Goal: Task Accomplishment & Management: Manage account settings

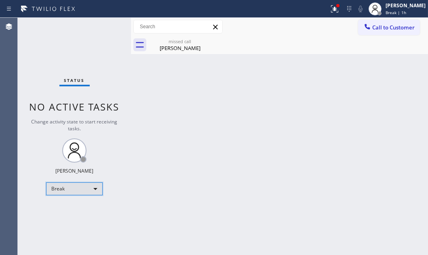
click at [97, 190] on div "Break" at bounding box center [74, 189] width 57 height 13
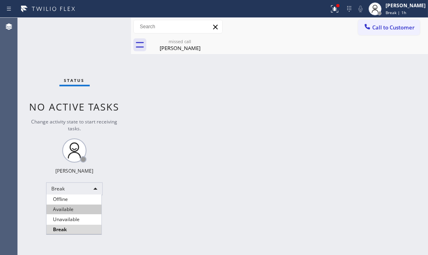
click at [77, 210] on li "Available" at bounding box center [73, 210] width 55 height 10
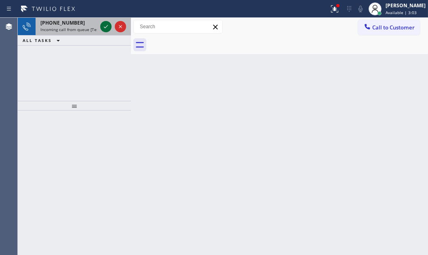
click at [103, 24] on icon at bounding box center [106, 27] width 10 height 10
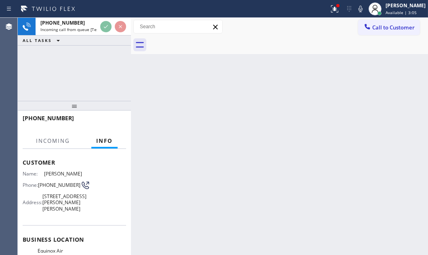
scroll to position [73, 0]
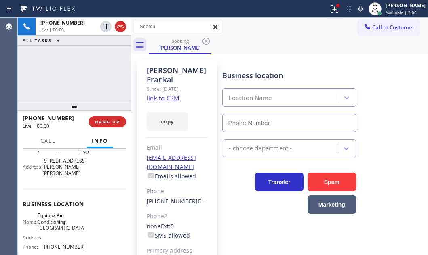
type input "[PHONE_NUMBER]"
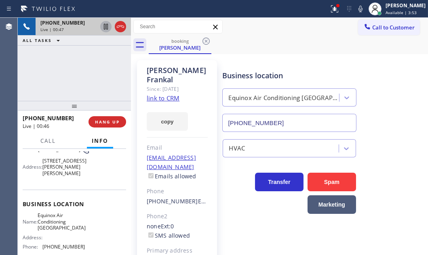
click at [104, 27] on icon at bounding box center [106, 27] width 10 height 10
click at [104, 25] on icon at bounding box center [106, 27] width 6 height 6
click at [105, 28] on icon at bounding box center [106, 27] width 10 height 10
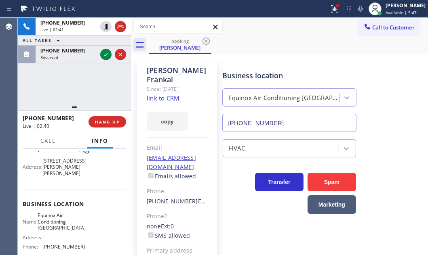
drag, startPoint x: 102, startPoint y: 53, endPoint x: 290, endPoint y: 131, distance: 203.2
click at [103, 53] on icon at bounding box center [106, 55] width 10 height 10
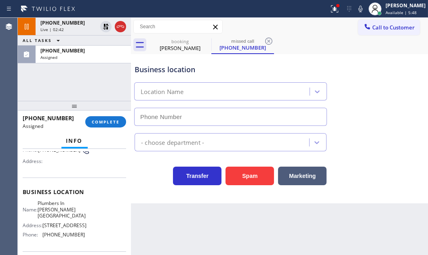
type input "[PHONE_NUMBER]"
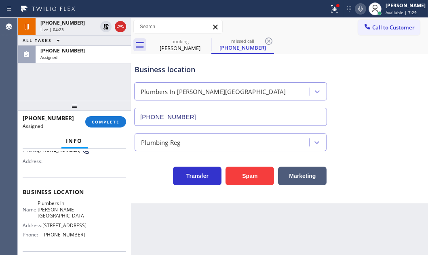
click at [358, 12] on icon at bounding box center [360, 9] width 4 height 6
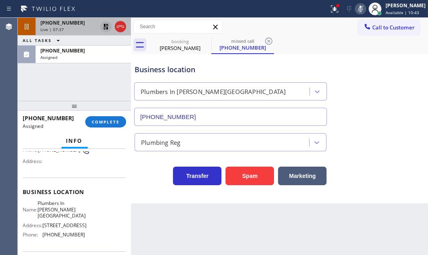
click at [105, 25] on icon at bounding box center [106, 27] width 6 height 6
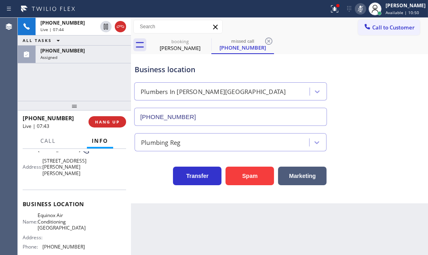
click at [356, 8] on icon at bounding box center [361, 9] width 10 height 10
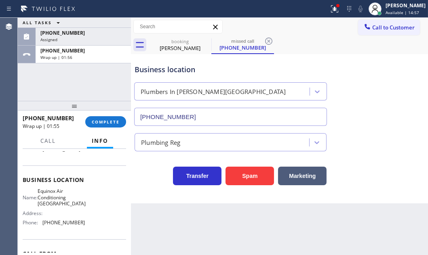
scroll to position [146, 0]
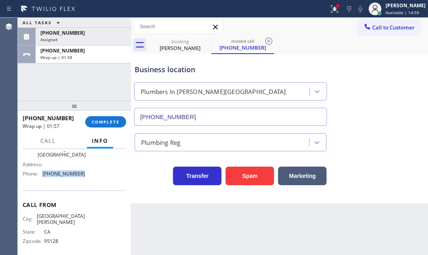
drag, startPoint x: 77, startPoint y: 174, endPoint x: 42, endPoint y: 175, distance: 34.4
click at [42, 175] on div "Phone: [PHONE_NUMBER]" at bounding box center [54, 174] width 62 height 6
copy div "[PHONE_NUMBER]"
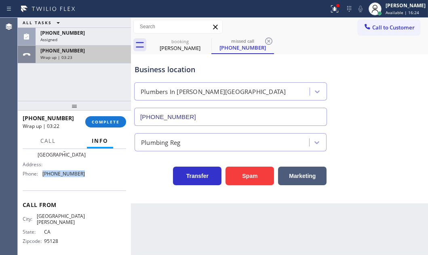
click at [88, 53] on div "[PHONE_NUMBER]" at bounding box center [83, 50] width 86 height 7
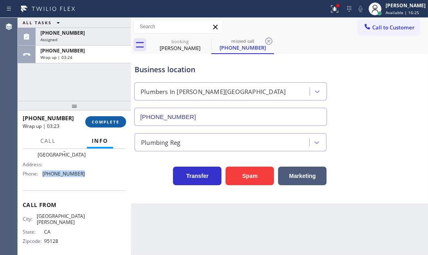
click at [103, 120] on span "COMPLETE" at bounding box center [106, 122] width 28 height 6
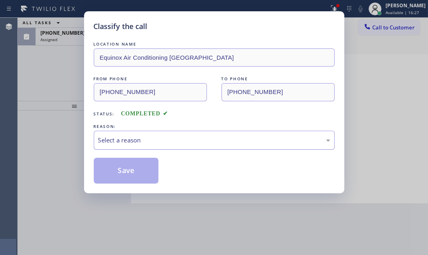
click at [165, 137] on div "Select a reason" at bounding box center [214, 140] width 232 height 9
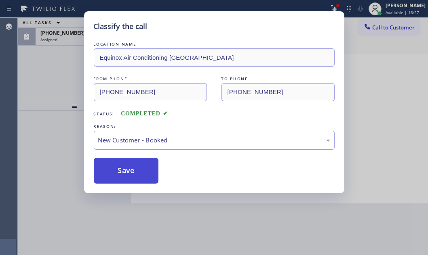
drag, startPoint x: 131, startPoint y: 156, endPoint x: 123, endPoint y: 160, distance: 9.6
click at [118, 166] on button "Save" at bounding box center [126, 171] width 65 height 26
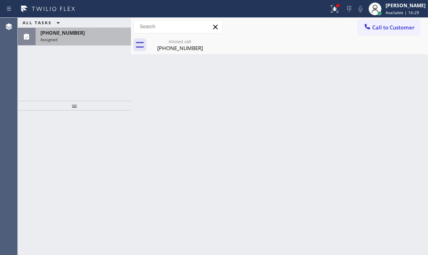
click at [75, 40] on div "Assigned" at bounding box center [83, 40] width 86 height 6
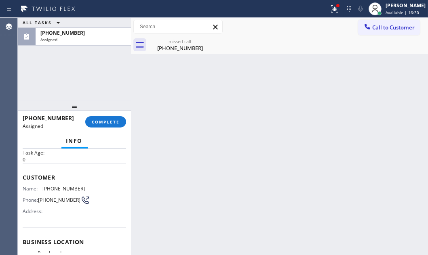
scroll to position [110, 0]
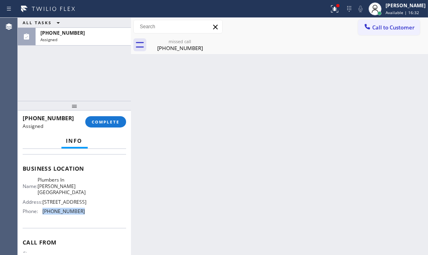
drag, startPoint x: 81, startPoint y: 210, endPoint x: 42, endPoint y: 211, distance: 39.2
click at [42, 211] on div "Phone: [PHONE_NUMBER]" at bounding box center [54, 212] width 62 height 6
copy div "[PHONE_NUMBER]"
click at [404, 27] on span "Call to Customer" at bounding box center [393, 27] width 42 height 7
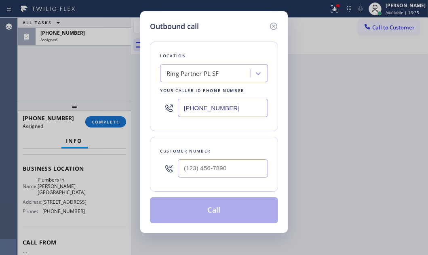
click at [236, 107] on input "[PHONE_NUMBER]" at bounding box center [223, 108] width 90 height 18
paste input "24) 278-9447"
type input "[PHONE_NUMBER]"
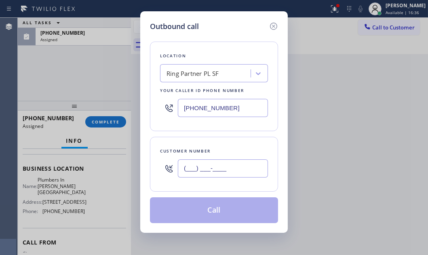
click at [210, 173] on input "(___) ___-____" at bounding box center [223, 169] width 90 height 18
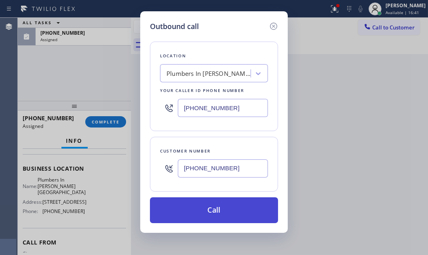
type input "[PHONE_NUMBER]"
click at [222, 206] on button "Call" at bounding box center [214, 211] width 128 height 26
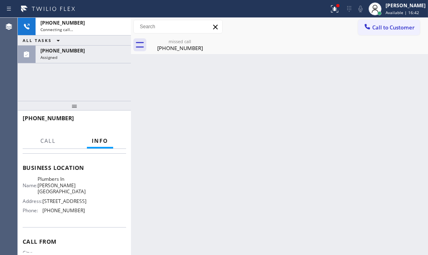
click at [74, 70] on div "[PHONE_NUMBER] Connecting call… ALL TASKS ALL TASKS ACTIVE TASKS TASKS IN WRAP …" at bounding box center [74, 59] width 113 height 83
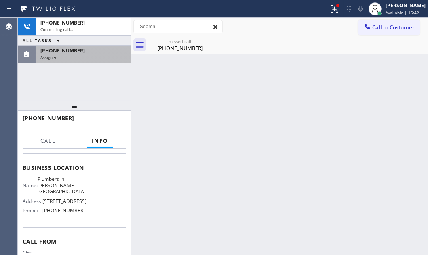
click at [82, 52] on div "[PHONE_NUMBER]" at bounding box center [83, 50] width 86 height 7
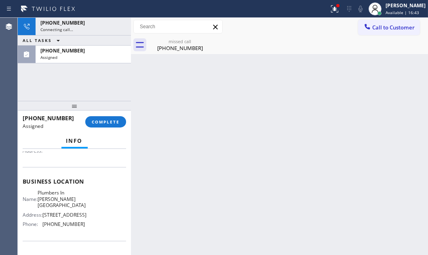
scroll to position [110, 0]
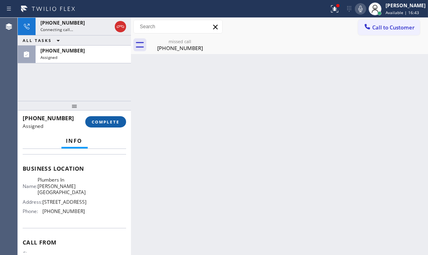
click at [105, 122] on span "COMPLETE" at bounding box center [106, 122] width 28 height 6
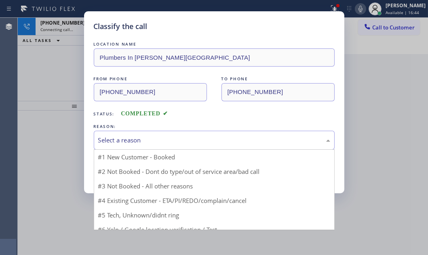
click at [167, 138] on div "Select a reason" at bounding box center [214, 140] width 232 height 9
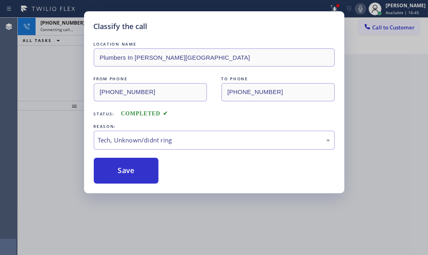
drag, startPoint x: 119, startPoint y: 200, endPoint x: 119, endPoint y: 192, distance: 7.7
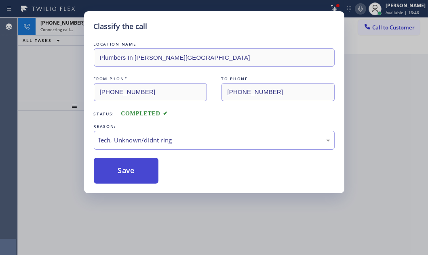
click at [121, 176] on button "Save" at bounding box center [126, 171] width 65 height 26
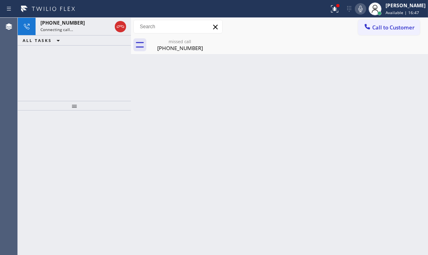
click at [70, 23] on span "[PHONE_NUMBER]" at bounding box center [62, 22] width 44 height 7
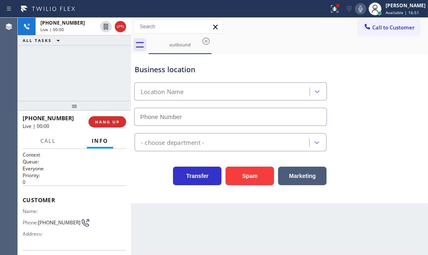
type input "[PHONE_NUMBER]"
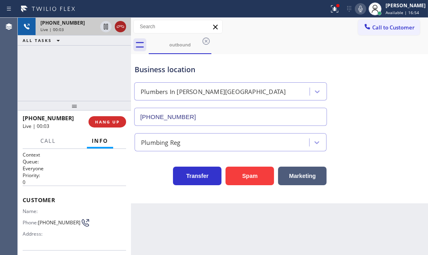
click at [118, 25] on icon at bounding box center [120, 26] width 7 height 2
click at [108, 123] on span "HANG UP" at bounding box center [107, 122] width 25 height 6
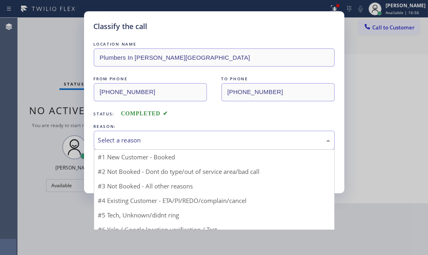
click at [198, 141] on div "Select a reason" at bounding box center [214, 140] width 232 height 9
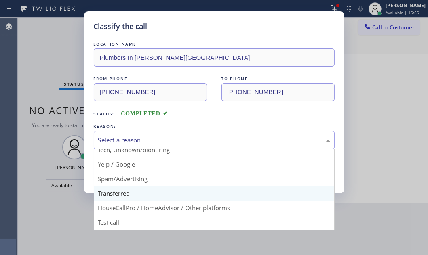
scroll to position [54, 0]
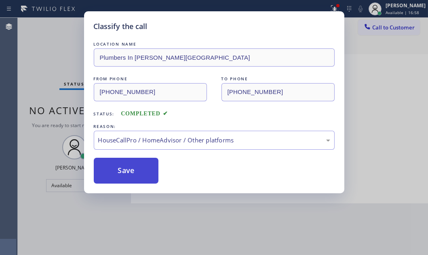
click at [126, 171] on button "Save" at bounding box center [126, 171] width 65 height 26
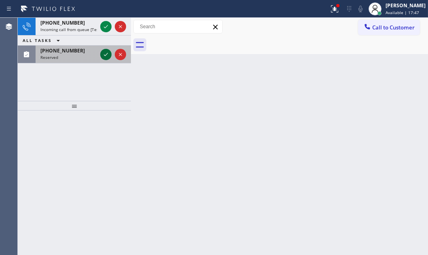
click at [104, 54] on icon at bounding box center [106, 55] width 10 height 10
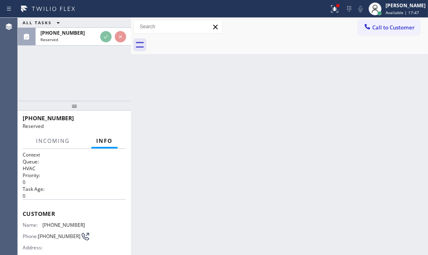
click at [106, 24] on div "ALL TASKS ALL TASKS ACTIVE TASKS TASKS IN WRAP UP [PHONE_NUMBER] Reserved" at bounding box center [74, 32] width 113 height 28
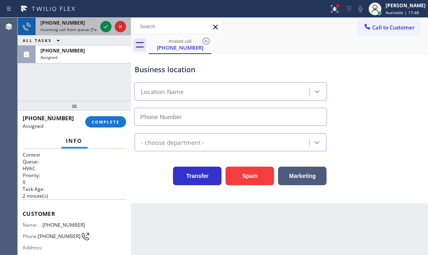
type input "[PHONE_NUMBER]"
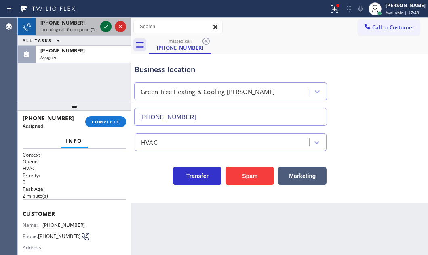
click at [105, 25] on icon at bounding box center [106, 27] width 10 height 10
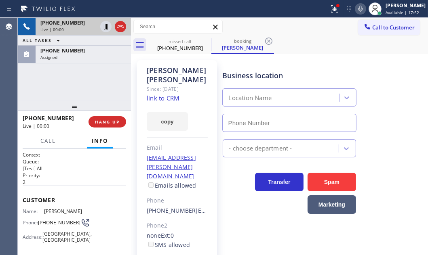
type input "[PHONE_NUMBER]"
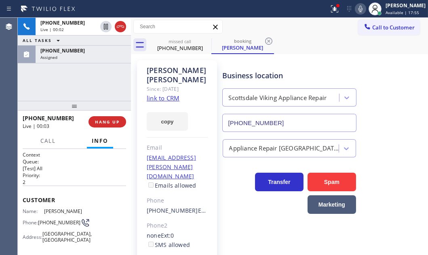
click at [172, 94] on link "link to CRM" at bounding box center [163, 98] width 33 height 8
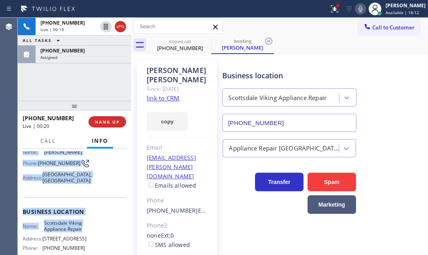
scroll to position [110, 0]
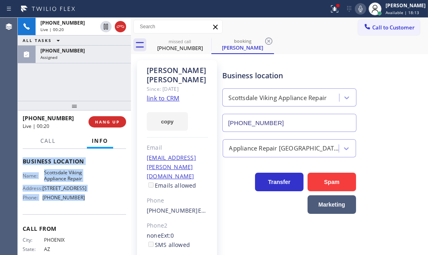
drag, startPoint x: 22, startPoint y: 161, endPoint x: 87, endPoint y: 207, distance: 79.7
click at [87, 207] on div "Context Queue: [Test] All Priority: 2 Customer Name: [PERSON_NAME] Phone: [PHON…" at bounding box center [74, 159] width 103 height 234
copy div "Customer Name: [PERSON_NAME] Phone: [PHONE_NUMBER] Address: [GEOGRAPHIC_DATA] B…"
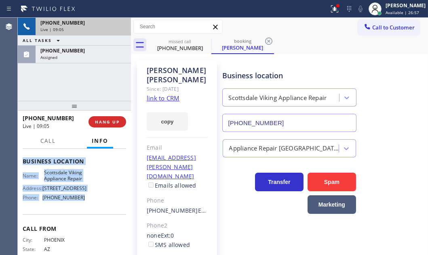
click at [123, 27] on div "Live | 09:05" at bounding box center [83, 30] width 86 height 6
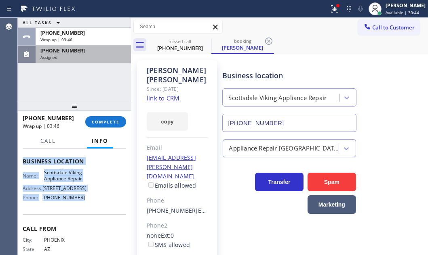
click at [92, 55] on div "Assigned" at bounding box center [83, 58] width 86 height 6
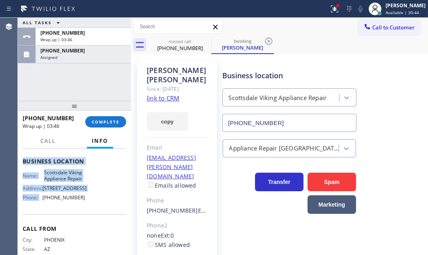
scroll to position [117, 0]
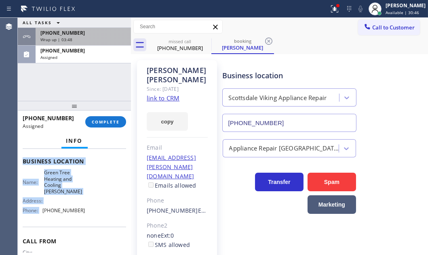
click at [93, 34] on div "[PHONE_NUMBER]" at bounding box center [83, 32] width 86 height 7
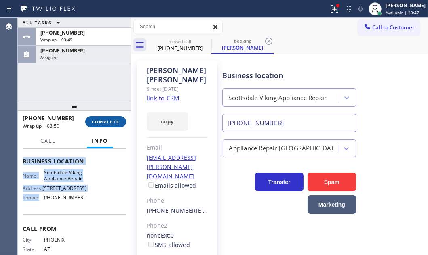
drag, startPoint x: 110, startPoint y: 125, endPoint x: 116, endPoint y: 126, distance: 6.3
click at [110, 125] on button "COMPLETE" at bounding box center [105, 121] width 41 height 11
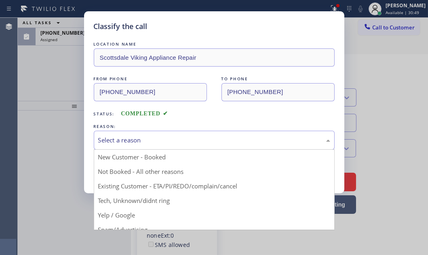
click at [176, 137] on div "Select a reason" at bounding box center [214, 140] width 232 height 9
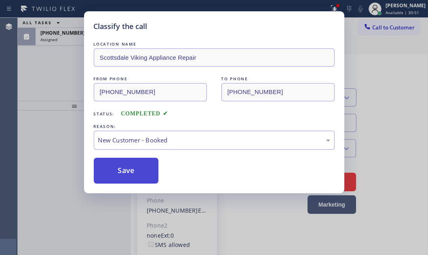
click at [116, 164] on button "Save" at bounding box center [126, 171] width 65 height 26
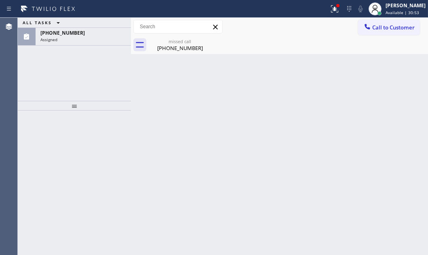
click at [70, 40] on div "Assigned" at bounding box center [83, 40] width 86 height 6
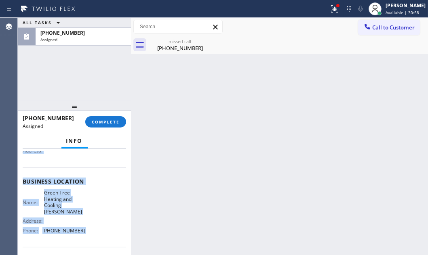
scroll to position [110, 0]
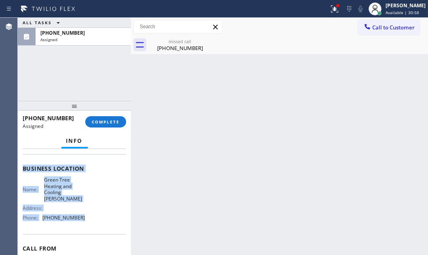
drag, startPoint x: 41, startPoint y: 219, endPoint x: 88, endPoint y: 219, distance: 46.9
click at [88, 219] on div "Context Queue: HVAC Priority: 0 Task Age: [DEMOGRAPHIC_DATA] minute(s) Customer…" at bounding box center [74, 169] width 103 height 254
copy div "Customer Name: [PHONE_NUMBER] Phone: [PHONE_NUMBER] Address: Business location …"
click at [108, 123] on span "COMPLETE" at bounding box center [106, 122] width 28 height 6
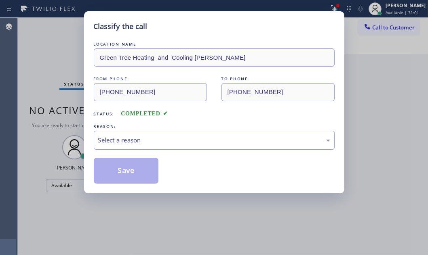
click at [181, 131] on div "Select a reason" at bounding box center [214, 140] width 241 height 19
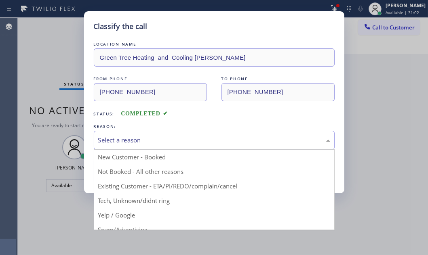
drag, startPoint x: 128, startPoint y: 199, endPoint x: 131, endPoint y: 183, distance: 16.9
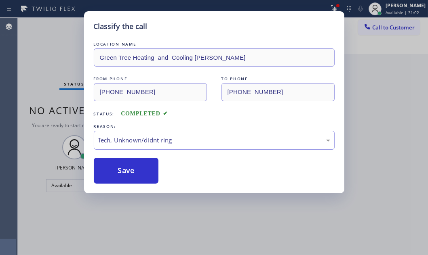
drag, startPoint x: 133, startPoint y: 170, endPoint x: 328, endPoint y: 208, distance: 198.8
click at [134, 170] on button "Save" at bounding box center [126, 171] width 65 height 26
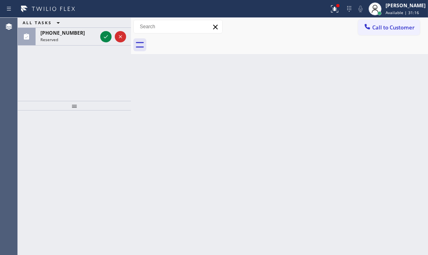
drag, startPoint x: 105, startPoint y: 36, endPoint x: 125, endPoint y: 56, distance: 27.4
click at [106, 37] on icon at bounding box center [106, 37] width 10 height 10
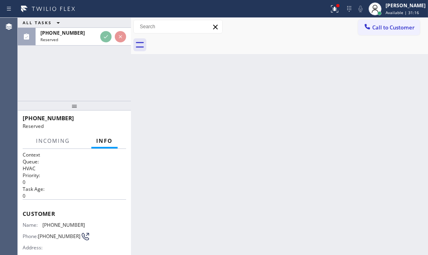
click at [274, 145] on div "Back to Dashboard Change Sender ID Customers Technicians Select a contact Outbo…" at bounding box center [279, 137] width 297 height 238
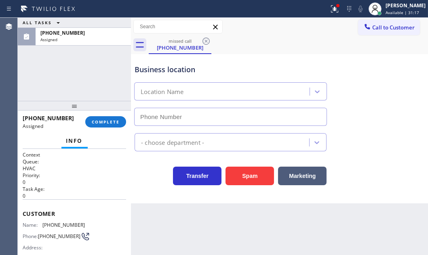
type input "[PHONE_NUMBER]"
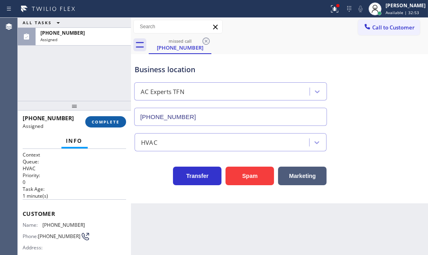
click at [105, 119] on span "COMPLETE" at bounding box center [106, 122] width 28 height 6
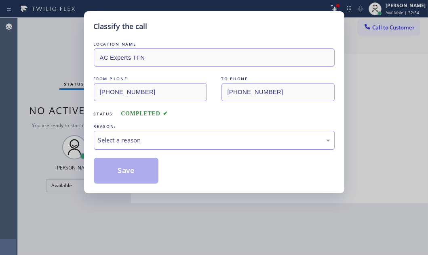
drag, startPoint x: 169, startPoint y: 134, endPoint x: 168, endPoint y: 143, distance: 8.6
click at [169, 135] on div "Select a reason" at bounding box center [214, 140] width 241 height 19
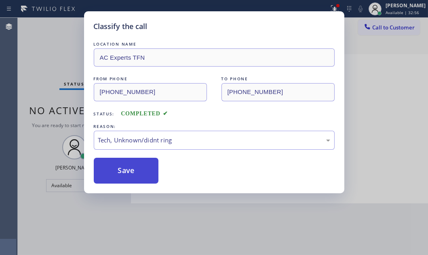
click at [125, 170] on button "Save" at bounding box center [126, 171] width 65 height 26
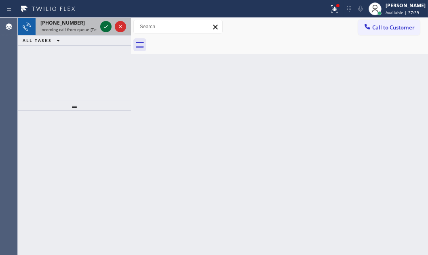
click at [104, 29] on icon at bounding box center [106, 27] width 10 height 10
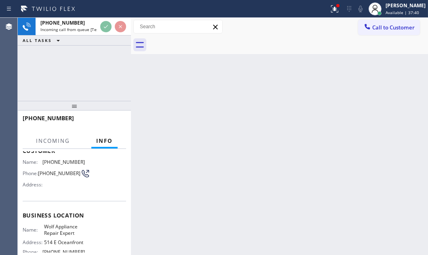
scroll to position [110, 0]
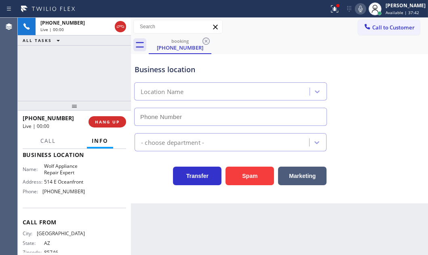
type input "[PHONE_NUMBER]"
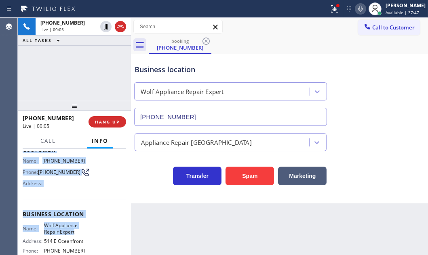
scroll to position [73, 0]
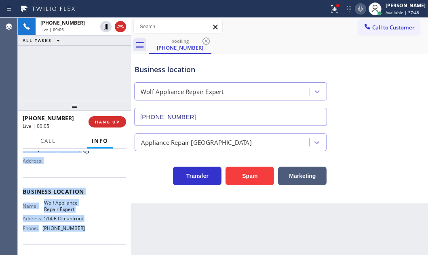
drag, startPoint x: 21, startPoint y: 161, endPoint x: 83, endPoint y: 238, distance: 98.9
click at [83, 238] on div "Context Queue: [Test] All Priority: 1 Customer Name: [PHONE_NUMBER] Phone: [PHO…" at bounding box center [74, 202] width 113 height 106
copy div "Customer Name: [PHONE_NUMBER] Phone: [PHONE_NUMBER] Address: Business location …"
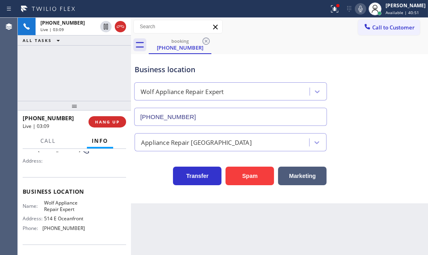
click at [107, 88] on div "[PHONE_NUMBER] Live | 03:09 ALL TASKS ALL TASKS ACTIVE TASKS TASKS IN WRAP UP" at bounding box center [74, 59] width 113 height 83
click at [103, 119] on span "HANG UP" at bounding box center [107, 122] width 25 height 6
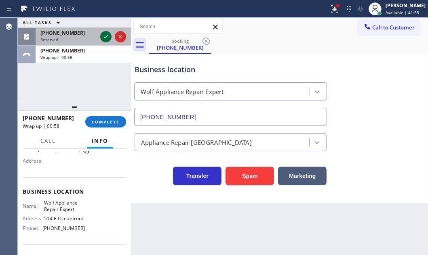
click at [107, 35] on icon at bounding box center [106, 37] width 10 height 10
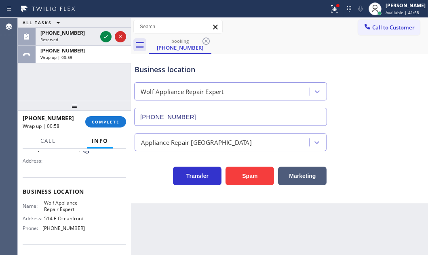
scroll to position [80, 0]
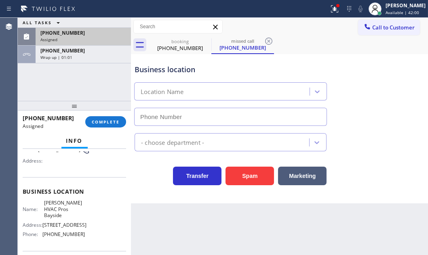
type input "[PHONE_NUMBER]"
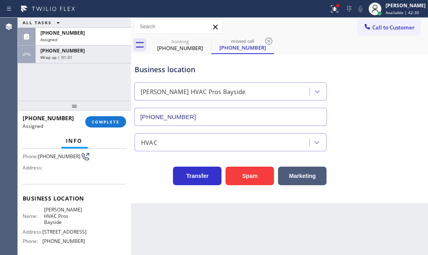
scroll to position [86, 0]
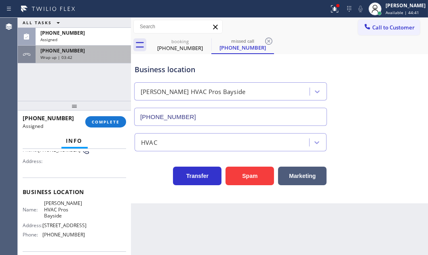
click at [74, 53] on div "[PHONE_NUMBER]" at bounding box center [83, 50] width 86 height 7
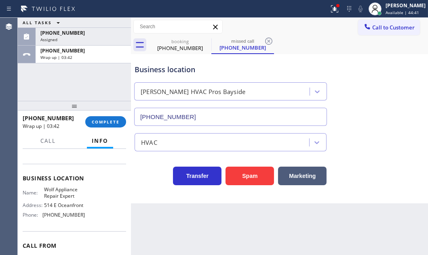
scroll to position [73, 0]
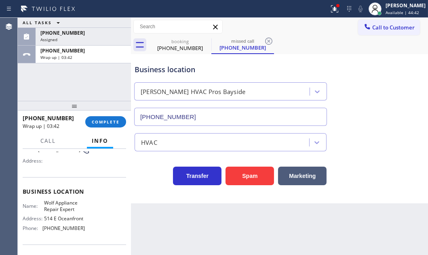
click at [102, 114] on div "[PHONE_NUMBER] Wrap up | 03:42 COMPLETE" at bounding box center [74, 122] width 103 height 21
click at [103, 117] on button "COMPLETE" at bounding box center [105, 121] width 41 height 11
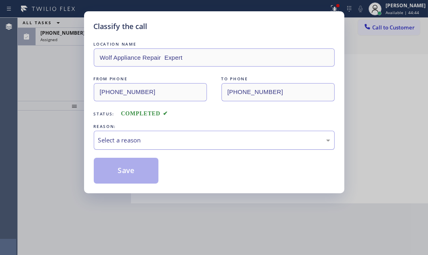
click at [183, 136] on div "Select a reason" at bounding box center [214, 140] width 232 height 9
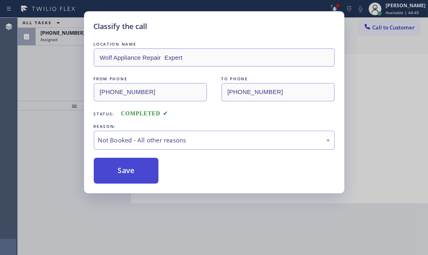
drag, startPoint x: 137, startPoint y: 174, endPoint x: 122, endPoint y: 174, distance: 15.0
drag, startPoint x: 122, startPoint y: 174, endPoint x: 108, endPoint y: 152, distance: 26.3
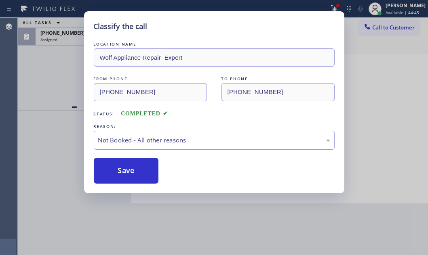
click at [122, 174] on button "Save" at bounding box center [126, 171] width 65 height 26
click at [69, 43] on div "Classify the call LOCATION NAME Same Day Subzero Repair Bowie FROM PHONE [PHONE…" at bounding box center [223, 137] width 410 height 238
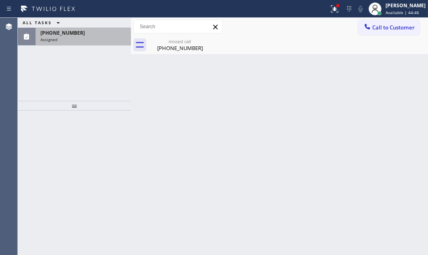
click at [73, 42] on div "Assigned" at bounding box center [83, 40] width 86 height 6
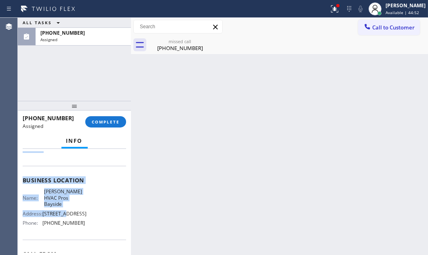
scroll to position [104, 0]
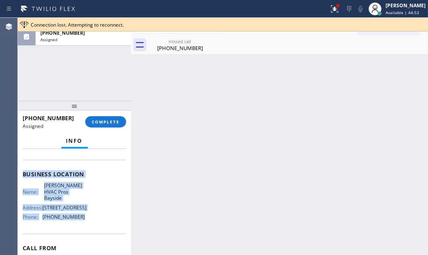
drag, startPoint x: 21, startPoint y: 181, endPoint x: 83, endPoint y: 217, distance: 71.9
click at [83, 217] on div "Context Queue: HVAC Priority: 0 Task Age: [DEMOGRAPHIC_DATA] minute(s) Customer…" at bounding box center [74, 202] width 113 height 106
copy div "Customer Name: [PHONE_NUMBER] Phone: [PHONE_NUMBER] Address: Business location …"
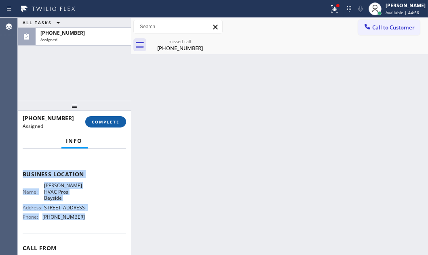
click at [108, 120] on span "COMPLETE" at bounding box center [106, 122] width 28 height 6
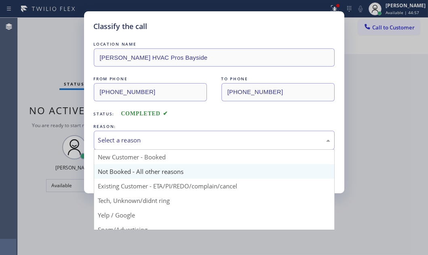
drag, startPoint x: 181, startPoint y: 139, endPoint x: 159, endPoint y: 164, distance: 32.7
click at [181, 139] on div "Select a reason" at bounding box center [214, 140] width 232 height 9
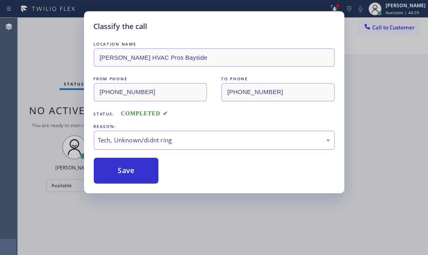
drag, startPoint x: 127, startPoint y: 172, endPoint x: 202, endPoint y: 172, distance: 74.4
click at [149, 172] on button "Save" at bounding box center [126, 171] width 65 height 26
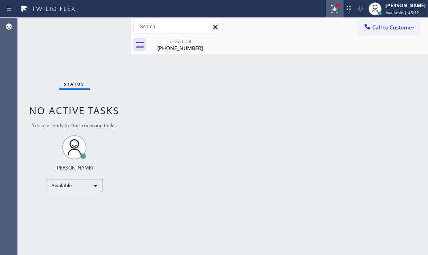
click at [331, 13] on icon at bounding box center [335, 9] width 10 height 10
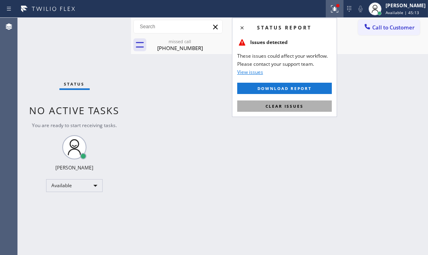
click at [287, 106] on span "Clear issues" at bounding box center [284, 106] width 38 height 6
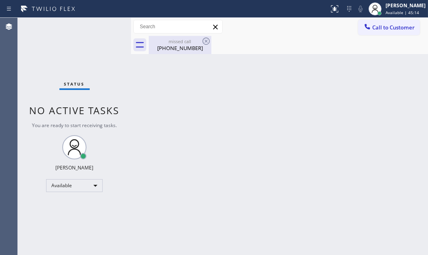
click at [193, 48] on div "[PHONE_NUMBER]" at bounding box center [180, 47] width 61 height 7
click at [202, 68] on div "Back to Dashboard Change Sender ID Customers Technicians Select a contact Outbo…" at bounding box center [279, 137] width 297 height 238
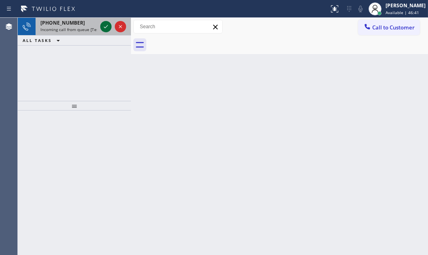
click at [105, 24] on icon at bounding box center [106, 27] width 10 height 10
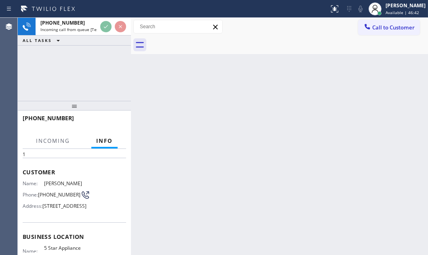
scroll to position [73, 0]
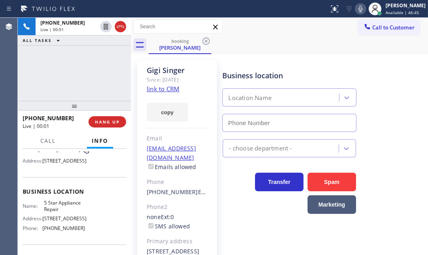
type input "[PHONE_NUMBER]"
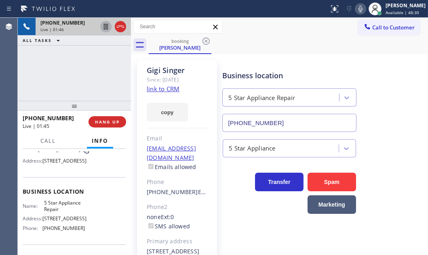
click at [105, 28] on icon at bounding box center [106, 27] width 4 height 6
click at [107, 28] on icon at bounding box center [106, 27] width 6 height 6
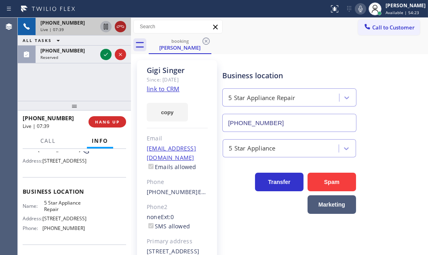
click at [124, 27] on icon at bounding box center [120, 26] width 7 height 2
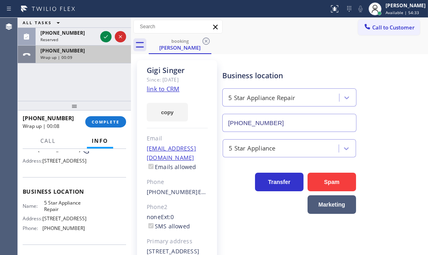
click at [93, 59] on div "Wrap up | 00:09" at bounding box center [83, 58] width 86 height 6
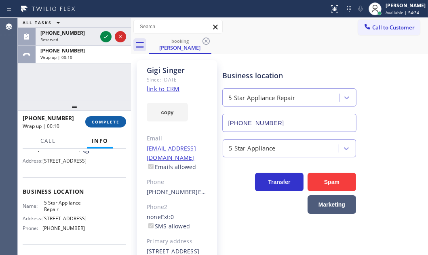
click at [103, 122] on span "COMPLETE" at bounding box center [106, 122] width 28 height 6
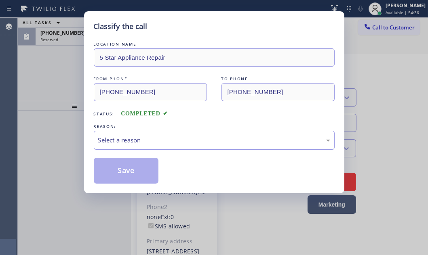
drag, startPoint x: 187, startPoint y: 141, endPoint x: 175, endPoint y: 145, distance: 12.5
click at [187, 141] on div "Select a reason" at bounding box center [214, 140] width 232 height 9
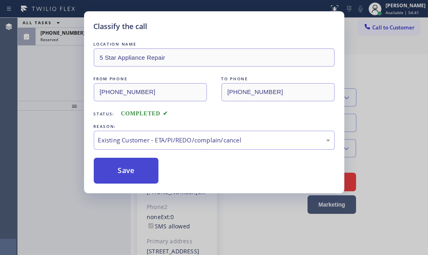
click at [118, 172] on button "Save" at bounding box center [126, 171] width 65 height 26
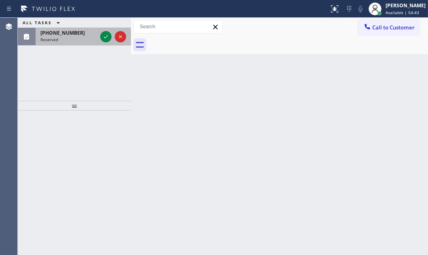
click at [65, 40] on div "Reserved" at bounding box center [68, 40] width 57 height 6
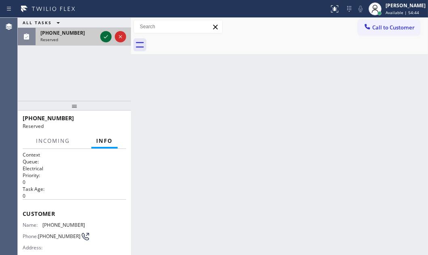
click at [107, 40] on icon at bounding box center [106, 37] width 10 height 10
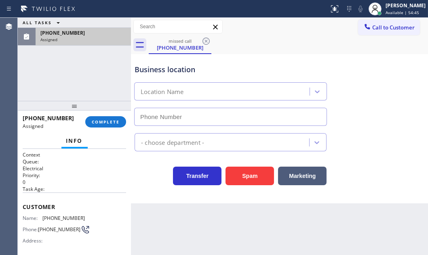
type input "[PHONE_NUMBER]"
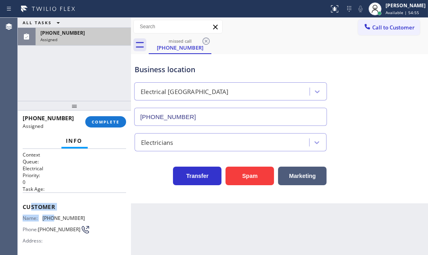
drag, startPoint x: 32, startPoint y: 204, endPoint x: 53, endPoint y: 219, distance: 25.1
click at [53, 219] on div "Customer Name: [PHONE_NUMBER] Phone: [PHONE_NUMBER] Address:" at bounding box center [74, 225] width 103 height 65
click at [62, 203] on span "Customer" at bounding box center [74, 207] width 103 height 8
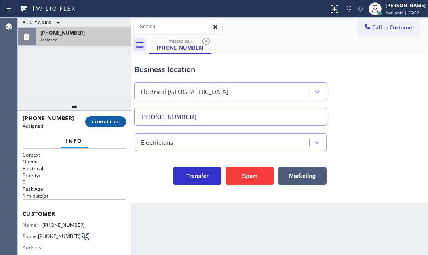
click at [97, 123] on span "COMPLETE" at bounding box center [106, 122] width 28 height 6
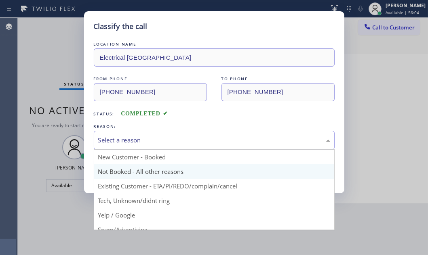
drag, startPoint x: 185, startPoint y: 138, endPoint x: 156, endPoint y: 165, distance: 39.2
click at [184, 139] on div "Select a reason" at bounding box center [214, 140] width 232 height 9
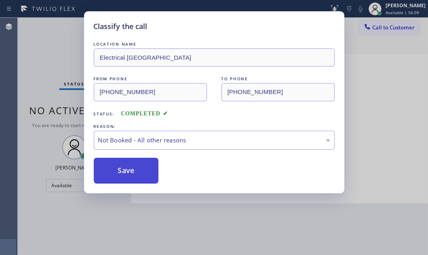
click at [121, 168] on button "Save" at bounding box center [126, 171] width 65 height 26
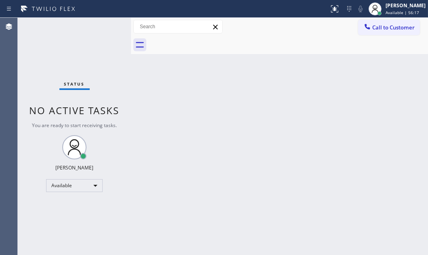
click at [249, 84] on div "Back to Dashboard Change Sender ID Customers Technicians Select a contact Outbo…" at bounding box center [279, 137] width 297 height 238
click at [95, 21] on div "Status No active tasks You are ready to start receiving tasks. [PERSON_NAME] Av…" at bounding box center [74, 137] width 113 height 238
click at [109, 27] on div "Status No active tasks You are ready to start receiving tasks. [PERSON_NAME] Av…" at bounding box center [74, 137] width 113 height 238
click at [108, 28] on div "Status No active tasks You are ready to start receiving tasks. [PERSON_NAME] Av…" at bounding box center [74, 137] width 113 height 238
click at [104, 26] on div "Status No active tasks You are ready to start receiving tasks. [PERSON_NAME] Av…" at bounding box center [74, 137] width 113 height 238
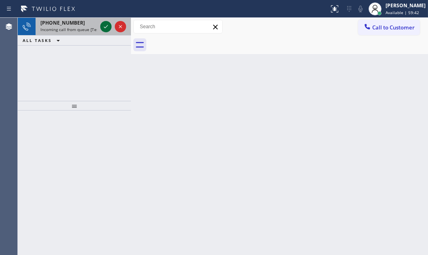
click at [104, 27] on icon at bounding box center [106, 26] width 4 height 3
click at [101, 27] on icon at bounding box center [106, 27] width 10 height 10
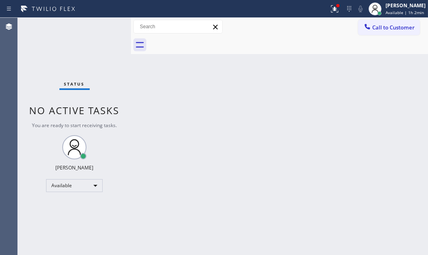
click at [168, 107] on div "Back to Dashboard Change Sender ID Customers Technicians Select a contact Outbo…" at bounding box center [279, 137] width 297 height 238
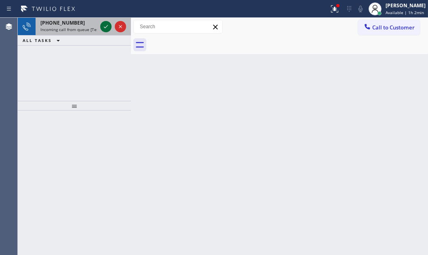
click at [105, 25] on icon at bounding box center [106, 27] width 10 height 10
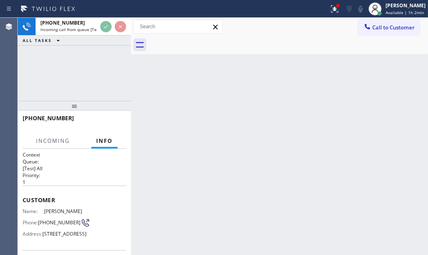
scroll to position [110, 0]
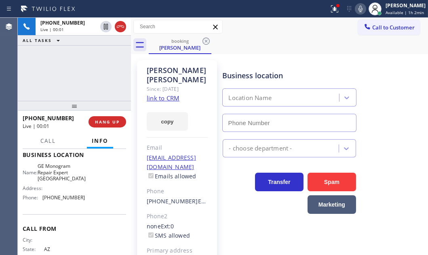
type input "[PHONE_NUMBER]"
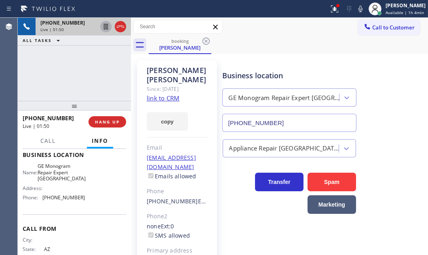
click at [107, 28] on icon at bounding box center [106, 27] width 10 height 10
click at [356, 9] on icon at bounding box center [361, 9] width 10 height 10
click at [356, 11] on icon at bounding box center [361, 9] width 10 height 10
click at [107, 27] on icon at bounding box center [106, 27] width 6 height 6
click at [118, 24] on icon at bounding box center [121, 27] width 10 height 10
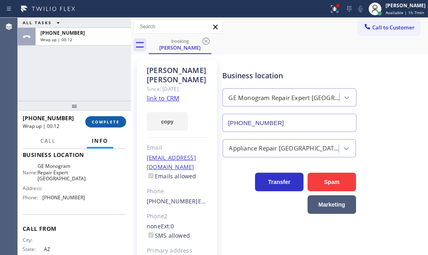
click at [102, 120] on span "COMPLETE" at bounding box center [106, 122] width 28 height 6
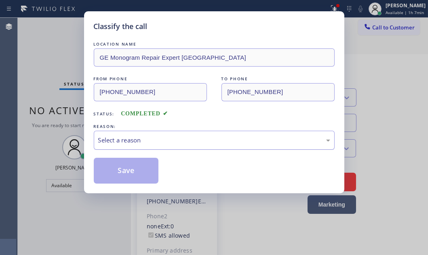
click at [162, 145] on div "Select a reason" at bounding box center [214, 140] width 241 height 19
click at [167, 137] on div "Select a reason" at bounding box center [214, 140] width 232 height 9
click at [162, 145] on div "Select a reason" at bounding box center [214, 140] width 241 height 19
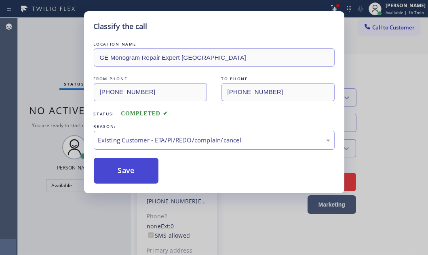
click at [143, 175] on button "Save" at bounding box center [126, 171] width 65 height 26
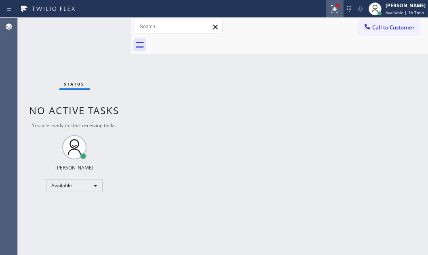
click at [331, 12] on icon at bounding box center [334, 8] width 7 height 7
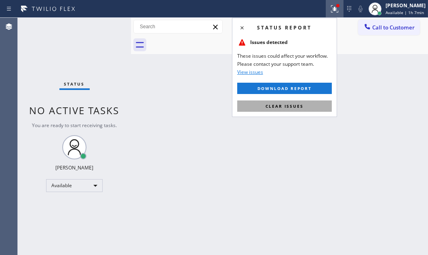
click at [309, 105] on button "Clear issues" at bounding box center [284, 106] width 95 height 11
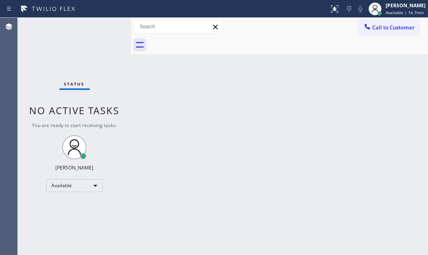
click at [64, 51] on div "Status No active tasks You are ready to start receiving tasks. [PERSON_NAME] Av…" at bounding box center [74, 137] width 113 height 238
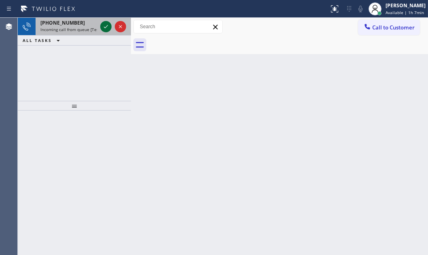
click at [105, 25] on icon at bounding box center [106, 27] width 10 height 10
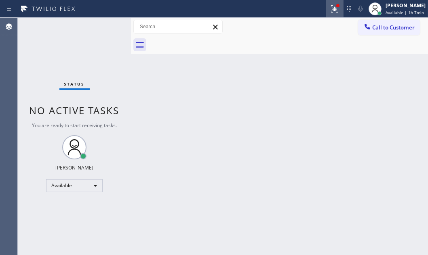
click at [326, 12] on div at bounding box center [335, 9] width 18 height 10
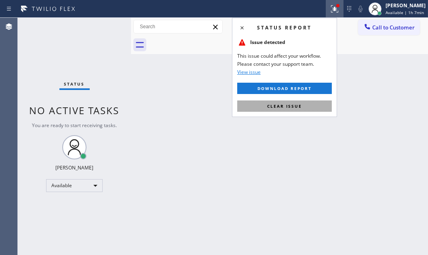
click at [309, 106] on button "Clear issue" at bounding box center [284, 106] width 95 height 11
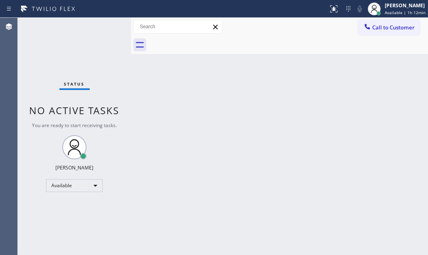
click at [200, 120] on div "Back to Dashboard Change Sender ID Customers Technicians Select a contact Outbo…" at bounding box center [279, 137] width 297 height 238
click at [216, 171] on div "Back to Dashboard Change Sender ID Customers Technicians Select a contact Outbo…" at bounding box center [279, 137] width 297 height 238
click at [340, 222] on div "Back to Dashboard Change Sender ID Customers Technicians Select a contact Outbo…" at bounding box center [279, 137] width 297 height 238
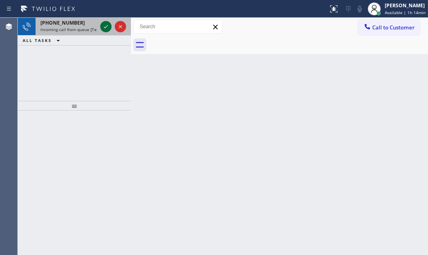
click at [103, 28] on icon at bounding box center [106, 27] width 10 height 10
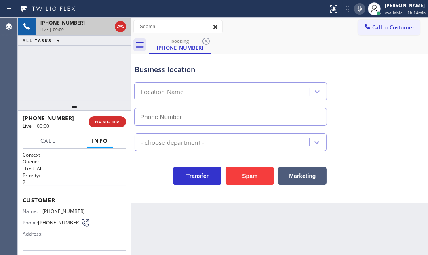
type input "[PHONE_NUMBER]"
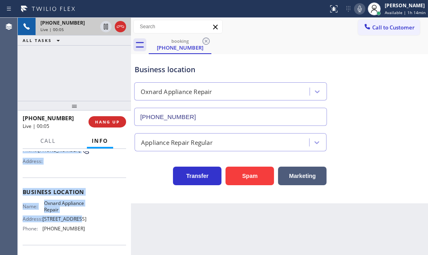
scroll to position [73, 0]
drag, startPoint x: 23, startPoint y: 198, endPoint x: 83, endPoint y: 239, distance: 73.5
click at [83, 239] on div "Context Queue: [Test] All Priority: 2 Customer Name: [PHONE_NUMBER] Phone: [PHO…" at bounding box center [74, 192] width 103 height 228
copy div "Customer Name: [PHONE_NUMBER] Phone: [PHONE_NUMBER] Address: Business location …"
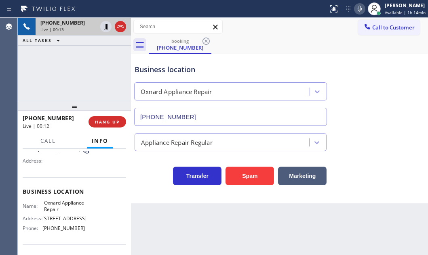
drag, startPoint x: 137, startPoint y: 169, endPoint x: 415, endPoint y: 203, distance: 280.5
click at [146, 171] on div "Transfer Spam Marketing" at bounding box center [230, 174] width 195 height 23
click at [104, 26] on icon at bounding box center [106, 27] width 10 height 10
click at [107, 27] on icon at bounding box center [106, 27] width 6 height 6
click at [103, 50] on div "[PHONE_NUMBER] Live | 02:04 ALL TASKS ALL TASKS ACTIVE TASKS TASKS IN WRAP UP" at bounding box center [74, 59] width 113 height 83
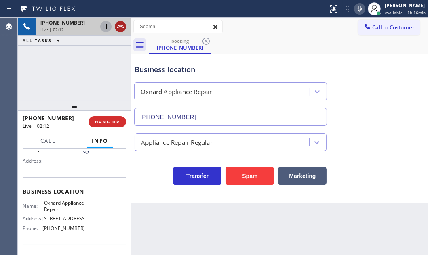
click at [120, 28] on icon at bounding box center [121, 27] width 10 height 10
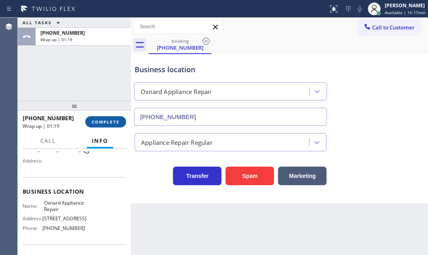
click at [99, 117] on button "COMPLETE" at bounding box center [105, 121] width 41 height 11
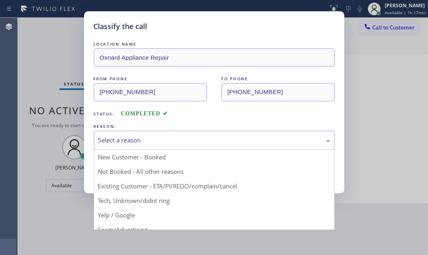
click at [174, 136] on div "Select a reason" at bounding box center [214, 140] width 232 height 9
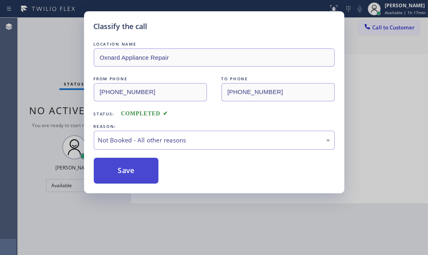
drag, startPoint x: 150, startPoint y: 170, endPoint x: 121, endPoint y: 171, distance: 28.3
click at [120, 171] on button "Save" at bounding box center [126, 171] width 65 height 26
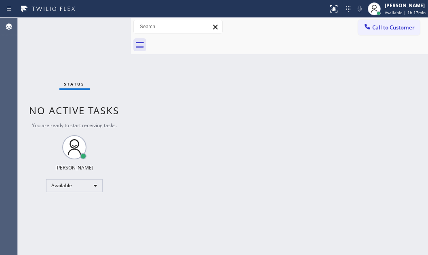
click at [394, 74] on div "Back to Dashboard Change Sender ID Customers Technicians Select a contact Outbo…" at bounding box center [279, 137] width 297 height 238
click at [108, 27] on div "Status No active tasks You are ready to start receiving tasks. [PERSON_NAME] Av…" at bounding box center [74, 137] width 113 height 238
click at [108, 24] on div "Status No active tasks You are ready to start receiving tasks. [PERSON_NAME] Av…" at bounding box center [74, 137] width 113 height 238
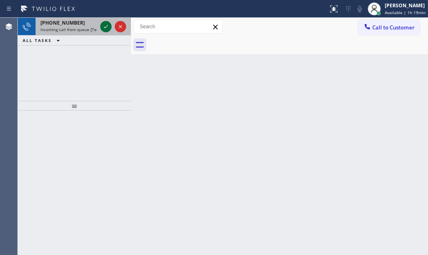
click at [105, 29] on icon at bounding box center [106, 27] width 10 height 10
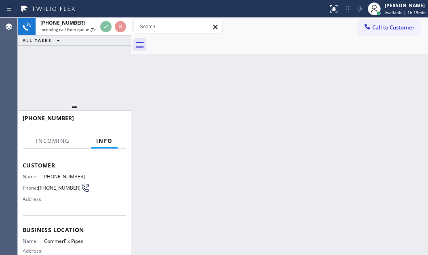
scroll to position [73, 0]
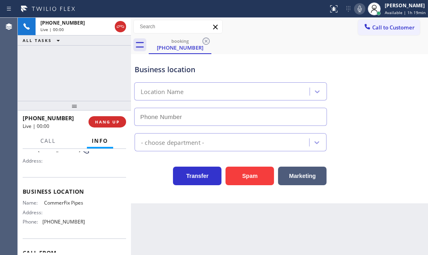
type input "[PHONE_NUMBER]"
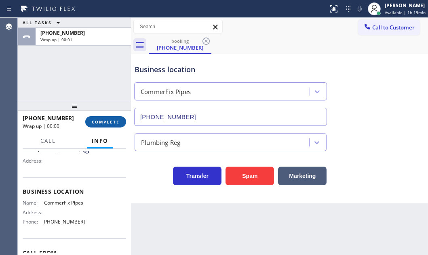
click at [109, 124] on span "COMPLETE" at bounding box center [106, 122] width 28 height 6
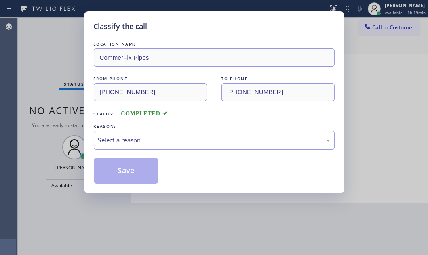
click at [226, 138] on div "Select a reason" at bounding box center [214, 140] width 232 height 9
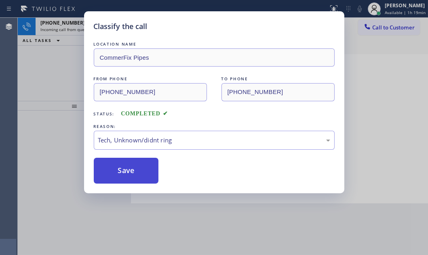
drag, startPoint x: 124, startPoint y: 177, endPoint x: 112, endPoint y: 159, distance: 22.2
click at [124, 177] on button "Save" at bounding box center [126, 171] width 65 height 26
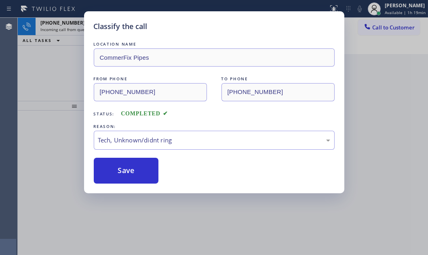
click at [69, 27] on div "Classify the call LOCATION NAME CommerFix Pipes FROM PHONE [PHONE_NUMBER] TO PH…" at bounding box center [214, 127] width 428 height 255
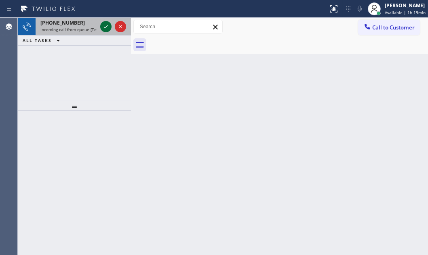
click at [107, 26] on icon at bounding box center [106, 26] width 4 height 3
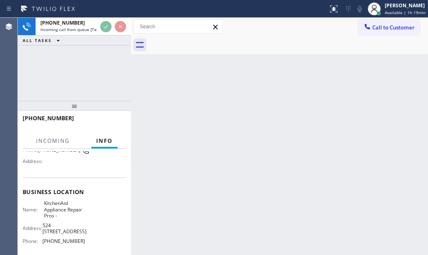
scroll to position [73, 0]
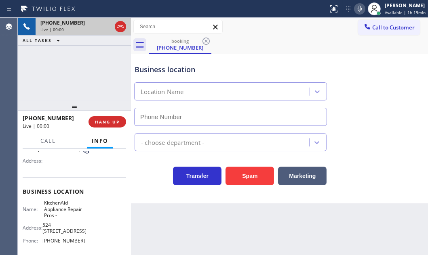
type input "[PHONE_NUMBER]"
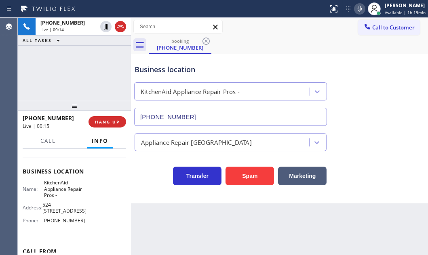
scroll to position [103, 0]
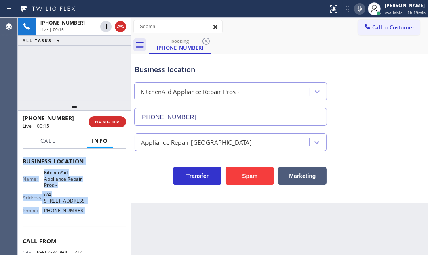
drag, startPoint x: 22, startPoint y: 166, endPoint x: 89, endPoint y: 211, distance: 80.3
click at [89, 211] on div "Context Queue: [Test] All Priority: 2 Customer Name: [PHONE_NUMBER] Phone: [PHO…" at bounding box center [74, 202] width 113 height 106
copy div "Customer Name: [PHONE_NUMBER] Phone: [PHONE_NUMBER] Address: Business location …"
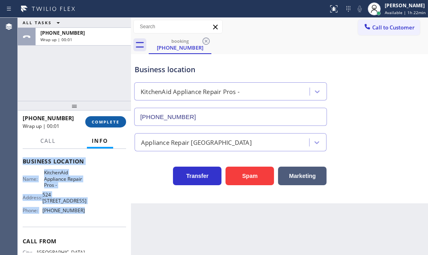
click at [104, 123] on span "COMPLETE" at bounding box center [106, 122] width 28 height 6
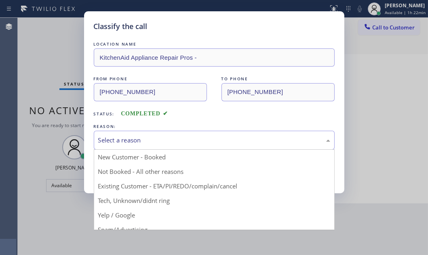
click at [188, 136] on div "Select a reason" at bounding box center [214, 140] width 232 height 9
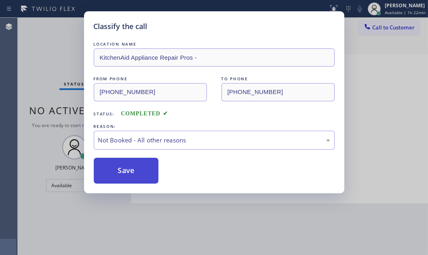
click at [127, 171] on button "Save" at bounding box center [126, 171] width 65 height 26
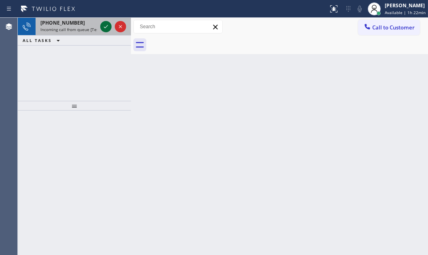
click at [101, 26] on div at bounding box center [105, 27] width 11 height 10
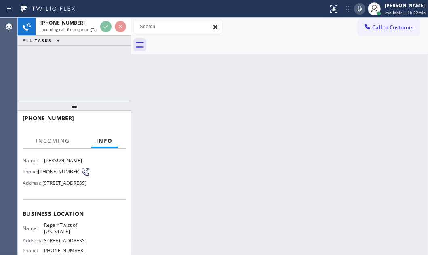
scroll to position [110, 0]
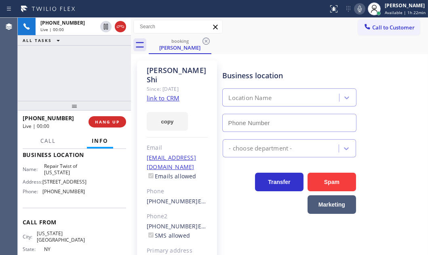
type input "[PHONE_NUMBER]"
click at [167, 94] on link "link to CRM" at bounding box center [163, 98] width 33 height 8
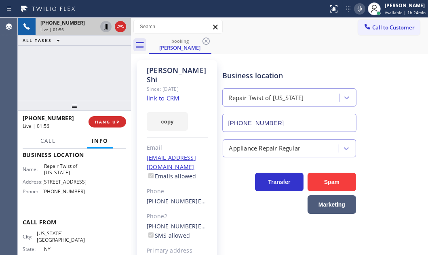
click at [106, 27] on icon at bounding box center [106, 27] width 4 height 6
click at [104, 26] on icon at bounding box center [106, 27] width 6 height 6
click at [125, 79] on div "[PHONE_NUMBER] Live | 07:26 ALL TASKS ALL TASKS ACTIVE TASKS TASKS IN WRAP UP" at bounding box center [74, 59] width 113 height 83
click at [113, 125] on button "HANG UP" at bounding box center [107, 121] width 38 height 11
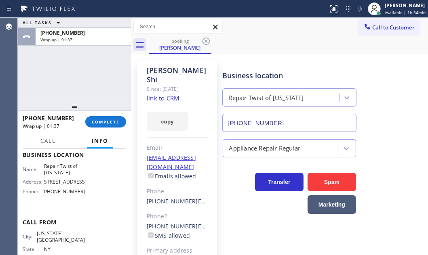
click at [391, 27] on span "Call to Customer" at bounding box center [393, 27] width 42 height 7
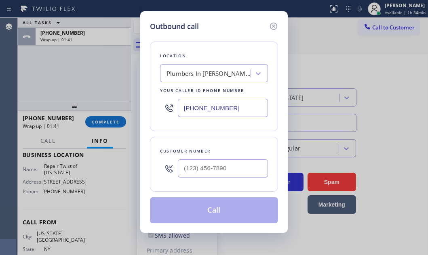
click at [234, 108] on input "[PHONE_NUMBER]" at bounding box center [223, 108] width 90 height 18
paste input "855) 213-9318"
click at [274, 26] on icon at bounding box center [274, 26] width 10 height 10
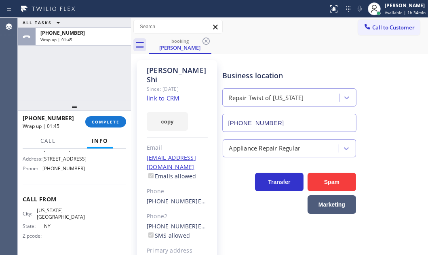
scroll to position [153, 0]
drag, startPoint x: 85, startPoint y: 173, endPoint x: 43, endPoint y: 174, distance: 42.0
click at [43, 174] on div "Name: Repair Twist of [US_STATE] Address: [STREET_ADDRESS] Phone: [PHONE_NUMBER]" at bounding box center [74, 157] width 103 height 35
copy span "[PHONE_NUMBER]"
click at [388, 31] on button "Call to Customer" at bounding box center [389, 27] width 62 height 15
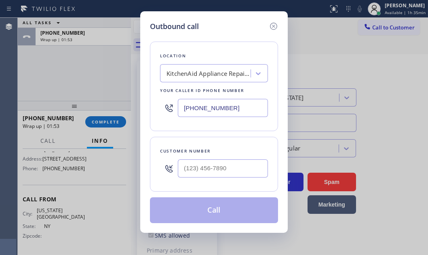
click at [236, 110] on input "[PHONE_NUMBER]" at bounding box center [223, 108] width 90 height 18
paste input "347) 284-6179"
type input "[PHONE_NUMBER]"
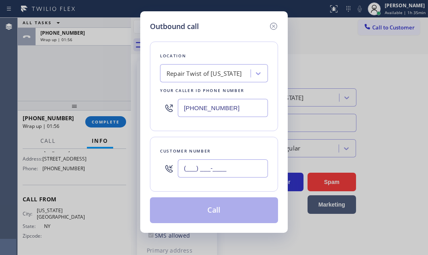
click at [230, 166] on input "(___) ___-____" at bounding box center [223, 169] width 90 height 18
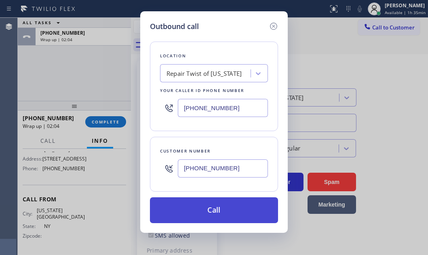
type input "[PHONE_NUMBER]"
click at [214, 209] on button "Call" at bounding box center [214, 211] width 128 height 26
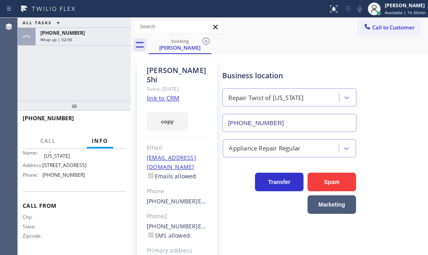
scroll to position [140, 0]
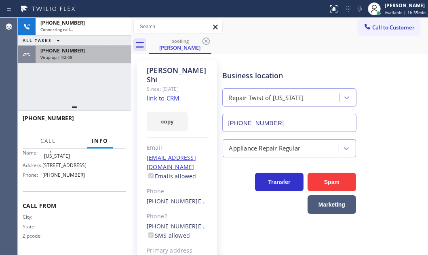
click at [116, 55] on div "Wrap up | 02:08" at bounding box center [83, 58] width 86 height 6
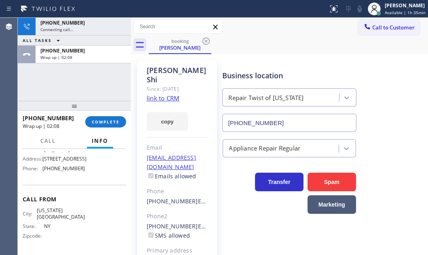
scroll to position [153, 0]
click at [111, 124] on span "COMPLETE" at bounding box center [106, 122] width 28 height 6
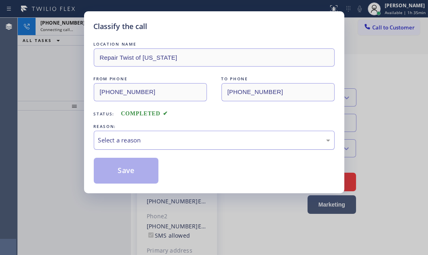
drag, startPoint x: 146, startPoint y: 141, endPoint x: 147, endPoint y: 148, distance: 7.0
click at [147, 141] on div "Select a reason" at bounding box center [214, 140] width 232 height 9
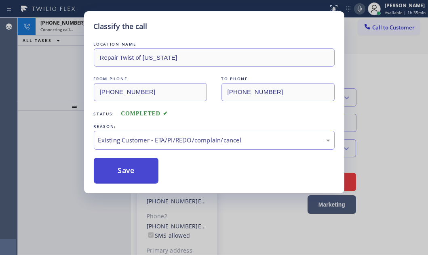
click at [122, 169] on button "Save" at bounding box center [126, 171] width 65 height 26
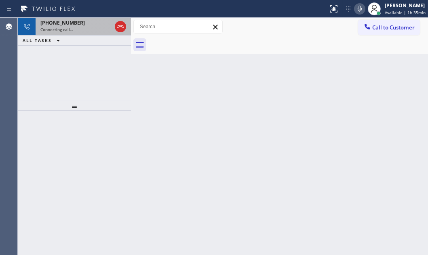
click at [84, 30] on div "Connecting call…" at bounding box center [75, 30] width 71 height 6
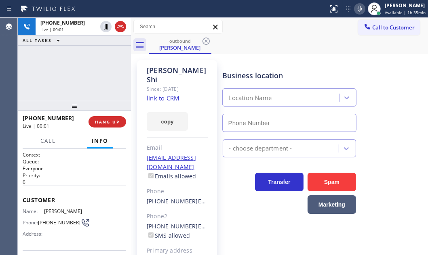
type input "[PHONE_NUMBER]"
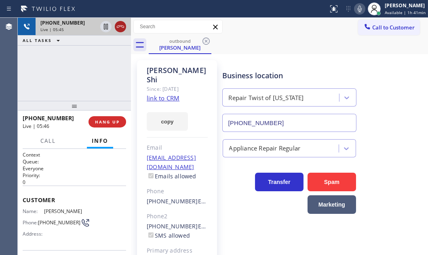
click at [122, 27] on icon at bounding box center [120, 26] width 7 height 2
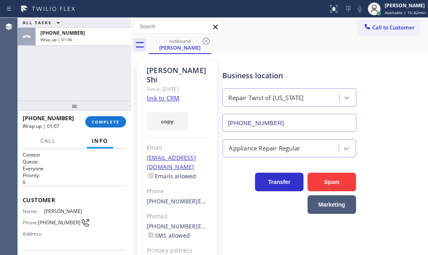
drag, startPoint x: 101, startPoint y: 73, endPoint x: 104, endPoint y: 82, distance: 10.4
click at [101, 73] on div "ALL TASKS ALL TASKS ACTIVE TASKS TASKS IN WRAP UP [PHONE_NUMBER] Wrap up | 01:06" at bounding box center [74, 59] width 113 height 83
copy link "[PHONE_NUMBER]"
drag, startPoint x: 187, startPoint y: 181, endPoint x: 146, endPoint y: 182, distance: 40.4
click at [147, 197] on div "[PHONE_NUMBER] Ext: 0" at bounding box center [177, 201] width 61 height 9
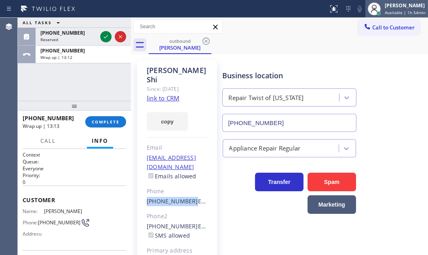
click at [396, 11] on span "Available | 1h 54min" at bounding box center [405, 13] width 41 height 6
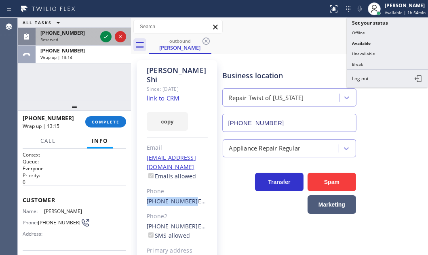
drag, startPoint x: 360, startPoint y: 65, endPoint x: 127, endPoint y: 44, distance: 234.5
click at [359, 65] on button "Break" at bounding box center [387, 64] width 81 height 11
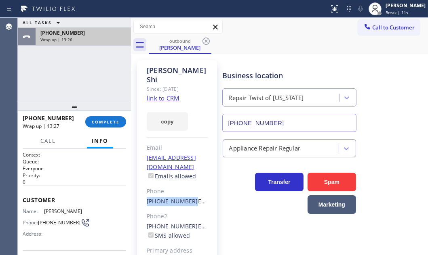
click at [96, 41] on div "Wrap up | 13:26" at bounding box center [83, 40] width 86 height 6
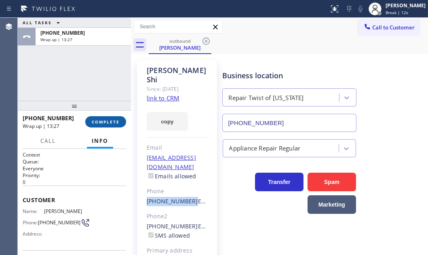
click at [113, 124] on span "COMPLETE" at bounding box center [106, 122] width 28 height 6
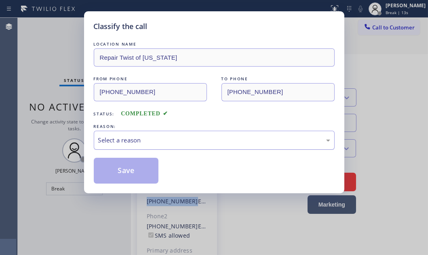
click at [167, 136] on div "Select a reason" at bounding box center [214, 140] width 232 height 9
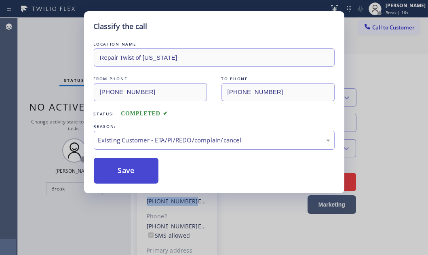
click at [114, 177] on button "Save" at bounding box center [126, 171] width 65 height 26
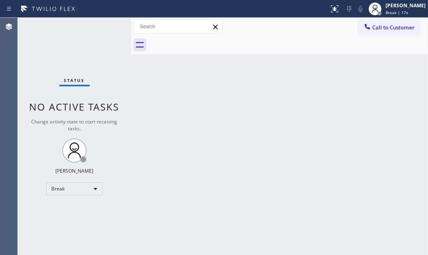
click at [224, 175] on div "Back to Dashboard Change Sender ID Customers Technicians Select a contact Outbo…" at bounding box center [279, 137] width 297 height 238
click at [74, 44] on div "Status No active tasks Change activity state to start receiving tasks. [PERSON_…" at bounding box center [74, 137] width 113 height 238
click at [377, 13] on div at bounding box center [379, 13] width 4 height 4
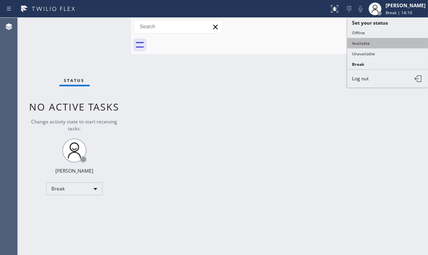
click at [358, 41] on button "Available" at bounding box center [387, 43] width 81 height 11
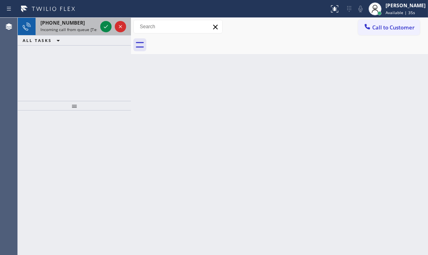
click at [81, 19] on div "[PHONE_NUMBER]" at bounding box center [68, 22] width 57 height 7
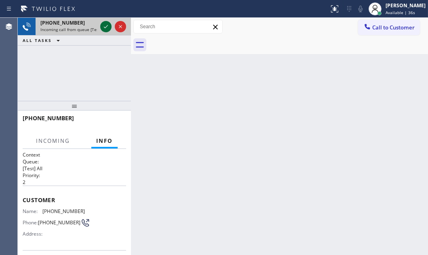
click at [105, 27] on icon at bounding box center [106, 26] width 4 height 3
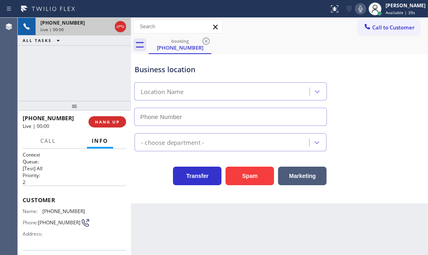
type input "[PHONE_NUMBER]"
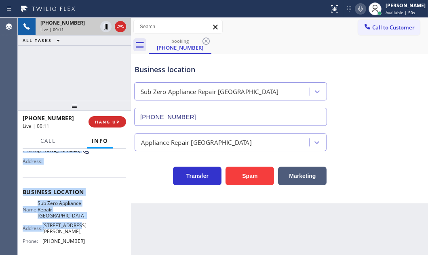
scroll to position [73, 0]
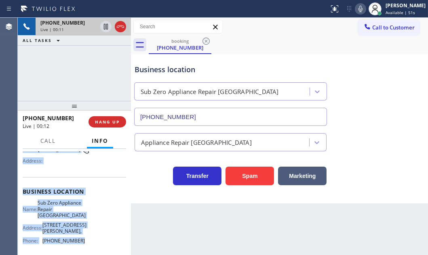
drag, startPoint x: 22, startPoint y: 199, endPoint x: 82, endPoint y: 237, distance: 71.8
click at [82, 237] on div "Context Queue: [Test] All Priority: 2 Customer Name: [PHONE_NUMBER] Phone: [PHO…" at bounding box center [74, 202] width 113 height 106
click at [105, 26] on icon at bounding box center [106, 27] width 10 height 10
click at [107, 27] on icon at bounding box center [106, 27] width 6 height 6
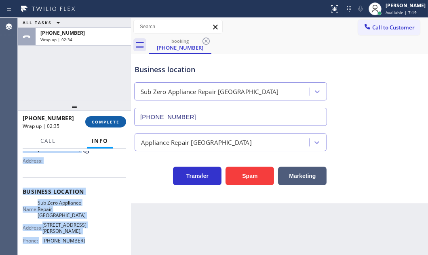
click at [102, 125] on button "COMPLETE" at bounding box center [105, 121] width 41 height 11
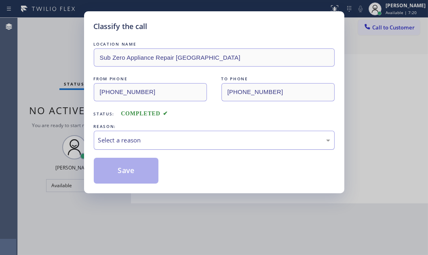
click at [152, 143] on div "Select a reason" at bounding box center [214, 140] width 232 height 9
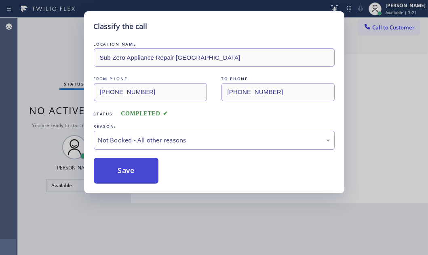
click at [114, 170] on button "Save" at bounding box center [126, 171] width 65 height 26
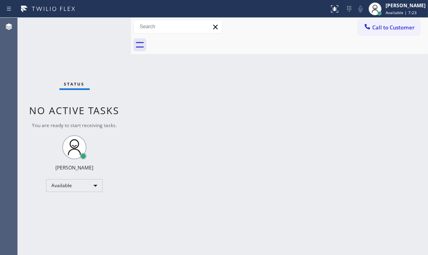
click at [348, 50] on div at bounding box center [288, 45] width 279 height 18
click at [173, 99] on div "Back to Dashboard Change Sender ID Customers Technicians Select a contact Outbo…" at bounding box center [279, 137] width 297 height 238
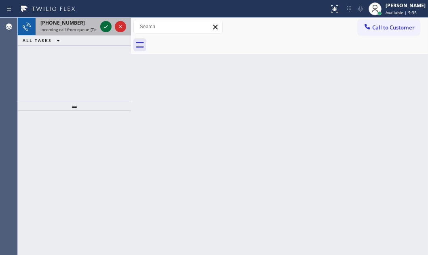
click at [107, 24] on icon at bounding box center [106, 27] width 10 height 10
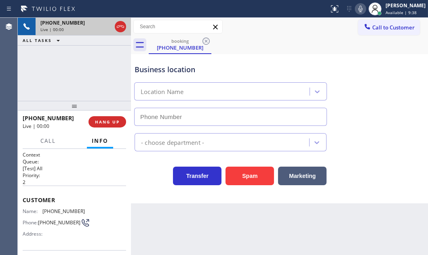
type input "[PHONE_NUMBER]"
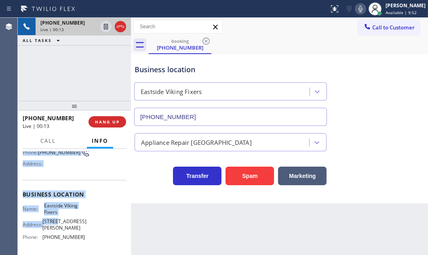
scroll to position [73, 0]
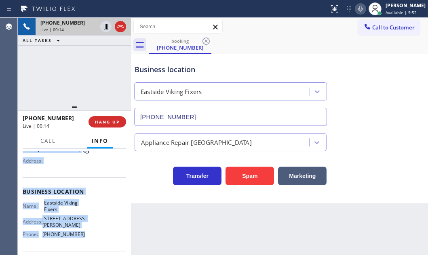
drag, startPoint x: 21, startPoint y: 195, endPoint x: 87, endPoint y: 229, distance: 74.3
click at [87, 229] on div "Context Queue: [Test] All Priority: 2 Customer Name: [PHONE_NUMBER] Phone: [PHO…" at bounding box center [74, 202] width 113 height 106
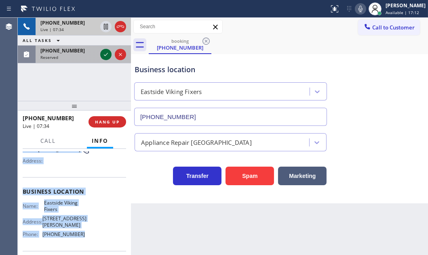
click at [105, 54] on icon at bounding box center [106, 55] width 10 height 10
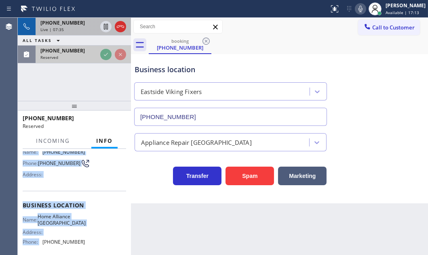
scroll to position [80, 0]
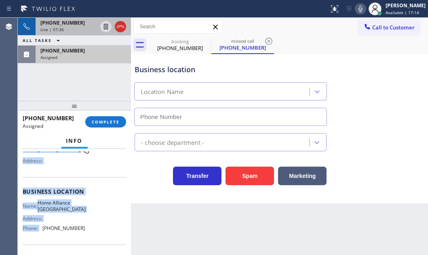
type input "[PHONE_NUMBER]"
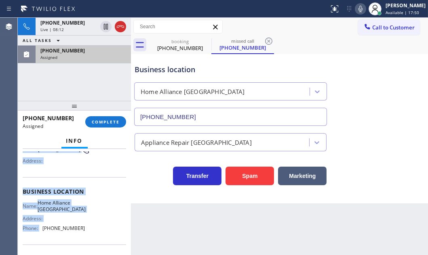
drag, startPoint x: 86, startPoint y: 27, endPoint x: 238, endPoint y: 9, distance: 153.1
click at [87, 27] on div "Live | 08:12" at bounding box center [68, 30] width 57 height 6
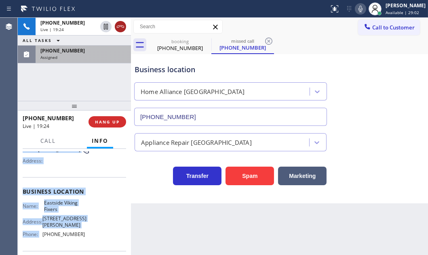
click at [118, 27] on icon at bounding box center [121, 27] width 10 height 10
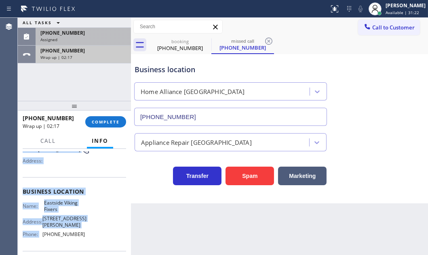
drag, startPoint x: 88, startPoint y: 56, endPoint x: 95, endPoint y: 72, distance: 17.0
click at [88, 56] on div "Wrap up | 02:17" at bounding box center [83, 58] width 86 height 6
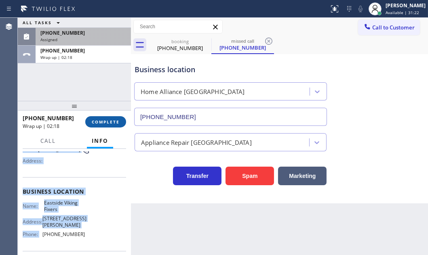
click at [110, 122] on span "COMPLETE" at bounding box center [106, 122] width 28 height 6
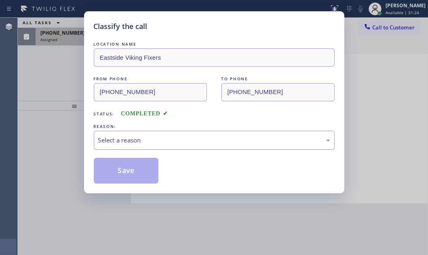
drag, startPoint x: 179, startPoint y: 139, endPoint x: 168, endPoint y: 145, distance: 11.7
click at [178, 140] on div "Select a reason" at bounding box center [214, 140] width 232 height 9
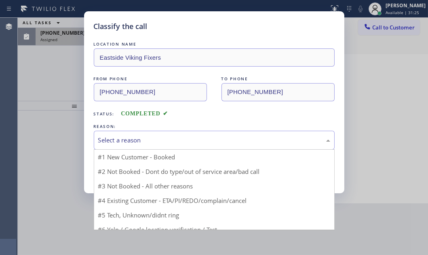
drag, startPoint x: 143, startPoint y: 156, endPoint x: 134, endPoint y: 160, distance: 9.4
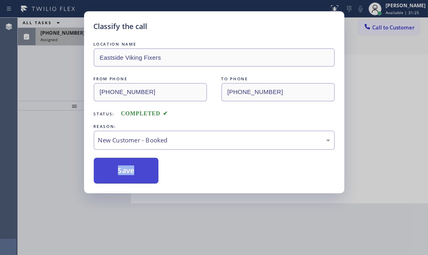
click at [128, 162] on button "Save" at bounding box center [126, 171] width 65 height 26
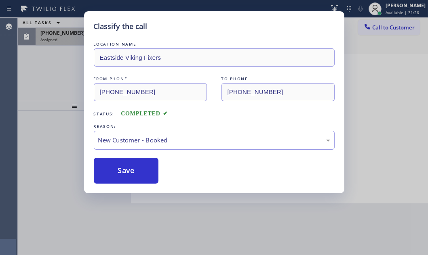
click at [69, 38] on div "Classify the call LOCATION NAME Eastside Viking Fixers FROM PHONE [PHONE_NUMBER…" at bounding box center [214, 127] width 428 height 255
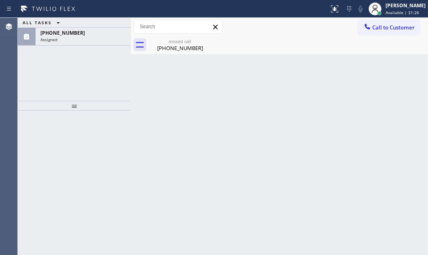
drag, startPoint x: 81, startPoint y: 39, endPoint x: 83, endPoint y: 52, distance: 13.1
click at [81, 39] on div "Assigned" at bounding box center [83, 40] width 86 height 6
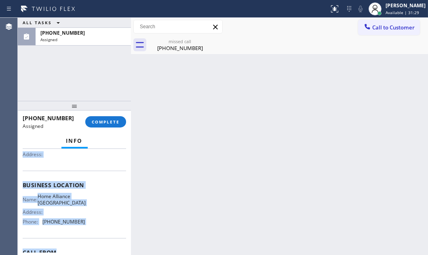
scroll to position [110, 0]
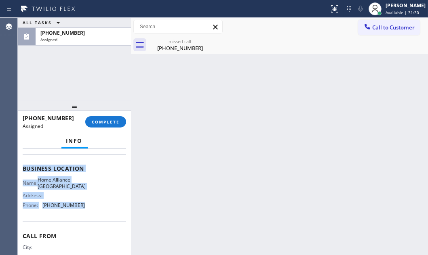
drag, startPoint x: 23, startPoint y: 208, endPoint x: 93, endPoint y: 208, distance: 69.9
click at [93, 208] on div "Context Queue: Appliance Repair High End Priority: 0 Task Age: [DEMOGRAPHIC_DAT…" at bounding box center [74, 162] width 103 height 241
click at [120, 119] on button "COMPLETE" at bounding box center [105, 121] width 41 height 11
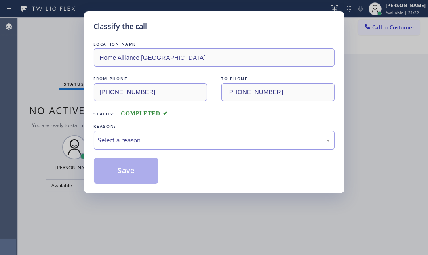
click at [160, 136] on div "Select a reason" at bounding box center [214, 140] width 232 height 9
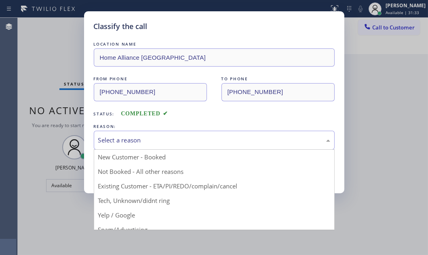
drag, startPoint x: 113, startPoint y: 200, endPoint x: 114, endPoint y: 194, distance: 5.3
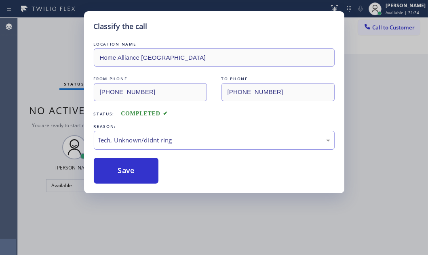
drag, startPoint x: 124, startPoint y: 171, endPoint x: 169, endPoint y: 170, distance: 44.9
click at [145, 170] on button "Save" at bounding box center [126, 171] width 65 height 26
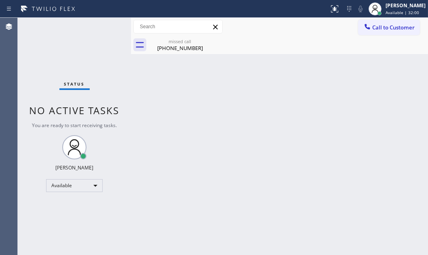
click at [185, 49] on div "[PHONE_NUMBER]" at bounding box center [180, 47] width 61 height 7
drag, startPoint x: 246, startPoint y: 103, endPoint x: 246, endPoint y: 108, distance: 4.9
click at [246, 106] on div "Back to Dashboard Change Sender ID Customers Technicians Select a contact Outbo…" at bounding box center [279, 137] width 297 height 238
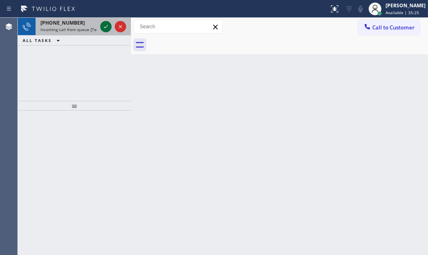
click at [101, 24] on icon at bounding box center [106, 27] width 10 height 10
click at [106, 30] on icon at bounding box center [106, 27] width 10 height 10
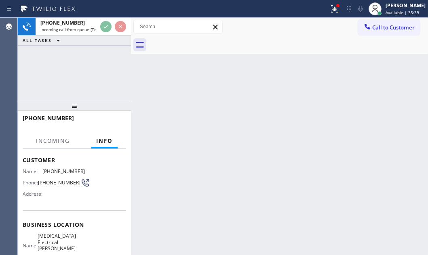
scroll to position [73, 0]
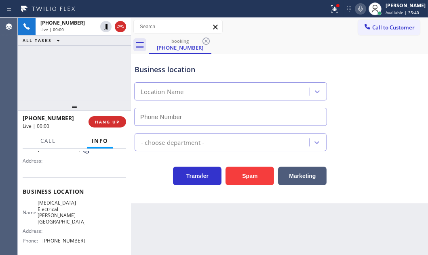
type input "[PHONE_NUMBER]"
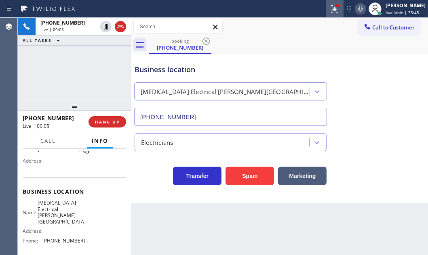
click at [331, 8] on icon at bounding box center [334, 8] width 7 height 7
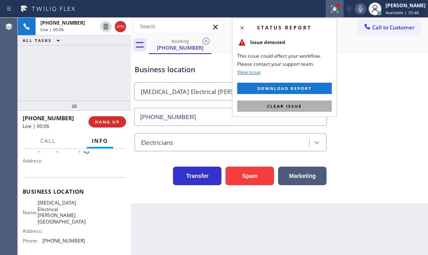
click at [301, 105] on span "Clear issue" at bounding box center [284, 106] width 35 height 6
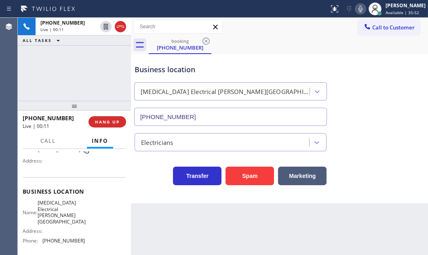
click at [114, 115] on div "[PHONE_NUMBER] Live | 00:11 HANG UP" at bounding box center [74, 122] width 103 height 21
click at [111, 123] on span "HANG UP" at bounding box center [107, 122] width 25 height 6
click at [110, 124] on span "HANG UP" at bounding box center [107, 122] width 25 height 6
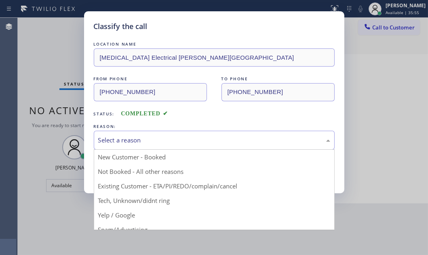
drag, startPoint x: 175, startPoint y: 137, endPoint x: 159, endPoint y: 165, distance: 32.2
click at [175, 137] on div "Select a reason" at bounding box center [214, 140] width 232 height 9
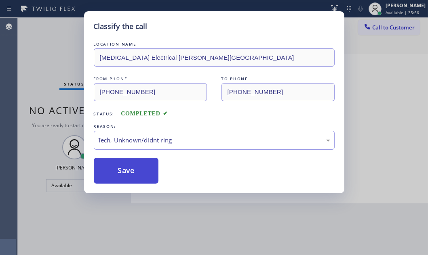
click at [122, 162] on button "Save" at bounding box center [126, 171] width 65 height 26
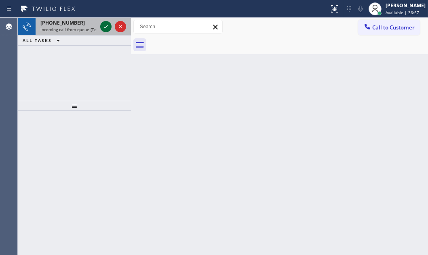
click at [104, 27] on icon at bounding box center [106, 27] width 10 height 10
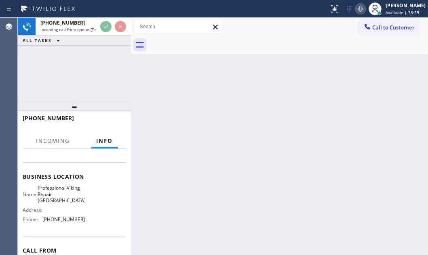
scroll to position [67, 0]
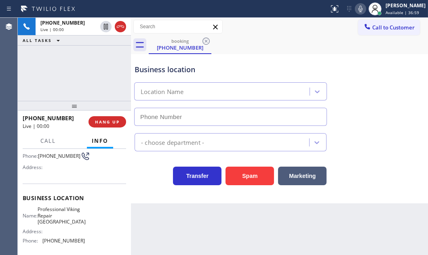
type input "[PHONE_NUMBER]"
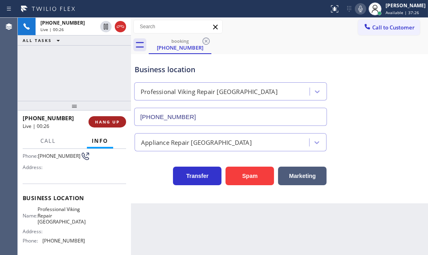
click at [101, 123] on span "HANG UP" at bounding box center [107, 122] width 25 height 6
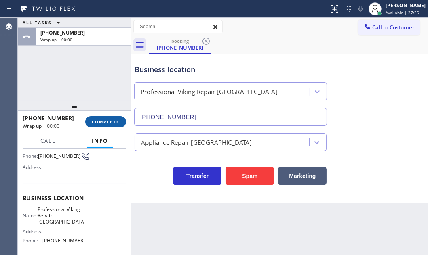
click at [104, 122] on span "COMPLETE" at bounding box center [106, 122] width 28 height 6
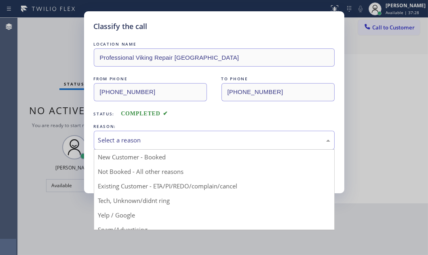
drag, startPoint x: 187, startPoint y: 137, endPoint x: 141, endPoint y: 165, distance: 53.6
click at [187, 137] on div "Select a reason" at bounding box center [214, 140] width 232 height 9
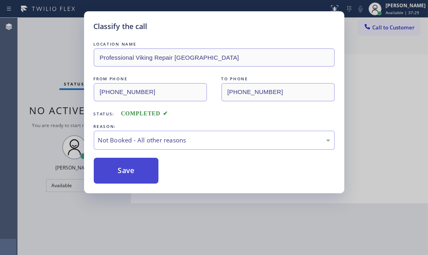
click at [105, 171] on button "Save" at bounding box center [126, 171] width 65 height 26
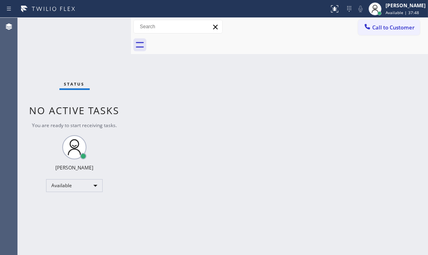
click at [105, 27] on div "Status No active tasks You are ready to start receiving tasks. [PERSON_NAME] Av…" at bounding box center [74, 137] width 113 height 238
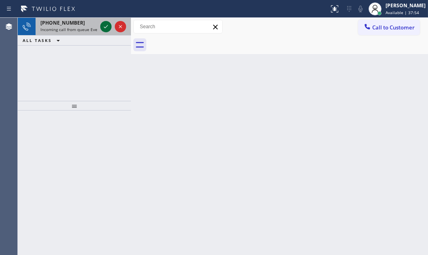
click at [108, 24] on icon at bounding box center [106, 27] width 10 height 10
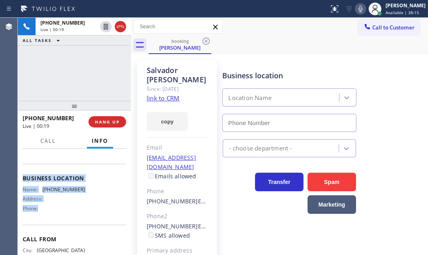
scroll to position [110, 0]
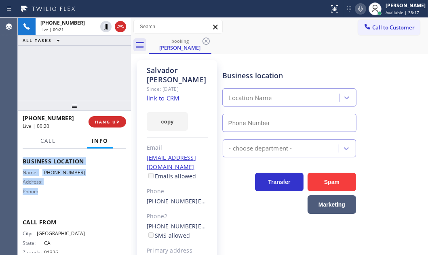
drag, startPoint x: 22, startPoint y: 160, endPoint x: 92, endPoint y: 217, distance: 89.6
click at [92, 217] on div "Context Queue: Everybody Priority: 2 Customer Name: [PERSON_NAME] Phone: [PHONE…" at bounding box center [74, 156] width 103 height 228
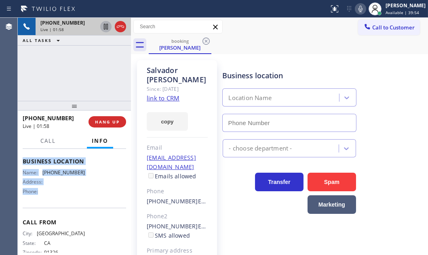
click at [107, 27] on icon at bounding box center [106, 27] width 10 height 10
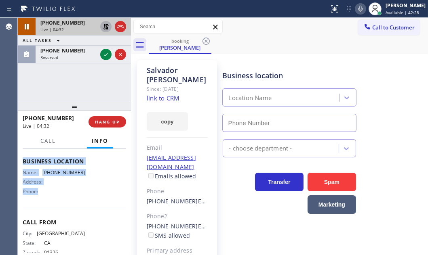
click at [105, 27] on icon at bounding box center [106, 27] width 6 height 6
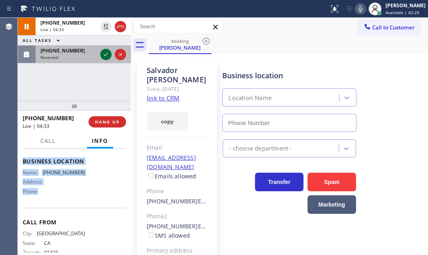
click at [106, 57] on icon at bounding box center [106, 55] width 10 height 10
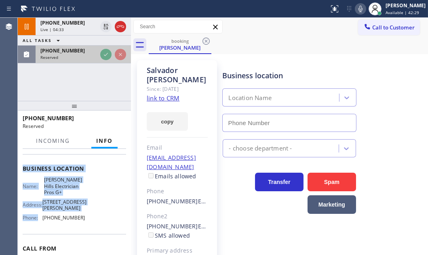
scroll to position [123, 0]
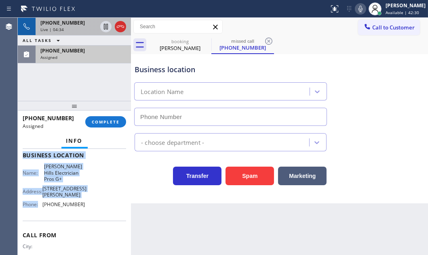
type input "[PHONE_NUMBER]"
click at [88, 28] on div "Live | 04:35" at bounding box center [68, 30] width 57 height 6
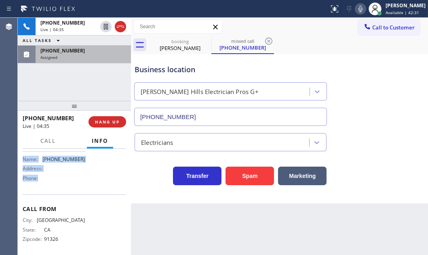
scroll to position [110, 0]
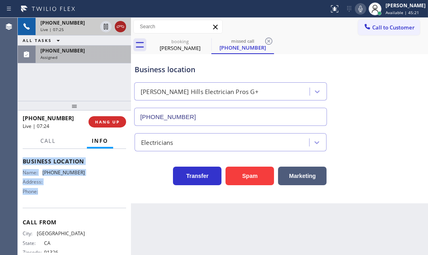
click at [119, 31] on icon at bounding box center [121, 27] width 10 height 10
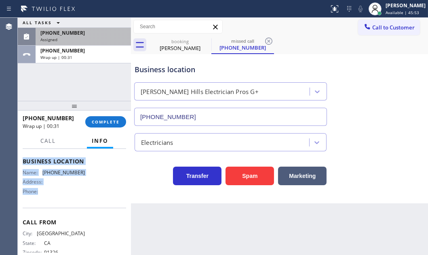
click at [69, 176] on span "[PHONE_NUMBER]" at bounding box center [63, 173] width 42 height 6
drag, startPoint x: 82, startPoint y: 189, endPoint x: 42, endPoint y: 189, distance: 39.6
click at [42, 189] on div "Name: [PHONE_NUMBER] Address: Phone:" at bounding box center [74, 184] width 103 height 28
drag, startPoint x: 86, startPoint y: 53, endPoint x: 97, endPoint y: 68, distance: 19.1
click at [86, 54] on div "[PHONE_NUMBER] Wrap up | 03:17" at bounding box center [82, 55] width 92 height 18
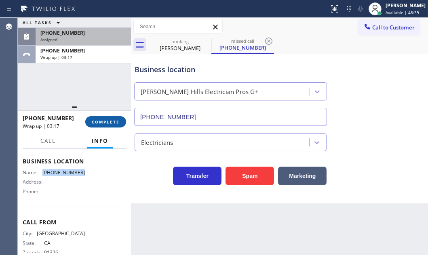
click at [101, 124] on span "COMPLETE" at bounding box center [106, 122] width 28 height 6
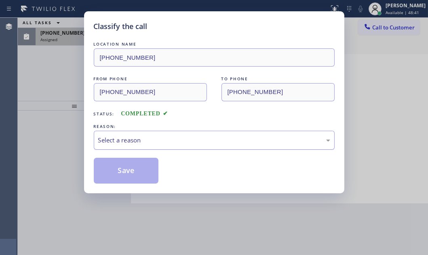
click at [168, 140] on div "Select a reason" at bounding box center [214, 140] width 232 height 9
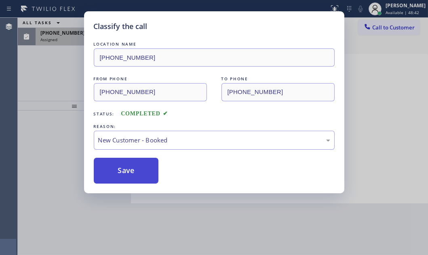
click at [124, 170] on button "Save" at bounding box center [126, 171] width 65 height 26
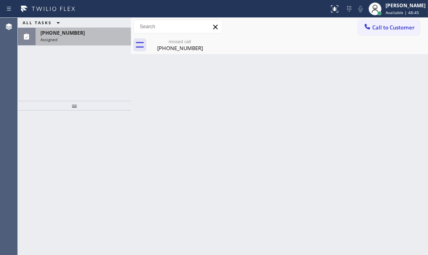
click at [79, 34] on div "[PHONE_NUMBER]" at bounding box center [83, 32] width 86 height 7
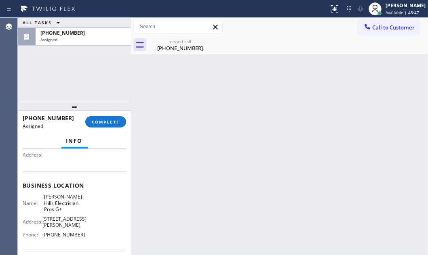
scroll to position [110, 0]
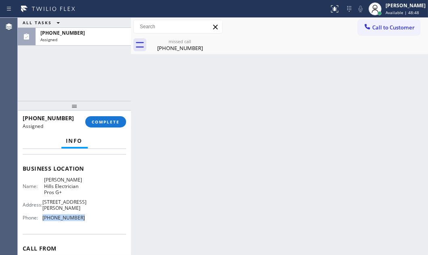
drag, startPoint x: 80, startPoint y: 218, endPoint x: 41, endPoint y: 220, distance: 38.8
click at [41, 220] on div "Phone: [PHONE_NUMBER]" at bounding box center [54, 218] width 62 height 6
click at [383, 27] on span "Call to Customer" at bounding box center [393, 27] width 42 height 7
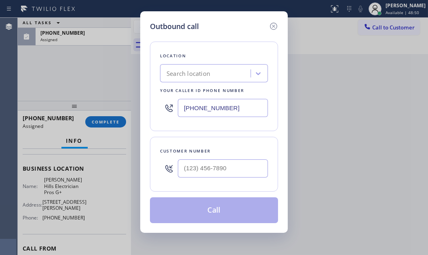
click at [259, 104] on input "[PHONE_NUMBER]" at bounding box center [223, 108] width 90 height 18
paste input "424) 281-6513"
type input "[PHONE_NUMBER]"
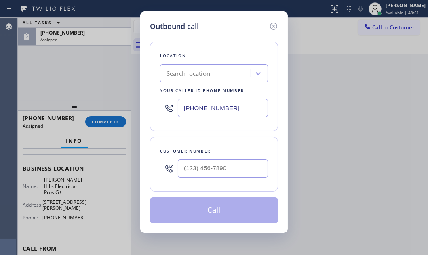
click at [213, 178] on div at bounding box center [223, 169] width 90 height 26
click at [218, 167] on input "(___) ___-____" at bounding box center [223, 169] width 90 height 18
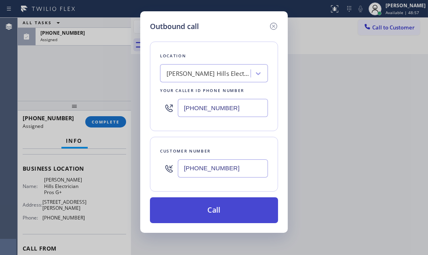
type input "[PHONE_NUMBER]"
click at [190, 210] on button "Call" at bounding box center [214, 211] width 128 height 26
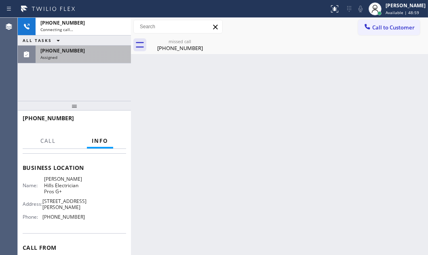
click at [86, 59] on div "Assigned" at bounding box center [83, 58] width 86 height 6
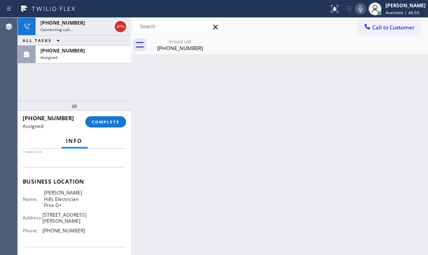
scroll to position [110, 0]
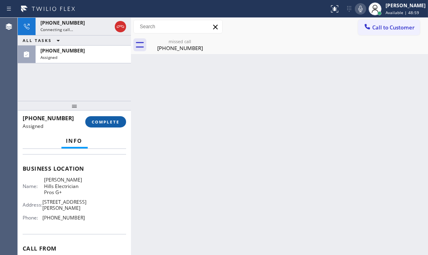
click at [104, 122] on span "COMPLETE" at bounding box center [106, 122] width 28 height 6
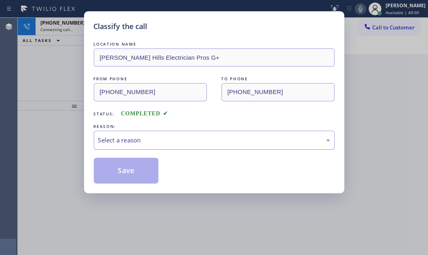
click at [181, 136] on div "Select a reason" at bounding box center [214, 140] width 232 height 9
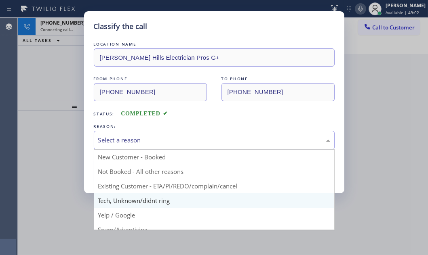
drag, startPoint x: 159, startPoint y: 203, endPoint x: 140, endPoint y: 178, distance: 30.9
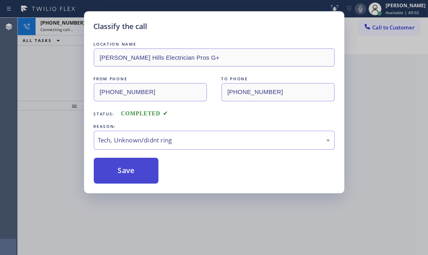
click at [137, 167] on button "Save" at bounding box center [126, 171] width 65 height 26
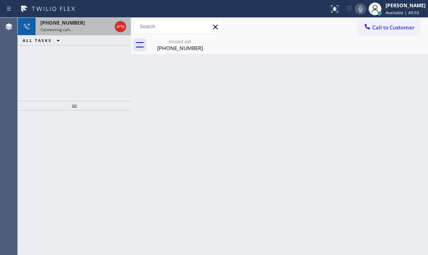
click at [80, 30] on div "Connecting call…" at bounding box center [75, 30] width 71 height 6
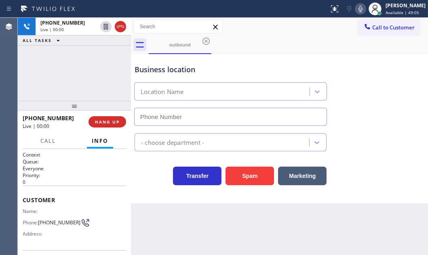
type input "[PHONE_NUMBER]"
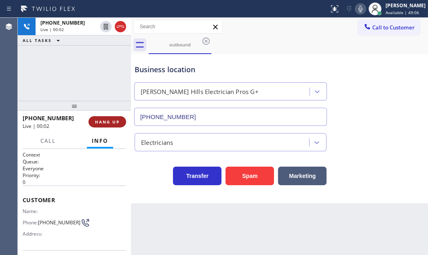
click at [103, 120] on span "HANG UP" at bounding box center [107, 122] width 25 height 6
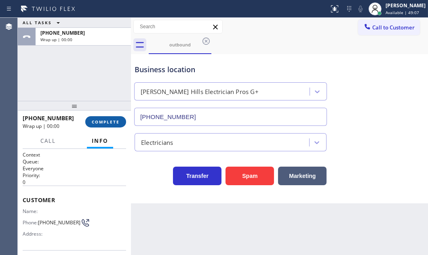
click at [105, 120] on span "COMPLETE" at bounding box center [106, 122] width 28 height 6
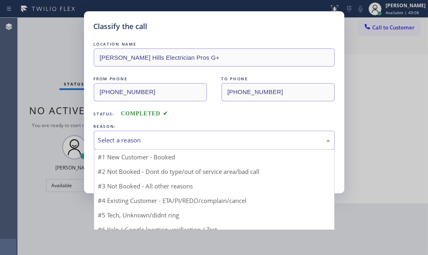
click at [181, 136] on div "Select a reason" at bounding box center [214, 140] width 232 height 9
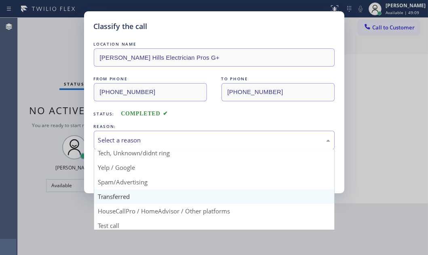
scroll to position [54, 0]
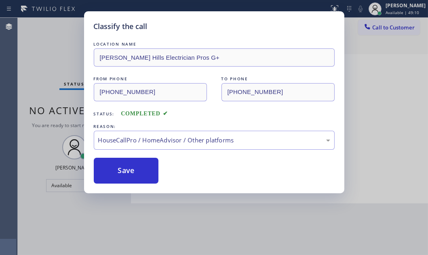
drag, startPoint x: 175, startPoint y: 207, endPoint x: 135, endPoint y: 191, distance: 43.0
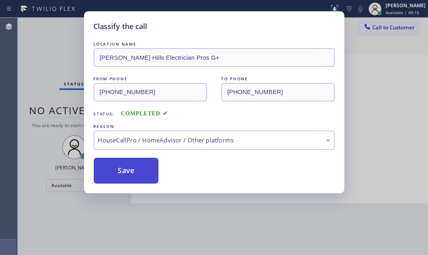
click at [132, 173] on button "Save" at bounding box center [126, 171] width 65 height 26
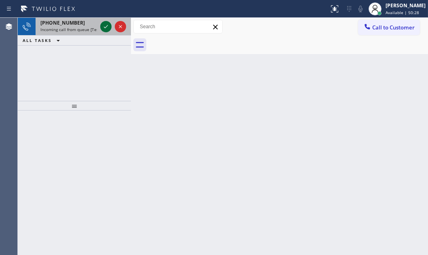
click at [110, 27] on icon at bounding box center [106, 27] width 10 height 10
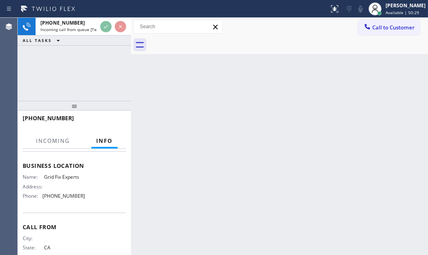
scroll to position [110, 0]
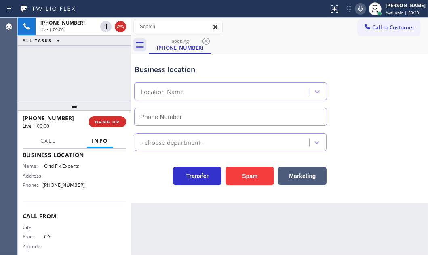
type input "[PHONE_NUMBER]"
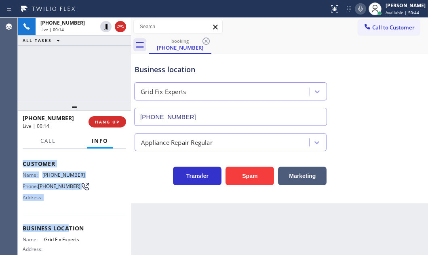
scroll to position [73, 0]
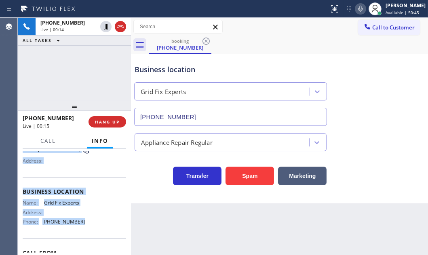
drag, startPoint x: 21, startPoint y: 161, endPoint x: 93, endPoint y: 227, distance: 97.2
click at [93, 226] on div "Context Queue: [Test] All Priority: 2 Customer Name: [PHONE_NUMBER] Phone: [PHO…" at bounding box center [74, 202] width 113 height 106
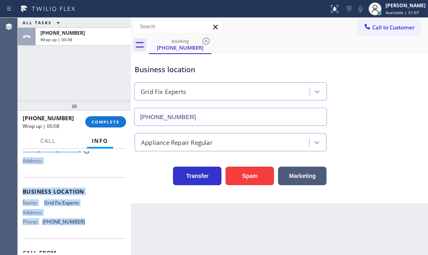
click at [75, 225] on span "[PHONE_NUMBER]" at bounding box center [63, 222] width 42 height 6
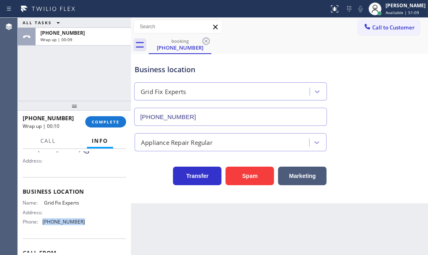
drag, startPoint x: 78, startPoint y: 222, endPoint x: 44, endPoint y: 224, distance: 34.0
click at [44, 224] on span "[PHONE_NUMBER]" at bounding box center [63, 222] width 42 height 6
click at [390, 32] on button "Call to Customer" at bounding box center [389, 27] width 62 height 15
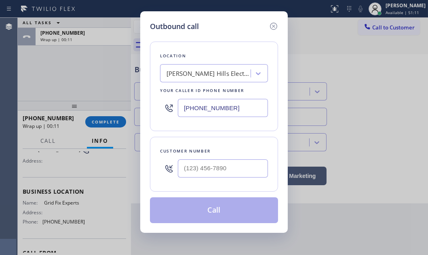
click at [235, 105] on input "[PHONE_NUMBER]" at bounding box center [223, 108] width 90 height 18
paste input "909) 417-7759"
type input "[PHONE_NUMBER]"
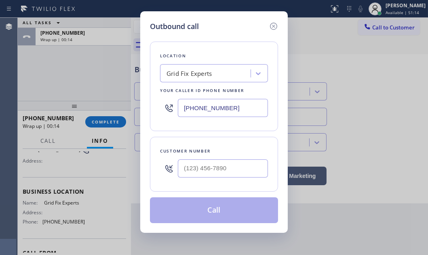
click at [94, 72] on div "Outbound call Location Grid Fix Experts Your caller id phone number [PHONE_NUMB…" at bounding box center [214, 127] width 428 height 255
click at [194, 166] on input "(___) ___-____" at bounding box center [223, 169] width 90 height 18
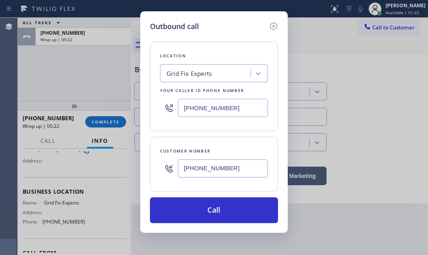
type input "[PHONE_NUMBER]"
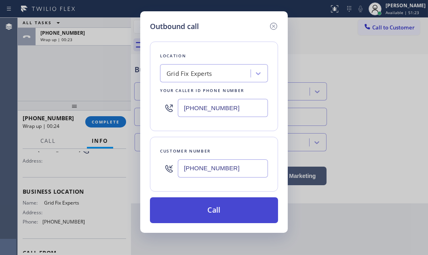
click at [214, 205] on button "Call" at bounding box center [214, 211] width 128 height 26
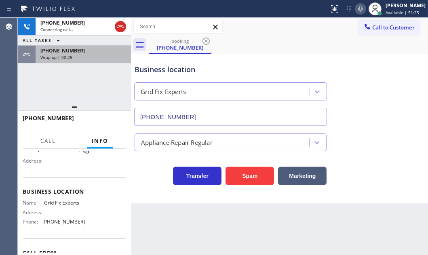
click at [91, 57] on div "Wrap up | 00:25" at bounding box center [83, 58] width 86 height 6
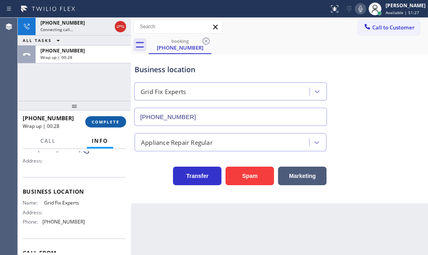
click at [99, 126] on button "COMPLETE" at bounding box center [105, 121] width 41 height 11
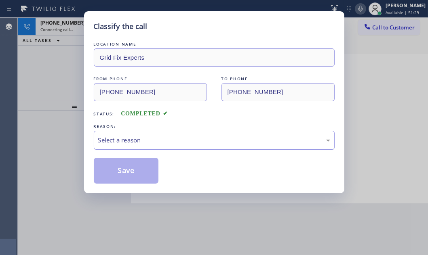
click at [179, 136] on div "Select a reason" at bounding box center [214, 140] width 232 height 9
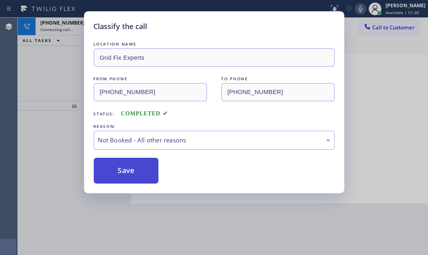
click at [117, 171] on button "Save" at bounding box center [126, 171] width 65 height 26
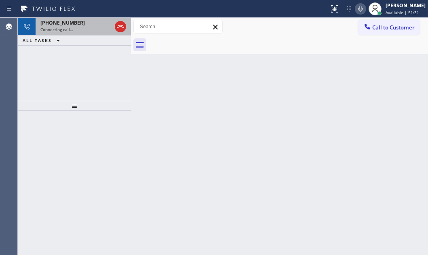
click at [72, 28] on div "Connecting call…" at bounding box center [75, 30] width 71 height 6
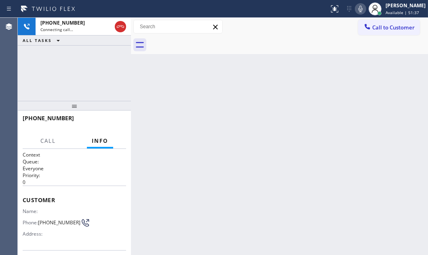
click at [24, 198] on span "Customer" at bounding box center [74, 200] width 103 height 8
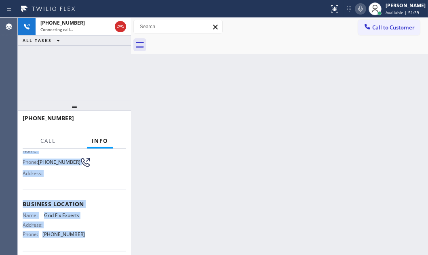
scroll to position [73, 0]
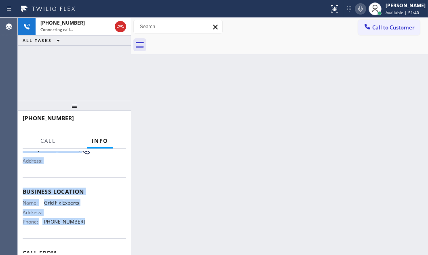
drag, startPoint x: 22, startPoint y: 198, endPoint x: 79, endPoint y: 219, distance: 60.9
click at [79, 219] on div "Context Queue: Everyone Priority: 0 Customer Name: Phone: [PHONE_NUMBER] Addres…" at bounding box center [74, 188] width 103 height 221
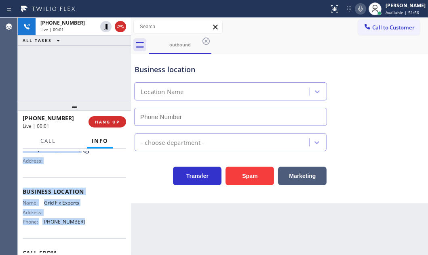
type input "[PHONE_NUMBER]"
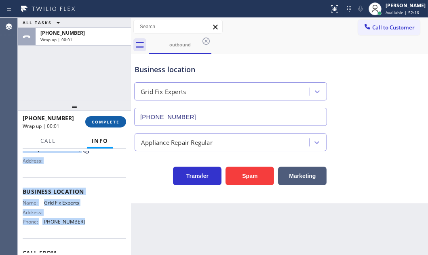
click at [95, 119] on span "COMPLETE" at bounding box center [106, 122] width 28 height 6
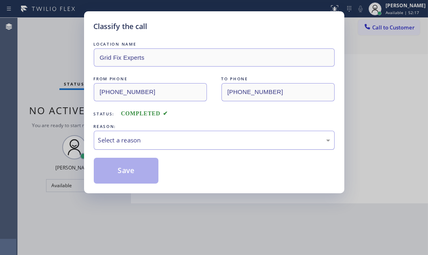
click at [166, 137] on div "Select a reason" at bounding box center [214, 140] width 232 height 9
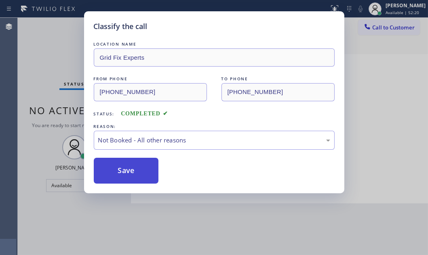
click at [112, 169] on button "Save" at bounding box center [126, 171] width 65 height 26
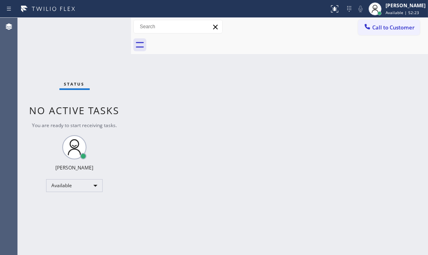
click at [95, 20] on div "Status No active tasks You are ready to start receiving tasks. [PERSON_NAME] Av…" at bounding box center [74, 137] width 113 height 238
click at [358, 157] on div "Back to Dashboard Change Sender ID Customers Technicians Select a contact Outbo…" at bounding box center [279, 137] width 297 height 238
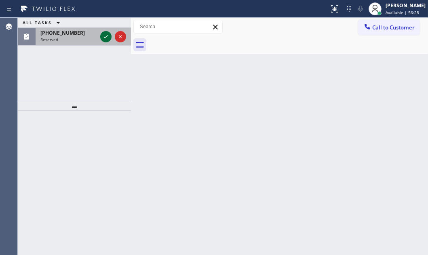
click at [107, 34] on icon at bounding box center [106, 37] width 10 height 10
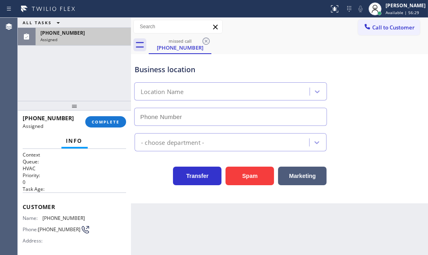
type input "[PHONE_NUMBER]"
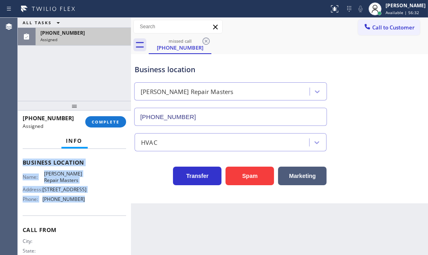
scroll to position [110, 0]
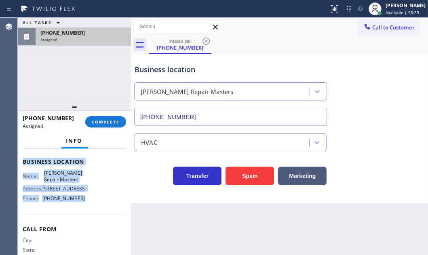
drag, startPoint x: 23, startPoint y: 169, endPoint x: 93, endPoint y: 214, distance: 83.8
click at [93, 214] on div "Context Queue: HVAC Priority: 0 Task Age: Customer Name: [PHONE_NUMBER] Phone: …" at bounding box center [74, 159] width 103 height 234
click at [114, 120] on span "COMPLETE" at bounding box center [106, 122] width 28 height 6
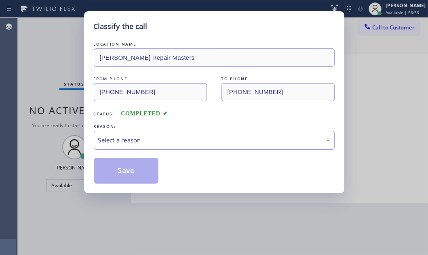
drag, startPoint x: 134, startPoint y: 141, endPoint x: 131, endPoint y: 145, distance: 5.6
click at [134, 141] on div "Select a reason" at bounding box center [214, 140] width 232 height 9
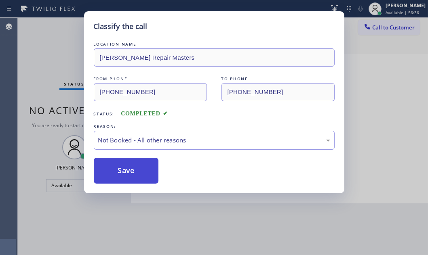
drag, startPoint x: 117, startPoint y: 170, endPoint x: 127, endPoint y: 169, distance: 10.1
click at [117, 169] on button "Save" at bounding box center [126, 171] width 65 height 26
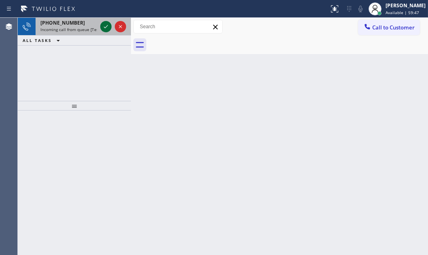
click at [105, 27] on icon at bounding box center [106, 27] width 10 height 10
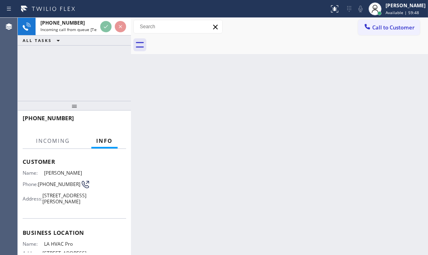
scroll to position [146, 0]
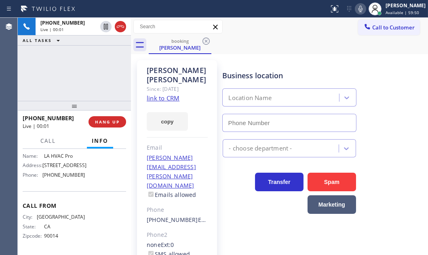
type input "[PHONE_NUMBER]"
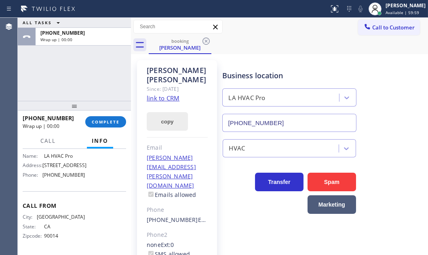
drag, startPoint x: 103, startPoint y: 120, endPoint x: 147, endPoint y: 120, distance: 44.5
click at [103, 120] on span "COMPLETE" at bounding box center [106, 122] width 28 height 6
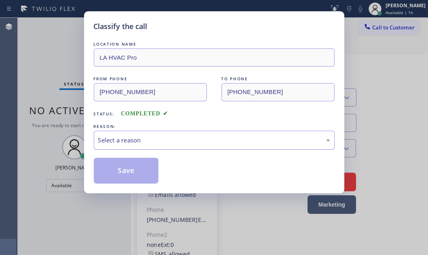
click at [170, 140] on div "Select a reason" at bounding box center [214, 140] width 232 height 9
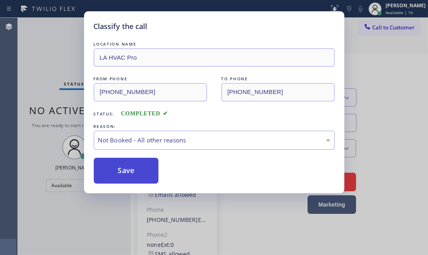
click at [121, 166] on button "Save" at bounding box center [126, 171] width 65 height 26
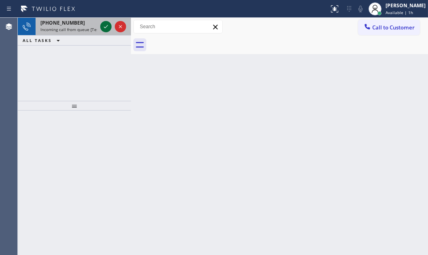
click at [108, 28] on icon at bounding box center [106, 27] width 10 height 10
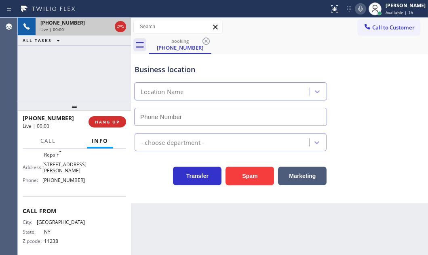
scroll to position [61, 0]
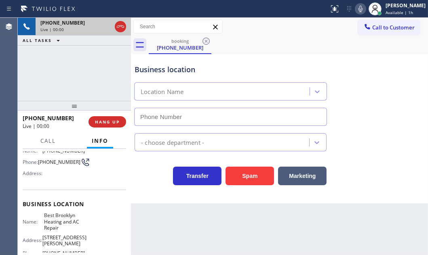
type input "[PHONE_NUMBER]"
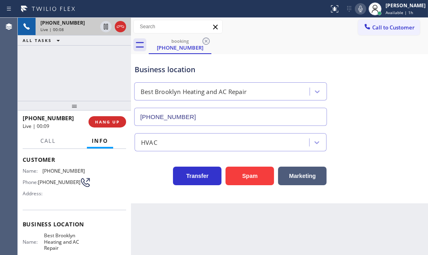
scroll to position [0, 0]
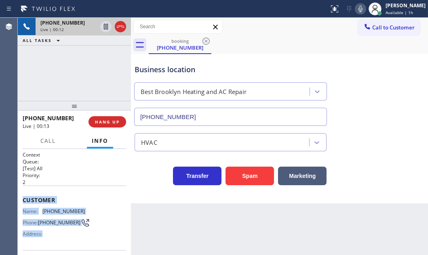
drag, startPoint x: 22, startPoint y: 197, endPoint x: 88, endPoint y: 231, distance: 74.5
click at [88, 231] on div "Customer Name: [PHONE_NUMBER] Phone: [PHONE_NUMBER] Address:" at bounding box center [74, 218] width 103 height 65
click at [113, 121] on span "HANG UP" at bounding box center [107, 122] width 25 height 6
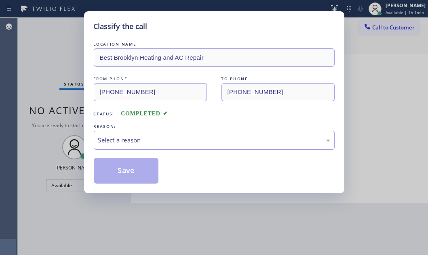
click at [188, 142] on div "Select a reason" at bounding box center [214, 140] width 232 height 9
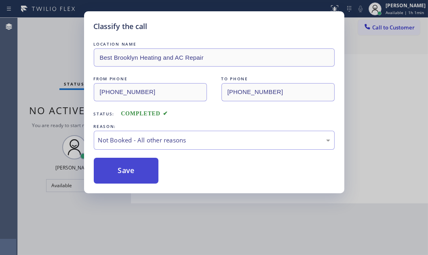
click at [117, 171] on button "Save" at bounding box center [126, 171] width 65 height 26
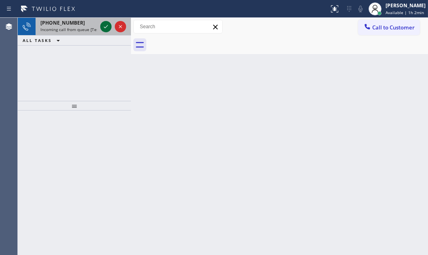
click at [106, 27] on icon at bounding box center [106, 26] width 4 height 3
click at [107, 24] on icon at bounding box center [106, 27] width 10 height 10
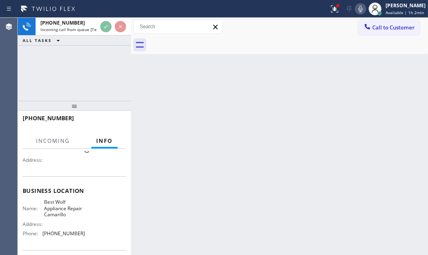
scroll to position [67, 0]
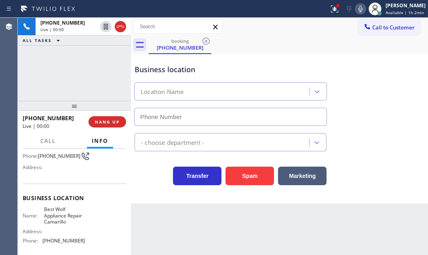
type input "[PHONE_NUMBER]"
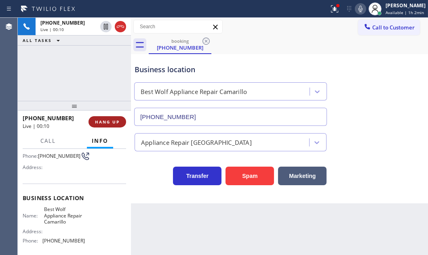
click at [114, 124] on span "HANG UP" at bounding box center [107, 122] width 25 height 6
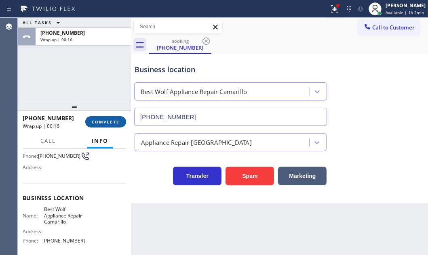
click at [102, 120] on span "COMPLETE" at bounding box center [106, 122] width 28 height 6
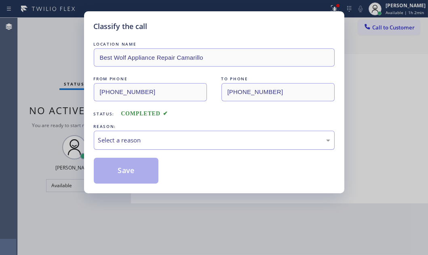
click at [202, 134] on div "Select a reason" at bounding box center [214, 140] width 241 height 19
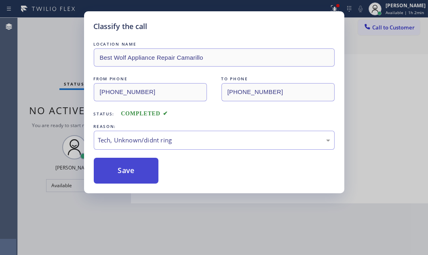
click at [130, 172] on button "Save" at bounding box center [126, 171] width 65 height 26
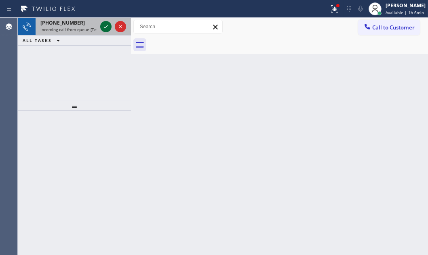
click at [105, 25] on icon at bounding box center [106, 27] width 10 height 10
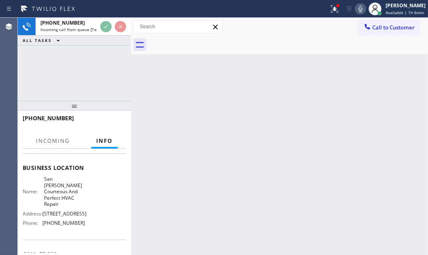
scroll to position [110, 0]
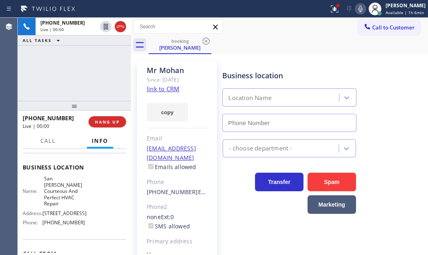
type input "[PHONE_NUMBER]"
click at [162, 91] on link "link to CRM" at bounding box center [163, 89] width 33 height 8
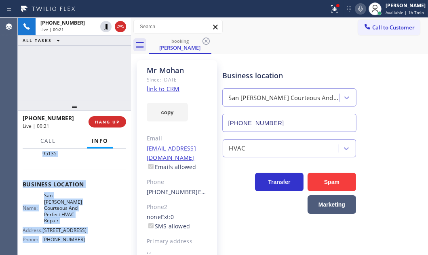
scroll to position [147, 0]
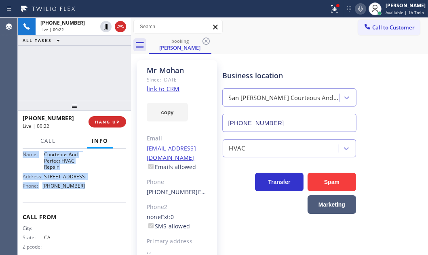
drag, startPoint x: 21, startPoint y: 160, endPoint x: 110, endPoint y: 197, distance: 96.1
click at [98, 195] on div "Context Queue: [Test] All Priority: 1 Customer Name: [PERSON_NAME] Phone: [PHON…" at bounding box center [74, 202] width 113 height 106
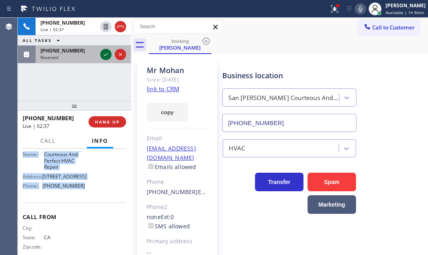
click at [105, 53] on icon at bounding box center [106, 55] width 10 height 10
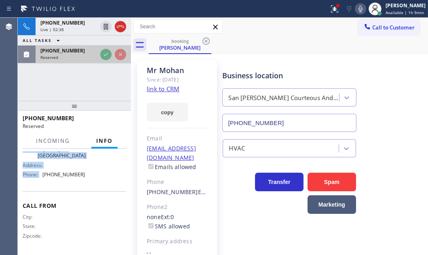
scroll to position [153, 0]
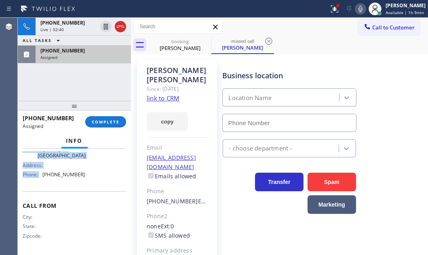
type input "[PHONE_NUMBER]"
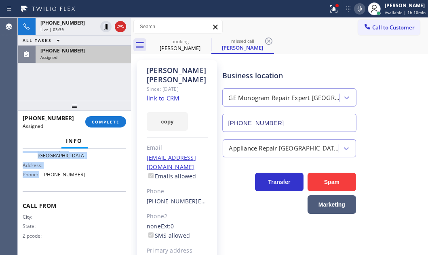
scroll to position [160, 0]
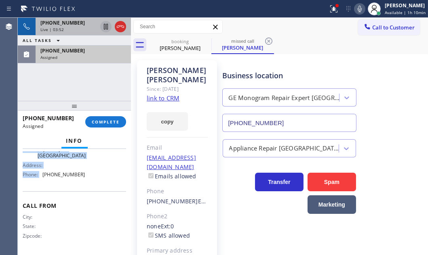
click at [105, 27] on icon at bounding box center [106, 27] width 10 height 10
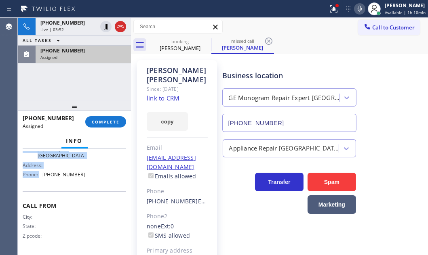
scroll to position [147, 0]
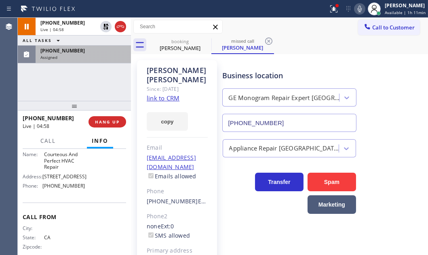
click at [77, 185] on div "Name: San [PERSON_NAME] Courteous And Perfect HVAC Repair Address: [STREET_ADDR…" at bounding box center [54, 165] width 62 height 53
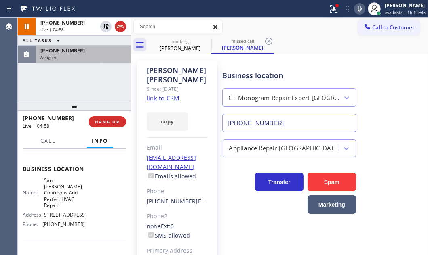
scroll to position [36, 0]
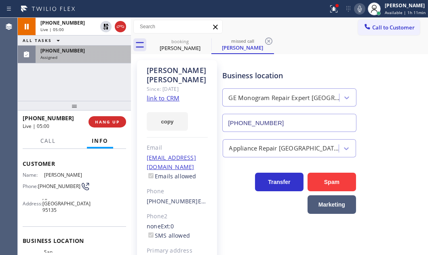
click at [83, 53] on div "[PHONE_NUMBER]" at bounding box center [83, 50] width 86 height 7
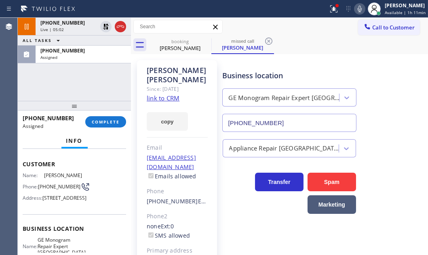
scroll to position [123, 0]
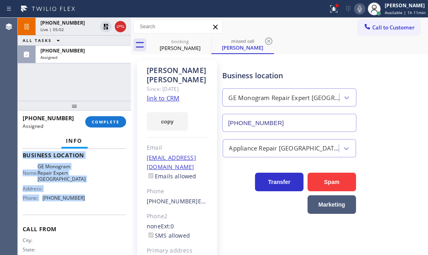
drag, startPoint x: 21, startPoint y: 160, endPoint x: 97, endPoint y: 217, distance: 95.0
click at [97, 217] on div "Context Queue: Appliance Repair High End Priority: 0 Task Age: [DEMOGRAPHIC_DAT…" at bounding box center [74, 202] width 113 height 106
click at [102, 120] on span "COMPLETE" at bounding box center [106, 122] width 28 height 6
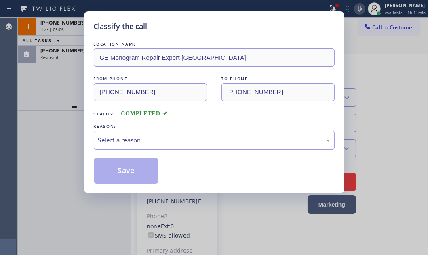
click at [178, 141] on div "Select a reason" at bounding box center [214, 140] width 232 height 9
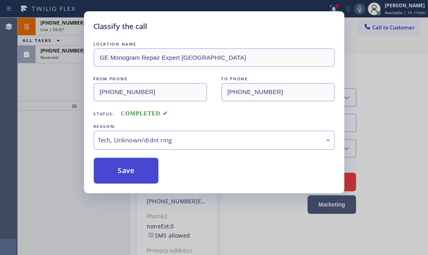
click at [125, 172] on button "Save" at bounding box center [126, 171] width 65 height 26
type input "[PHONE_NUMBER]"
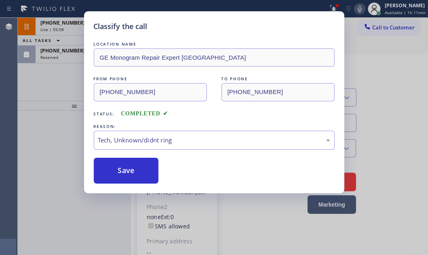
click at [72, 57] on div "Classify the call LOCATION NAME GE Monogram Repair Expert [GEOGRAPHIC_DATA] FRO…" at bounding box center [214, 127] width 428 height 255
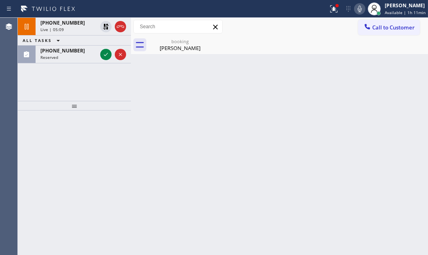
drag, startPoint x: 105, startPoint y: 57, endPoint x: 327, endPoint y: 122, distance: 231.6
click at [105, 57] on icon at bounding box center [106, 55] width 10 height 10
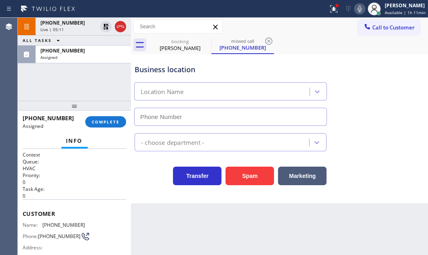
type input "[PHONE_NUMBER]"
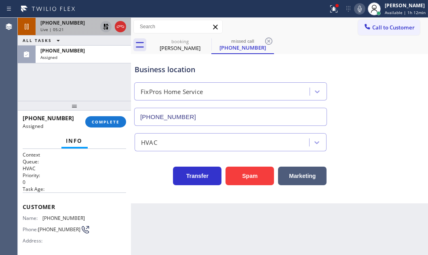
click at [107, 28] on icon at bounding box center [106, 27] width 6 height 6
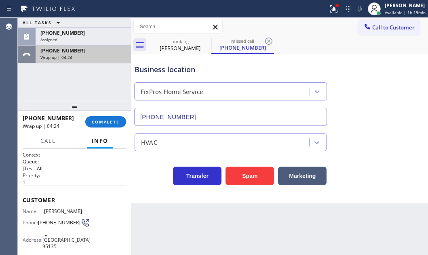
click at [83, 53] on div "[PHONE_NUMBER]" at bounding box center [83, 50] width 86 height 7
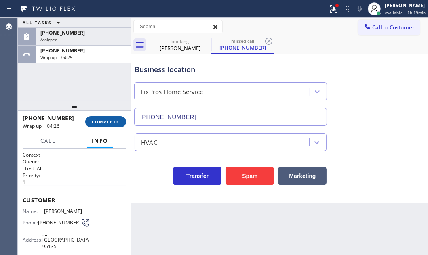
click at [114, 122] on span "COMPLETE" at bounding box center [106, 122] width 28 height 6
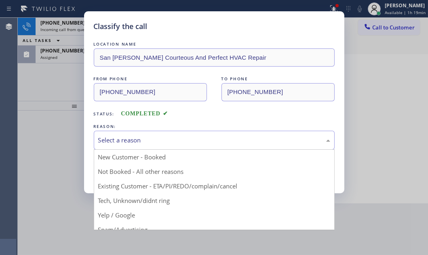
click at [155, 140] on div "Select a reason" at bounding box center [214, 140] width 232 height 9
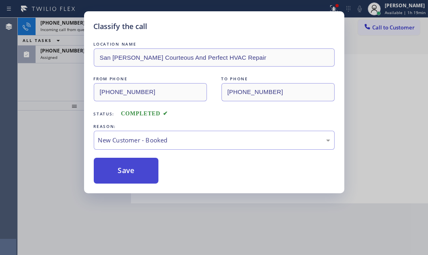
click at [115, 167] on button "Save" at bounding box center [126, 171] width 65 height 26
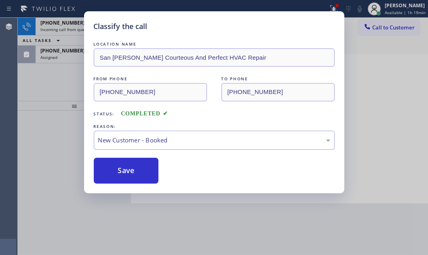
click at [52, 87] on div "[PHONE_NUMBER] Incoming call from queue [Test] All ALL TASKS ALL TASKS ACTIVE T…" at bounding box center [74, 59] width 113 height 83
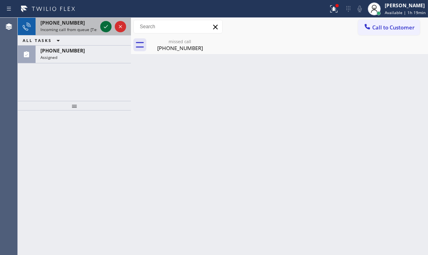
click at [105, 27] on icon at bounding box center [106, 27] width 10 height 10
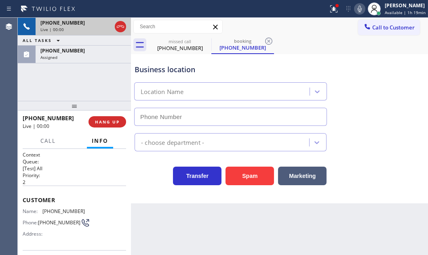
type input "[PHONE_NUMBER]"
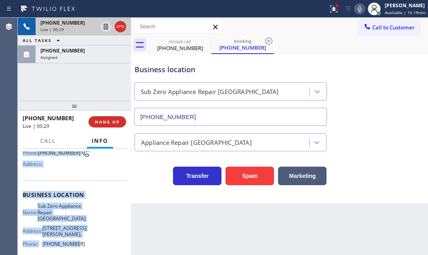
scroll to position [110, 0]
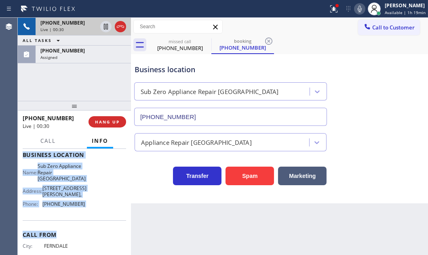
drag, startPoint x: 21, startPoint y: 196, endPoint x: 88, endPoint y: 217, distance: 70.7
click at [88, 217] on div "Context Queue: [Test] All Priority: 2 Customer Name: [PHONE_NUMBER] Phone: [PHO…" at bounding box center [74, 202] width 113 height 106
click at [106, 28] on icon at bounding box center [106, 27] width 4 height 6
click at [357, 8] on icon at bounding box center [360, 9] width 10 height 10
click at [105, 26] on icon at bounding box center [106, 27] width 10 height 10
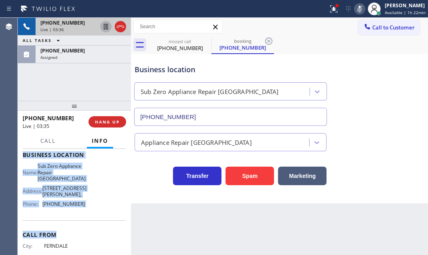
click at [355, 8] on icon at bounding box center [360, 9] width 10 height 10
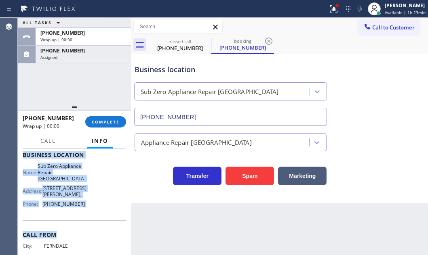
drag, startPoint x: 120, startPoint y: 29, endPoint x: 182, endPoint y: 28, distance: 61.8
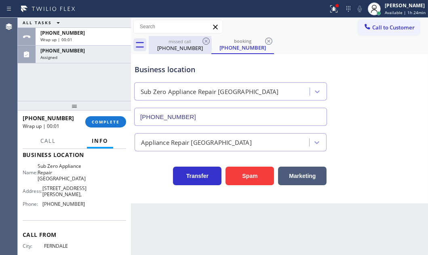
click at [165, 45] on div "[PHONE_NUMBER]" at bounding box center [180, 47] width 61 height 7
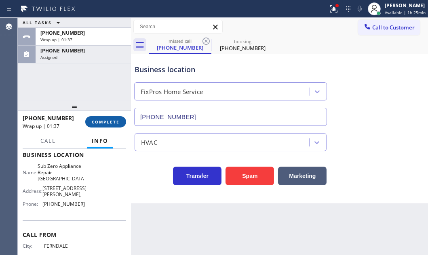
click at [112, 120] on span "COMPLETE" at bounding box center [106, 122] width 28 height 6
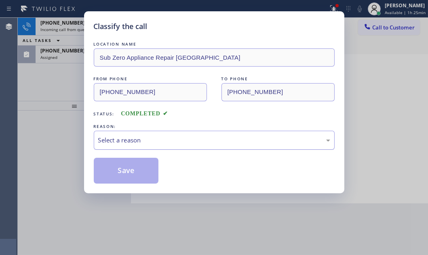
click at [180, 131] on div "Select a reason" at bounding box center [214, 140] width 241 height 19
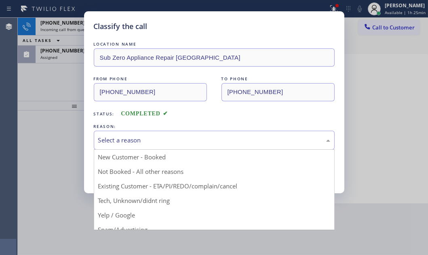
drag, startPoint x: 173, startPoint y: 142, endPoint x: 169, endPoint y: 150, distance: 9.4
click at [173, 142] on div "Select a reason" at bounding box center [214, 140] width 232 height 9
click at [144, 139] on div "Select a reason" at bounding box center [214, 140] width 232 height 9
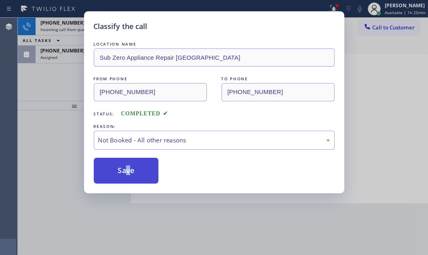
click at [122, 173] on button "Save" at bounding box center [126, 171] width 65 height 26
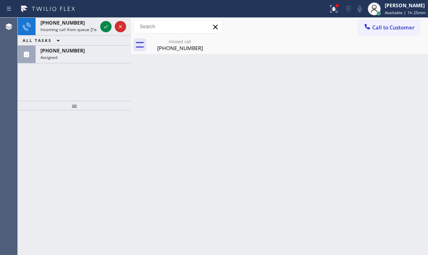
click at [68, 30] on span "Incoming call from queue [Test] All" at bounding box center [73, 30] width 67 height 6
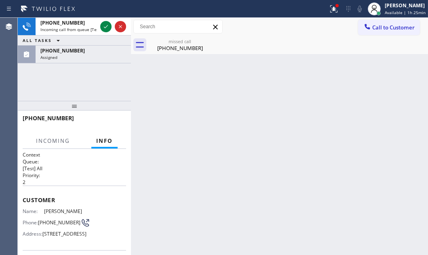
click at [68, 30] on span "Incoming call from queue [Test] All" at bounding box center [73, 30] width 67 height 6
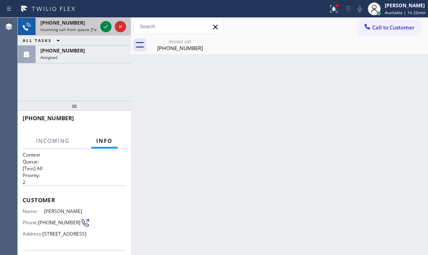
click at [99, 26] on div at bounding box center [113, 27] width 29 height 18
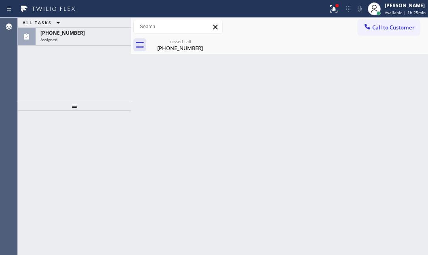
click at [105, 26] on div "[PHONE_NUMBER] Incoming call from queue [Test] All ALL TASKS ALL TASKS ACTIVE T…" at bounding box center [74, 41] width 113 height 46
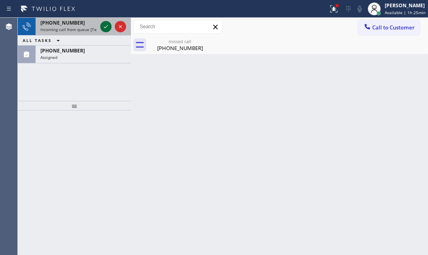
click at [104, 27] on icon at bounding box center [106, 27] width 10 height 10
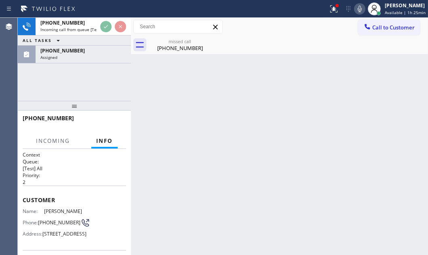
drag, startPoint x: 83, startPoint y: 22, endPoint x: 155, endPoint y: 57, distance: 79.9
click at [83, 23] on div "[PHONE_NUMBER]" at bounding box center [68, 22] width 57 height 7
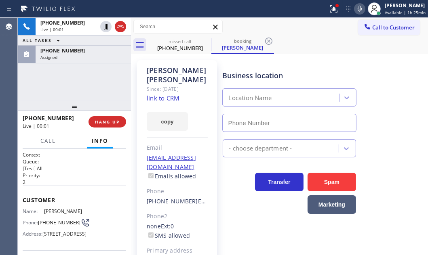
type input "[PHONE_NUMBER]"
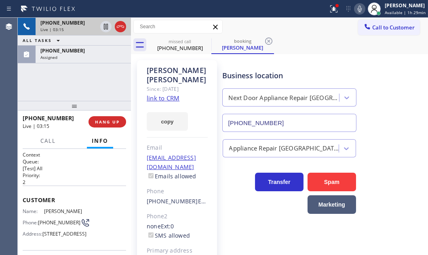
click at [76, 24] on div "[PHONE_NUMBER]" at bounding box center [68, 22] width 57 height 7
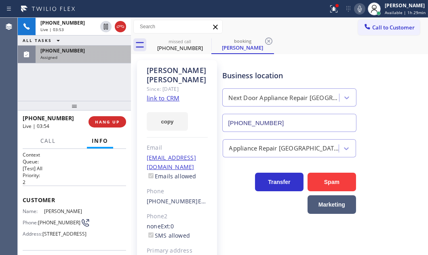
click at [76, 55] on div "Assigned" at bounding box center [83, 58] width 86 height 6
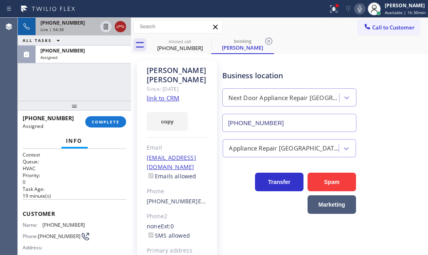
click at [121, 26] on icon at bounding box center [120, 26] width 7 height 2
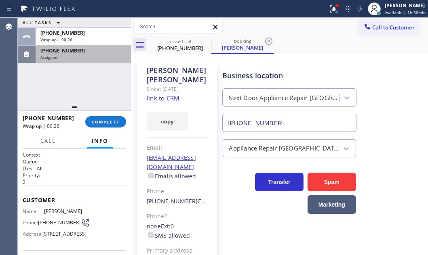
click at [104, 57] on div "Assigned" at bounding box center [83, 58] width 86 height 6
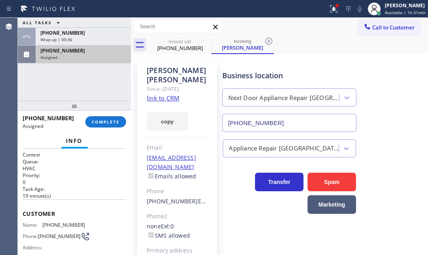
click at [103, 53] on div "[PHONE_NUMBER]" at bounding box center [83, 50] width 86 height 7
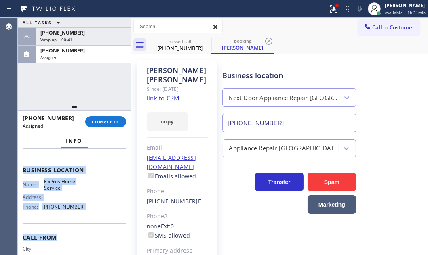
scroll to position [110, 0]
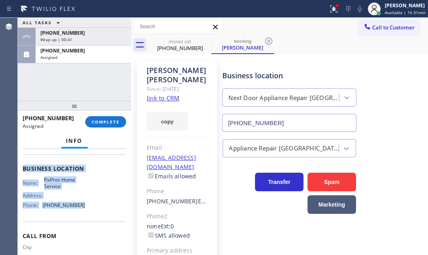
drag, startPoint x: 22, startPoint y: 211, endPoint x: 88, endPoint y: 213, distance: 66.3
click at [88, 213] on div "Context Queue: HVAC Priority: 0 Task Age: [DEMOGRAPHIC_DATA] minute(s) Customer…" at bounding box center [74, 202] width 113 height 106
click at [111, 125] on button "COMPLETE" at bounding box center [105, 121] width 41 height 11
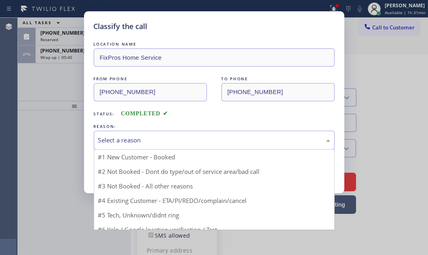
click at [175, 140] on div "Select a reason" at bounding box center [214, 140] width 232 height 9
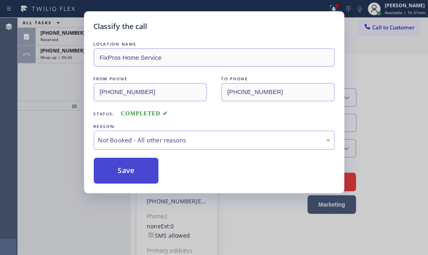
click at [117, 172] on button "Save" at bounding box center [126, 171] width 65 height 26
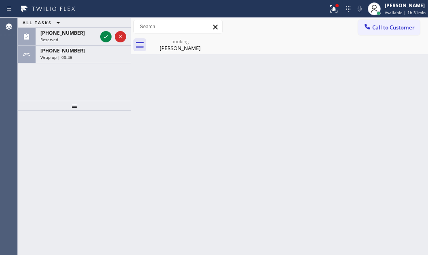
click at [44, 70] on div "Classify the call LOCATION NAME Same Day Subzero Repair Bowie FROM PHONE [PHONE…" at bounding box center [223, 137] width 410 height 238
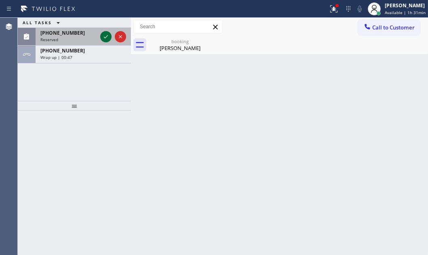
click at [106, 36] on icon at bounding box center [106, 36] width 4 height 3
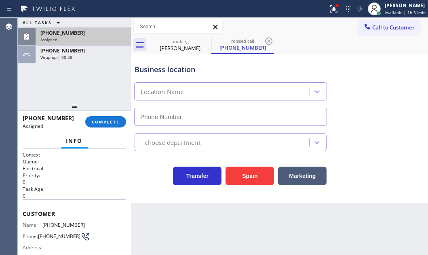
type input "[PHONE_NUMBER]"
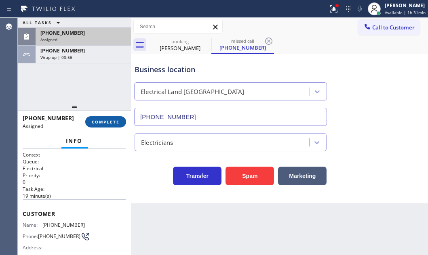
click at [103, 118] on button "COMPLETE" at bounding box center [105, 121] width 41 height 11
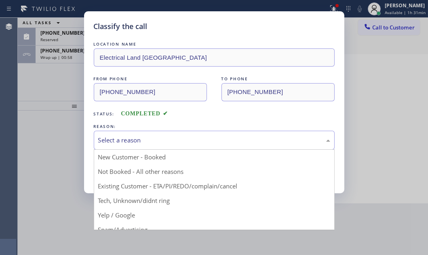
click at [162, 138] on div "Select a reason" at bounding box center [214, 140] width 232 height 9
drag, startPoint x: 114, startPoint y: 201, endPoint x: 116, endPoint y: 192, distance: 9.9
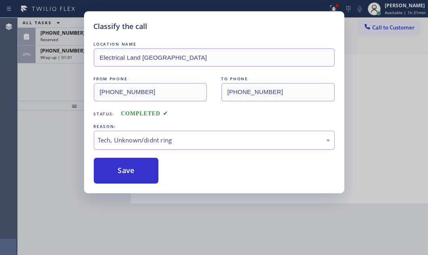
drag, startPoint x: 123, startPoint y: 173, endPoint x: 105, endPoint y: 143, distance: 34.6
click at [123, 173] on button "Save" at bounding box center [126, 171] width 65 height 26
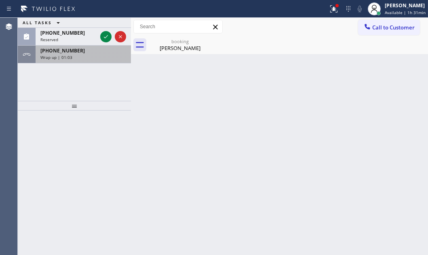
drag, startPoint x: 103, startPoint y: 35, endPoint x: 98, endPoint y: 51, distance: 16.2
click at [103, 36] on icon at bounding box center [106, 37] width 10 height 10
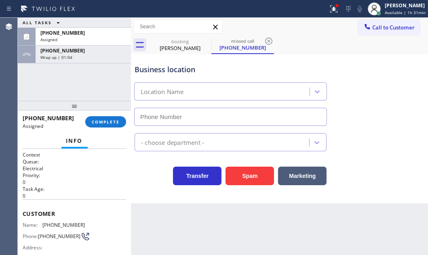
type input "[PHONE_NUMBER]"
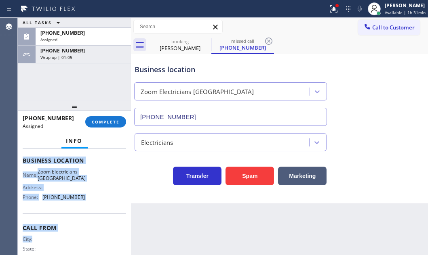
drag, startPoint x: 23, startPoint y: 206, endPoint x: 84, endPoint y: 247, distance: 72.5
click at [84, 247] on div "Context Queue: Electrical Priority: 0 Task Age: [DEMOGRAPHIC_DATA] minute(s) Cu…" at bounding box center [74, 154] width 103 height 241
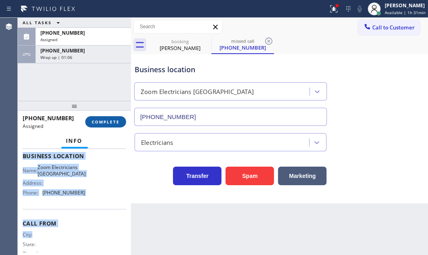
click at [98, 123] on span "COMPLETE" at bounding box center [106, 122] width 28 height 6
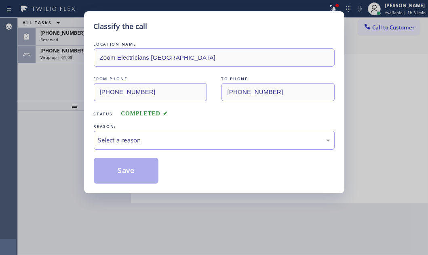
click at [175, 137] on div "Select a reason" at bounding box center [214, 140] width 232 height 9
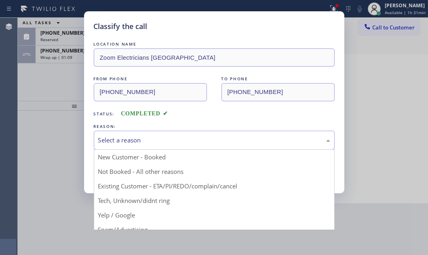
drag, startPoint x: 122, startPoint y: 201, endPoint x: 124, endPoint y: 197, distance: 4.9
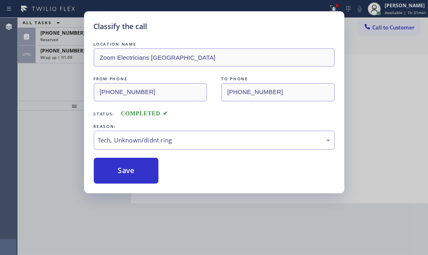
drag, startPoint x: 127, startPoint y: 167, endPoint x: 376, endPoint y: 172, distance: 249.0
click at [225, 167] on div "Save" at bounding box center [214, 171] width 241 height 26
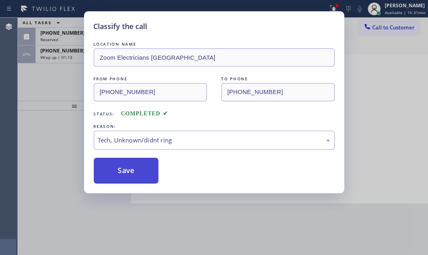
click at [129, 159] on button "Save" at bounding box center [126, 171] width 65 height 26
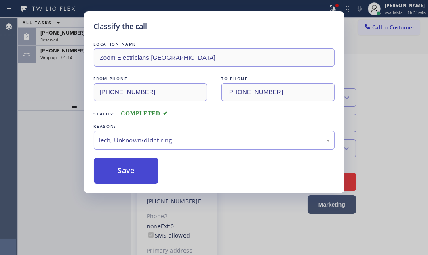
click at [133, 171] on div "Back to Dashboard Change Sender ID Customers Technicians Select a contact Outbo…" at bounding box center [279, 137] width 297 height 238
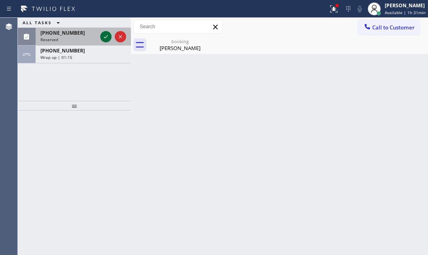
click at [105, 36] on icon at bounding box center [106, 37] width 10 height 10
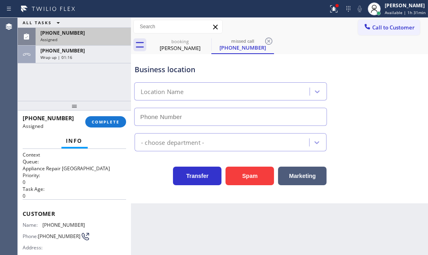
type input "[PHONE_NUMBER]"
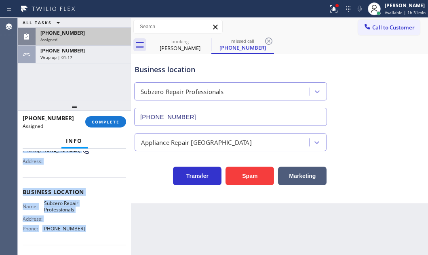
scroll to position [110, 0]
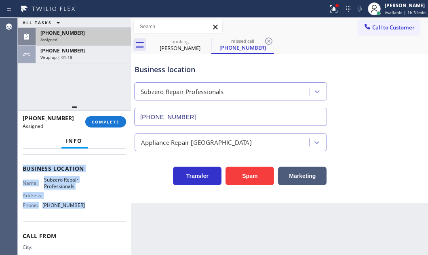
drag, startPoint x: 25, startPoint y: 213, endPoint x: 91, endPoint y: 221, distance: 65.9
click at [91, 221] on div "Context Queue: Appliance Repair High End Priority: 0 Task Age: [DEMOGRAPHIC_DAT…" at bounding box center [74, 202] width 113 height 106
click at [96, 119] on span "COMPLETE" at bounding box center [106, 122] width 28 height 6
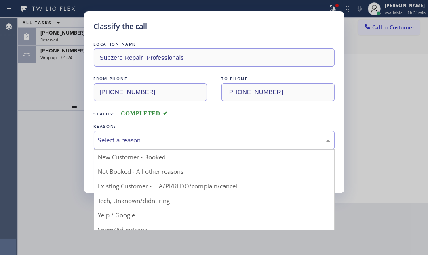
click at [154, 141] on div "Select a reason" at bounding box center [214, 140] width 232 height 9
drag, startPoint x: 118, startPoint y: 200, endPoint x: 120, endPoint y: 194, distance: 5.8
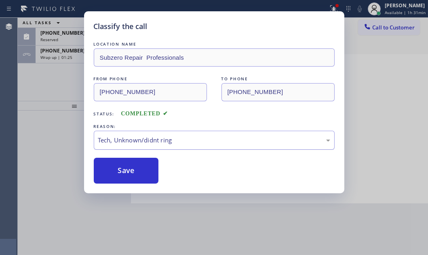
drag, startPoint x: 126, startPoint y: 169, endPoint x: 113, endPoint y: 147, distance: 26.1
click at [126, 167] on button "Save" at bounding box center [126, 171] width 65 height 26
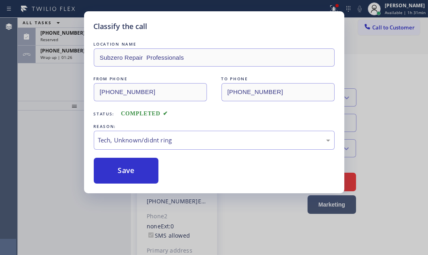
click at [72, 55] on div "Classify the call LOCATION NAME Subzero Repair Professionals FROM PHONE [PHONE_…" at bounding box center [214, 127] width 428 height 255
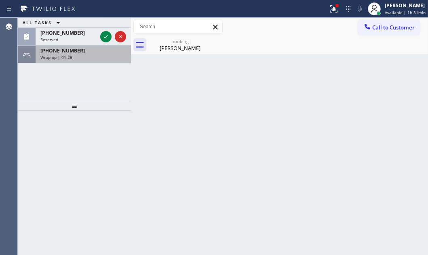
drag, startPoint x: 80, startPoint y: 53, endPoint x: 94, endPoint y: 55, distance: 13.8
click at [82, 53] on div "[PHONE_NUMBER]" at bounding box center [83, 50] width 86 height 7
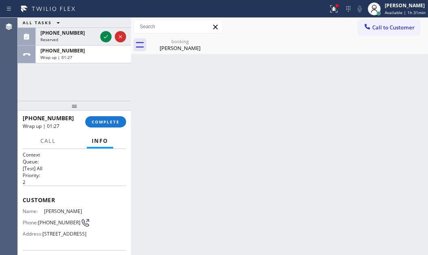
drag, startPoint x: 101, startPoint y: 120, endPoint x: 152, endPoint y: 143, distance: 55.0
click at [102, 121] on span "COMPLETE" at bounding box center [106, 122] width 28 height 6
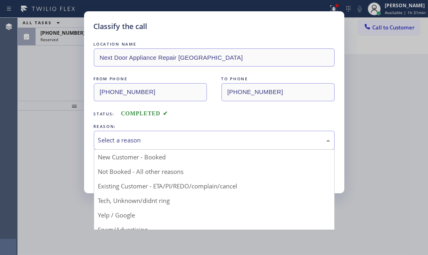
drag, startPoint x: 155, startPoint y: 137, endPoint x: 145, endPoint y: 171, distance: 35.3
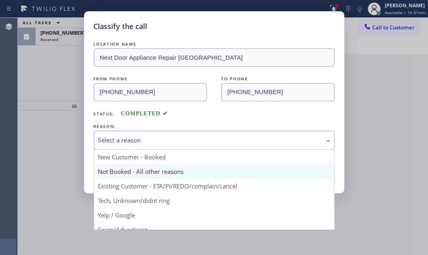
click at [155, 138] on div "Select a reason" at bounding box center [214, 140] width 232 height 9
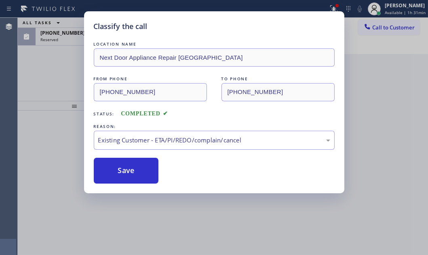
drag, startPoint x: 120, startPoint y: 185, endPoint x: 122, endPoint y: 164, distance: 21.5
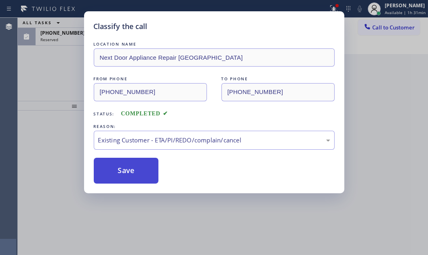
click at [122, 162] on button "Save" at bounding box center [126, 171] width 65 height 26
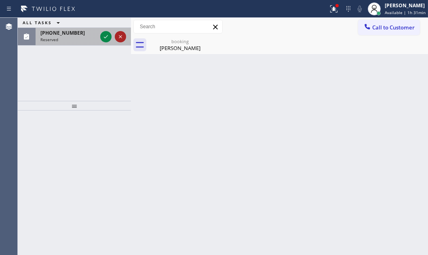
drag, startPoint x: 77, startPoint y: 38, endPoint x: 115, endPoint y: 36, distance: 37.6
click at [98, 37] on div "[PHONE_NUMBER] Reserved" at bounding box center [74, 37] width 113 height 18
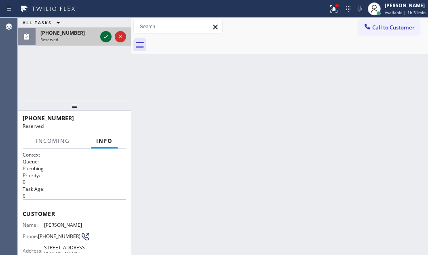
click at [108, 37] on icon at bounding box center [106, 37] width 10 height 10
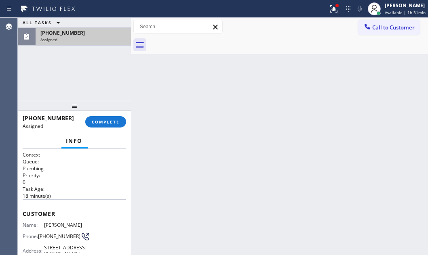
click at [101, 37] on div "Assigned" at bounding box center [83, 40] width 86 height 6
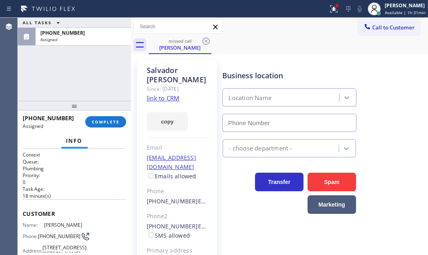
type input "[PHONE_NUMBER]"
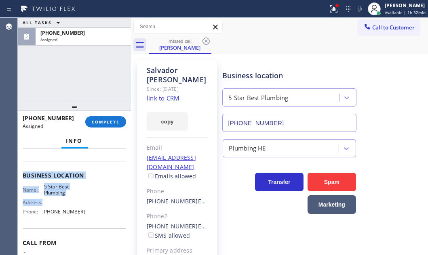
scroll to position [110, 0]
drag, startPoint x: 22, startPoint y: 174, endPoint x: 98, endPoint y: 228, distance: 92.7
click at [98, 228] on div "Context Queue: Plumbing Priority: 0 Task Age: [DEMOGRAPHIC_DATA] minute(s) Cust…" at bounding box center [74, 166] width 103 height 248
click at [114, 121] on span "COMPLETE" at bounding box center [106, 122] width 28 height 6
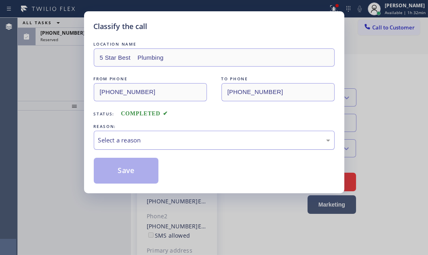
click at [174, 137] on div "Select a reason" at bounding box center [214, 140] width 232 height 9
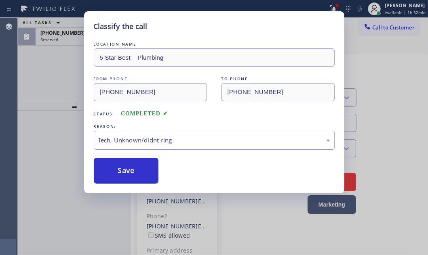
click at [139, 138] on div "Tech, Unknown/didnt ring" at bounding box center [214, 140] width 232 height 9
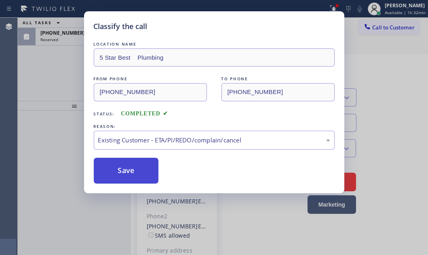
click at [127, 167] on button "Save" at bounding box center [126, 171] width 65 height 26
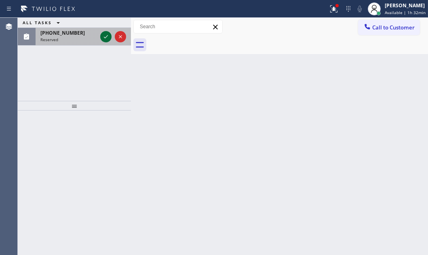
click at [104, 37] on icon at bounding box center [106, 37] width 10 height 10
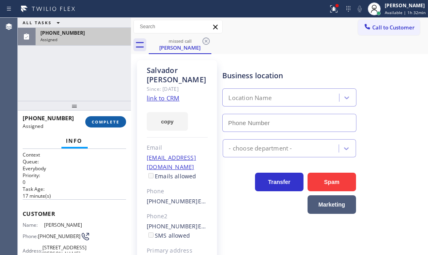
click at [115, 120] on span "COMPLETE" at bounding box center [106, 122] width 28 height 6
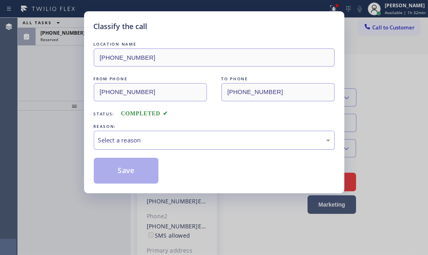
click at [142, 145] on div "Select a reason" at bounding box center [214, 140] width 241 height 19
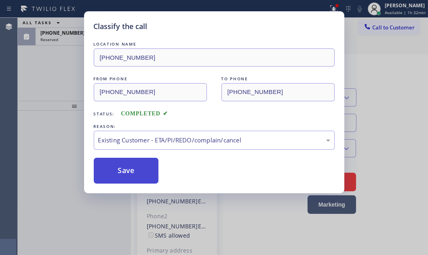
drag, startPoint x: 122, startPoint y: 185, endPoint x: 116, endPoint y: 174, distance: 12.8
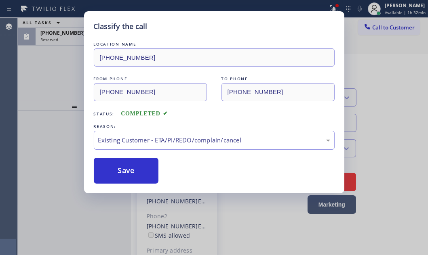
drag, startPoint x: 116, startPoint y: 174, endPoint x: 99, endPoint y: 105, distance: 71.0
click at [116, 173] on button "Save" at bounding box center [126, 171] width 65 height 26
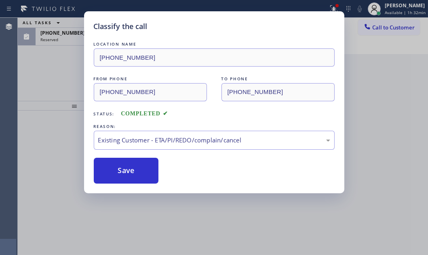
click at [61, 39] on div "Classify the call LOCATION NAME [PHONE_NUMBER] FROM PHONE [PHONE_NUMBER] TO PHO…" at bounding box center [214, 127] width 428 height 255
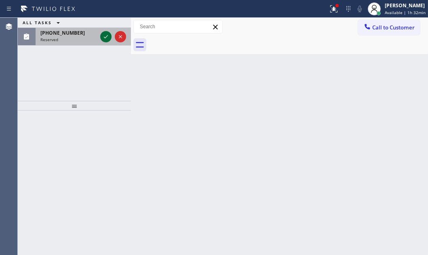
drag, startPoint x: 73, startPoint y: 37, endPoint x: 103, endPoint y: 37, distance: 30.7
click at [91, 37] on div "Reserved" at bounding box center [68, 40] width 57 height 6
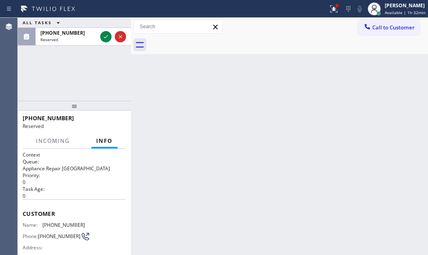
drag, startPoint x: 104, startPoint y: 37, endPoint x: 97, endPoint y: 95, distance: 59.0
click at [104, 38] on icon at bounding box center [106, 37] width 10 height 10
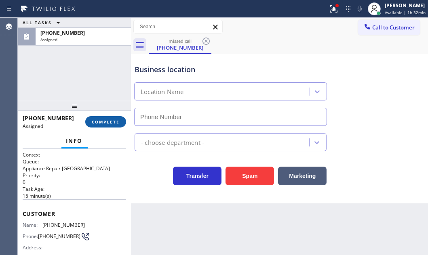
type input "[PHONE_NUMBER]"
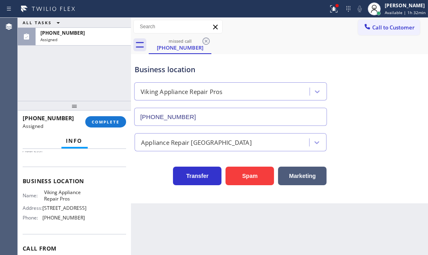
scroll to position [110, 0]
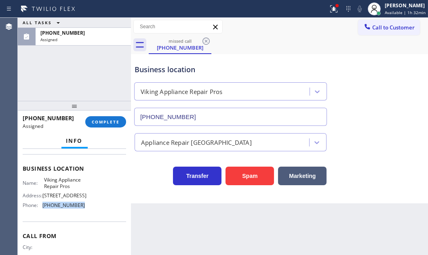
drag, startPoint x: 80, startPoint y: 215, endPoint x: 43, endPoint y: 214, distance: 36.8
click at [43, 209] on span "[PHONE_NUMBER]" at bounding box center [63, 205] width 42 height 6
click at [387, 31] on button "Call to Customer" at bounding box center [389, 27] width 62 height 15
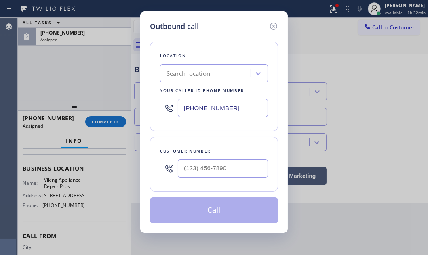
click at [247, 110] on input "[PHONE_NUMBER]" at bounding box center [223, 108] width 90 height 18
paste input "855) 666-9755"
type input "[PHONE_NUMBER]"
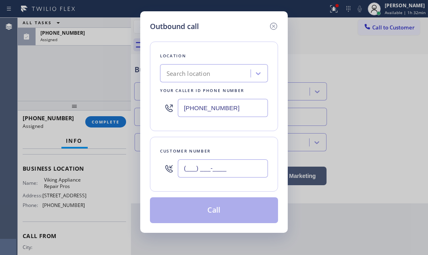
click at [233, 173] on input "(___) ___-____" at bounding box center [223, 169] width 90 height 18
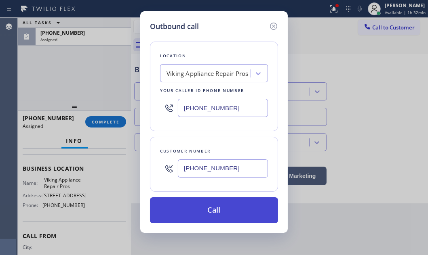
type input "[PHONE_NUMBER]"
click at [226, 206] on button "Call" at bounding box center [214, 211] width 128 height 26
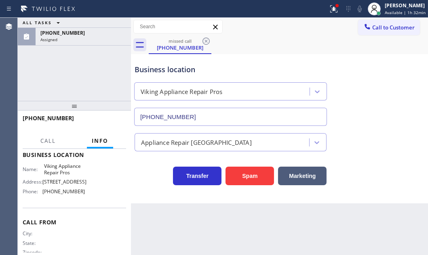
scroll to position [97, 0]
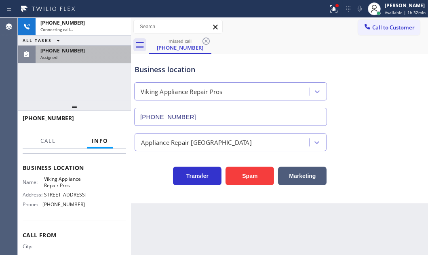
click at [88, 58] on div "Assigned" at bounding box center [83, 58] width 86 height 6
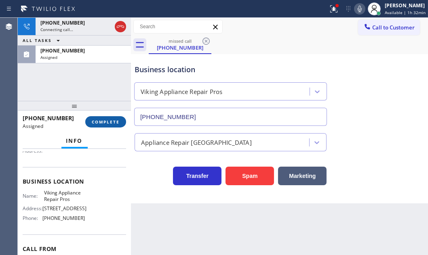
scroll to position [110, 0]
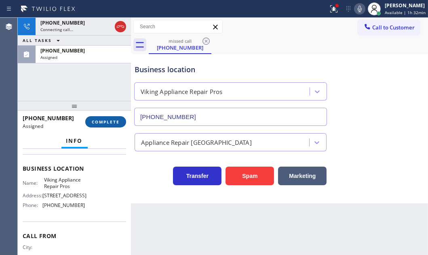
drag, startPoint x: 104, startPoint y: 121, endPoint x: 111, endPoint y: 126, distance: 7.8
click at [104, 121] on span "COMPLETE" at bounding box center [106, 122] width 28 height 6
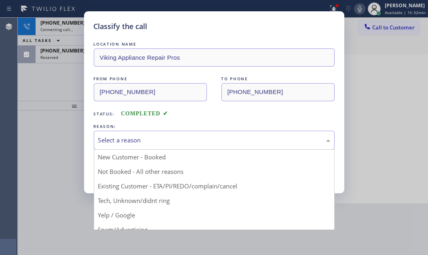
click at [168, 138] on div "Select a reason" at bounding box center [214, 140] width 232 height 9
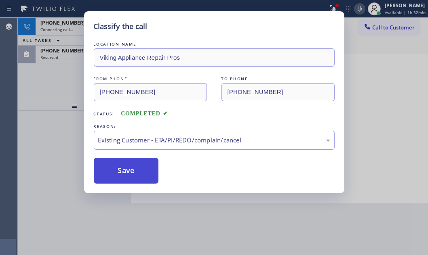
click at [133, 173] on button "Save" at bounding box center [126, 171] width 65 height 26
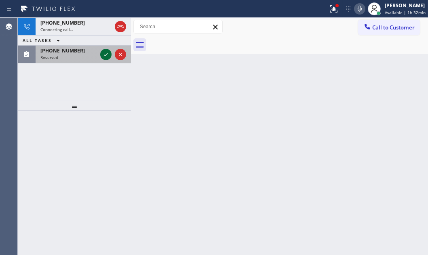
drag, startPoint x: 78, startPoint y: 53, endPoint x: 107, endPoint y: 51, distance: 29.1
click at [93, 51] on div "[PHONE_NUMBER]" at bounding box center [68, 50] width 57 height 7
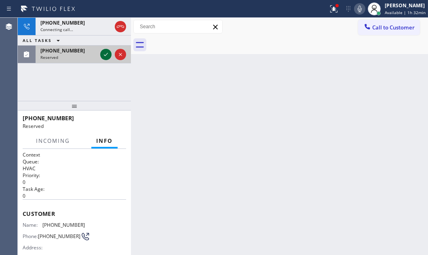
click at [107, 51] on icon at bounding box center [106, 55] width 10 height 10
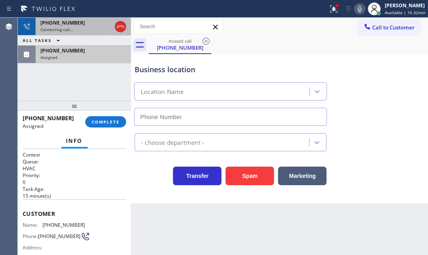
type input "[PHONE_NUMBER]"
click at [86, 27] on div "Connecting call…" at bounding box center [75, 30] width 71 height 6
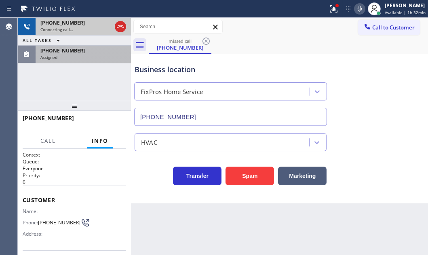
click at [89, 23] on div "[PHONE_NUMBER]" at bounding box center [75, 22] width 71 height 7
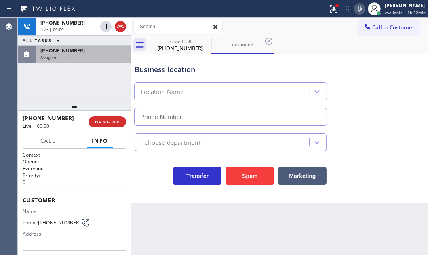
click at [87, 55] on div "Assigned" at bounding box center [83, 58] width 86 height 6
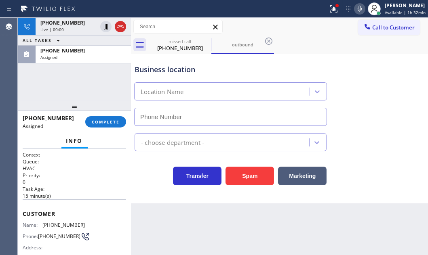
type input "[PHONE_NUMBER]"
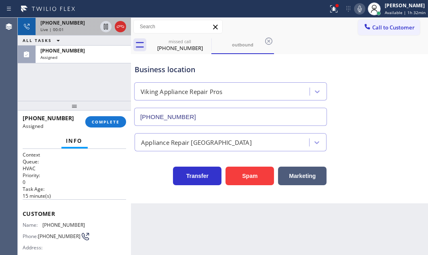
click at [91, 29] on div "Live | 00:01" at bounding box center [68, 30] width 57 height 6
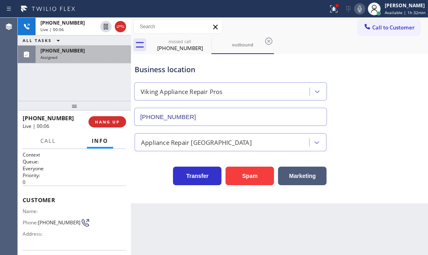
click at [86, 57] on div "Assigned" at bounding box center [83, 58] width 86 height 6
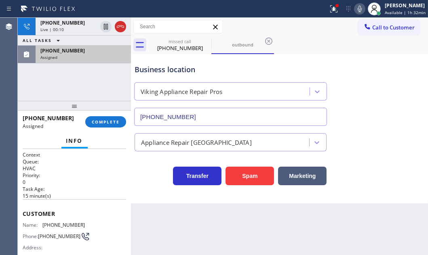
click at [83, 59] on div "Assigned" at bounding box center [83, 58] width 86 height 6
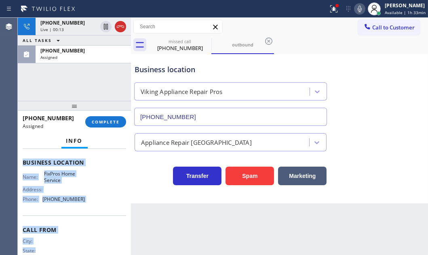
scroll to position [141, 0]
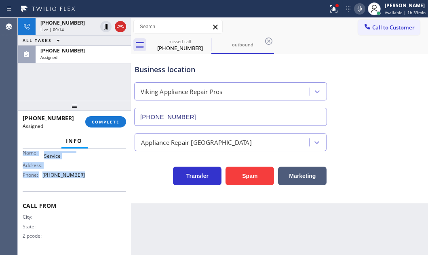
drag, startPoint x: 48, startPoint y: 222, endPoint x: 95, endPoint y: 188, distance: 58.2
click at [95, 188] on div "Context Queue: HVAC Priority: 0 Task Age: [DEMOGRAPHIC_DATA] minute(s) Customer…" at bounding box center [74, 202] width 113 height 106
click at [99, 120] on span "COMPLETE" at bounding box center [106, 122] width 28 height 6
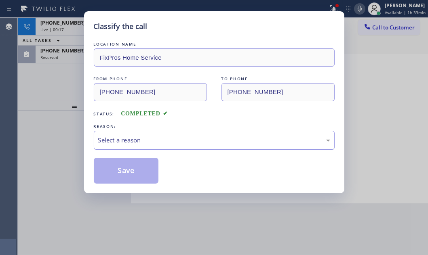
click at [161, 137] on div "Select a reason" at bounding box center [214, 140] width 232 height 9
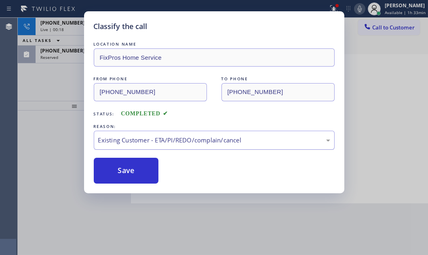
click at [149, 139] on div "Existing Customer - ETA/PI/REDO/complain/cancel" at bounding box center [214, 140] width 232 height 9
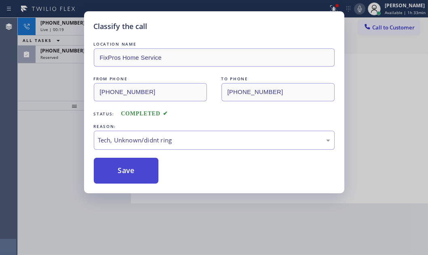
click at [133, 166] on button "Save" at bounding box center [126, 171] width 65 height 26
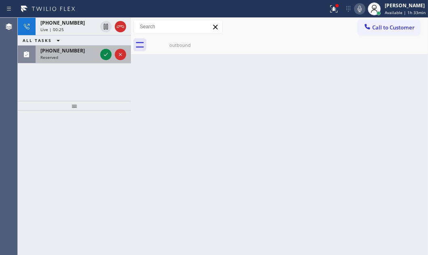
drag, startPoint x: 105, startPoint y: 57, endPoint x: 103, endPoint y: 46, distance: 12.1
click at [105, 57] on icon at bounding box center [106, 55] width 10 height 10
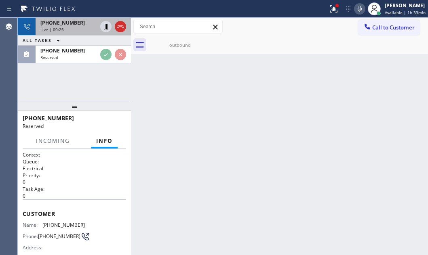
click at [86, 27] on div "Live | 00:26" at bounding box center [68, 30] width 57 height 6
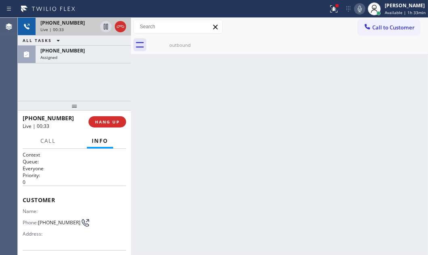
click at [75, 24] on div "[PHONE_NUMBER]" at bounding box center [68, 22] width 57 height 7
click at [84, 28] on div "Live | 00:34" at bounding box center [68, 30] width 57 height 6
click at [84, 28] on div "Live | 00:35" at bounding box center [68, 30] width 57 height 6
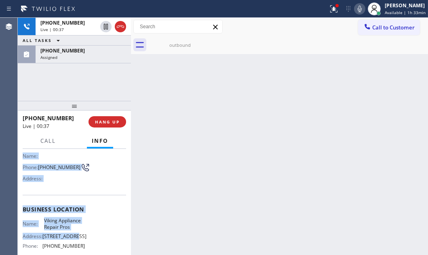
scroll to position [110, 0]
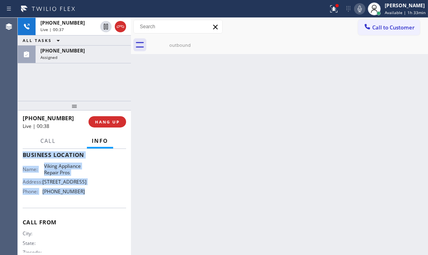
drag, startPoint x: 21, startPoint y: 159, endPoint x: 85, endPoint y: 209, distance: 80.8
click at [85, 209] on div "Context Queue: Everyone Priority: 0 Customer Name: Phone: [PHONE_NUMBER] Addres…" at bounding box center [74, 202] width 113 height 106
drag, startPoint x: 86, startPoint y: 57, endPoint x: 81, endPoint y: 93, distance: 36.3
click at [86, 57] on div "Assigned" at bounding box center [83, 58] width 86 height 6
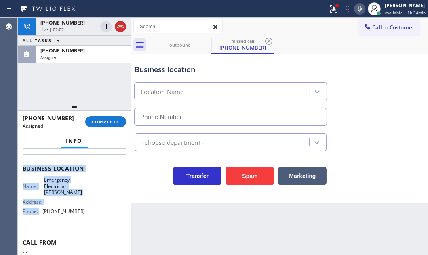
scroll to position [123, 0]
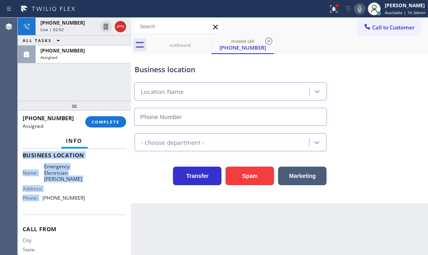
type input "[PHONE_NUMBER]"
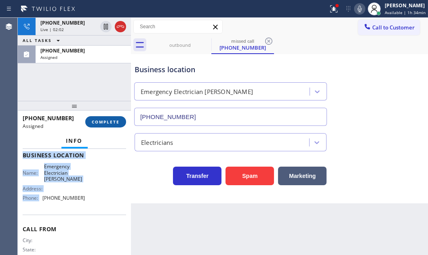
click at [110, 123] on span "COMPLETE" at bounding box center [106, 122] width 28 height 6
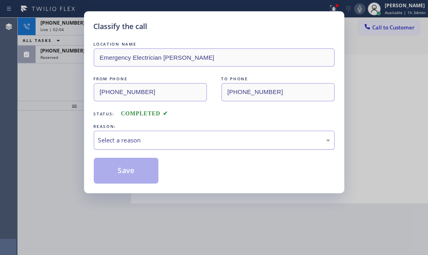
drag, startPoint x: 166, startPoint y: 136, endPoint x: 163, endPoint y: 146, distance: 10.6
click at [166, 137] on div "Select a reason" at bounding box center [214, 140] width 232 height 9
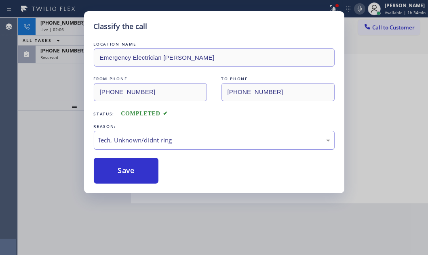
drag, startPoint x: 126, startPoint y: 167, endPoint x: 119, endPoint y: 143, distance: 25.7
click at [126, 166] on button "Save" at bounding box center [126, 171] width 65 height 26
click at [70, 57] on div "Classify the call LOCATION NAME Emergency Electrician [PERSON_NAME] FROM PHONE …" at bounding box center [214, 127] width 428 height 255
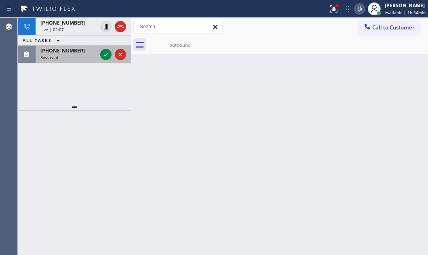
click at [72, 56] on div "Reserved" at bounding box center [68, 58] width 57 height 6
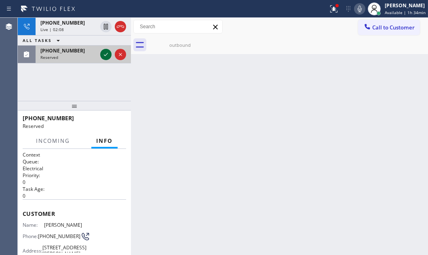
click at [107, 53] on icon at bounding box center [106, 55] width 10 height 10
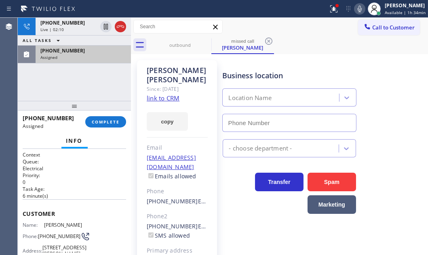
type input "[PHONE_NUMBER]"
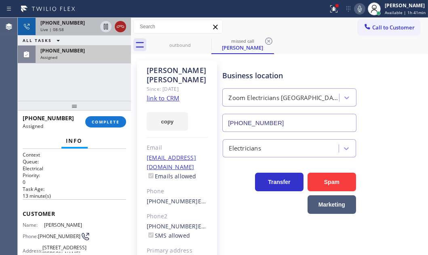
click at [121, 28] on icon at bounding box center [121, 27] width 10 height 10
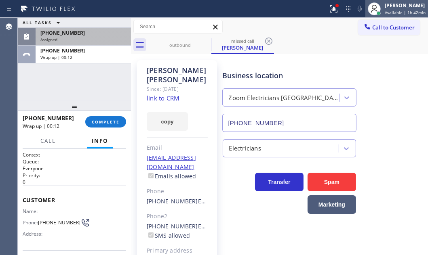
click at [385, 10] on span "Available | 1h 42min" at bounding box center [405, 13] width 41 height 6
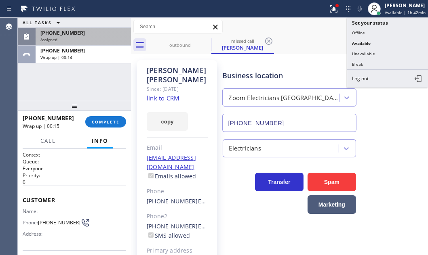
drag, startPoint x: 360, startPoint y: 52, endPoint x: 354, endPoint y: 75, distance: 23.7
click at [360, 53] on button "Unavailable" at bounding box center [387, 53] width 81 height 11
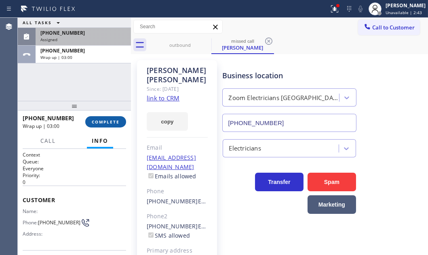
click at [114, 124] on span "COMPLETE" at bounding box center [106, 122] width 28 height 6
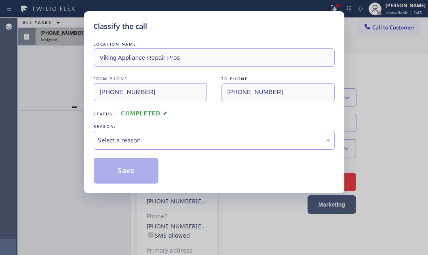
click at [150, 139] on div "Select a reason" at bounding box center [214, 140] width 232 height 9
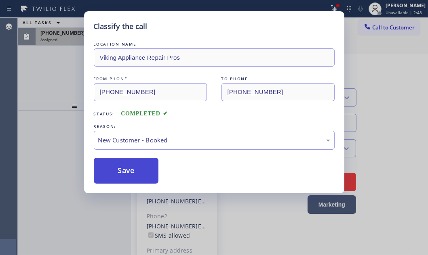
click at [116, 165] on button "Save" at bounding box center [126, 171] width 65 height 26
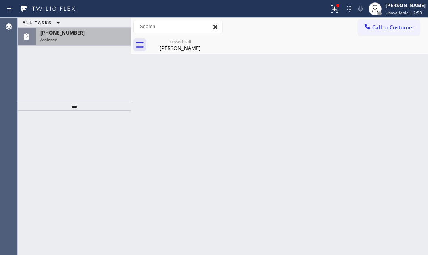
click at [84, 34] on div "[PHONE_NUMBER]" at bounding box center [83, 32] width 86 height 7
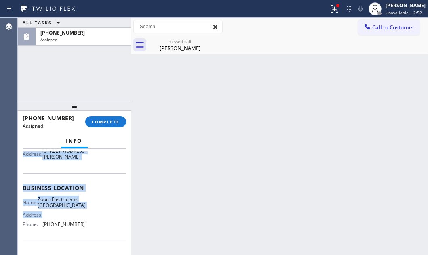
scroll to position [110, 0]
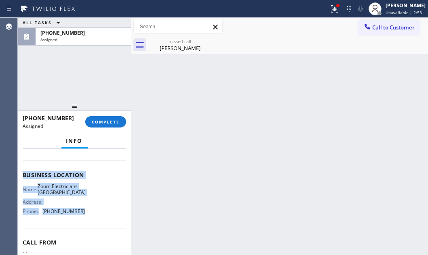
drag, startPoint x: 21, startPoint y: 208, endPoint x: 81, endPoint y: 232, distance: 65.1
click at [81, 232] on div "Context Queue: Electrical Priority: 0 Task Age: [DEMOGRAPHIC_DATA] minute(s) Cu…" at bounding box center [74, 202] width 113 height 106
click at [109, 123] on span "COMPLETE" at bounding box center [106, 122] width 28 height 6
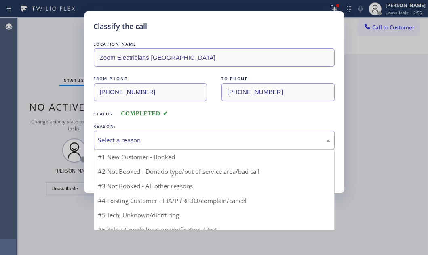
click at [153, 141] on div "Select a reason" at bounding box center [214, 140] width 232 height 9
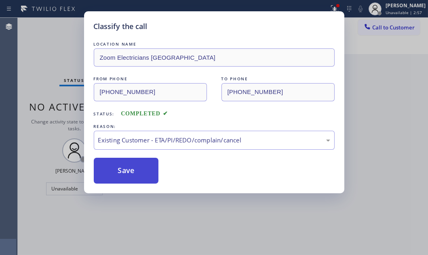
drag, startPoint x: 131, startPoint y: 185, endPoint x: 124, endPoint y: 178, distance: 10.9
click at [119, 171] on button "Save" at bounding box center [126, 171] width 65 height 26
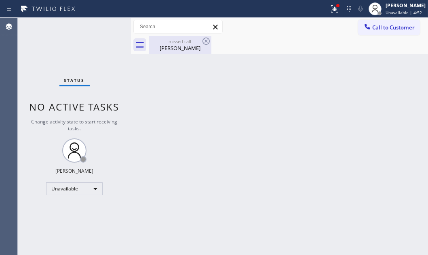
click at [194, 41] on div "missed call" at bounding box center [180, 41] width 61 height 6
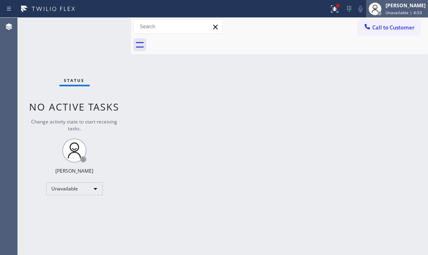
click at [388, 6] on div "[PERSON_NAME]" at bounding box center [406, 5] width 40 height 7
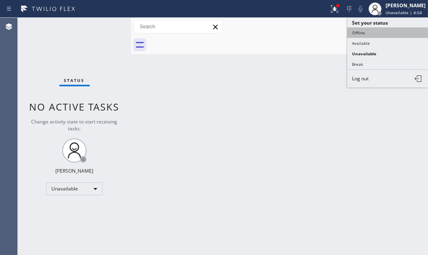
click at [365, 33] on button "Offline" at bounding box center [387, 32] width 81 height 11
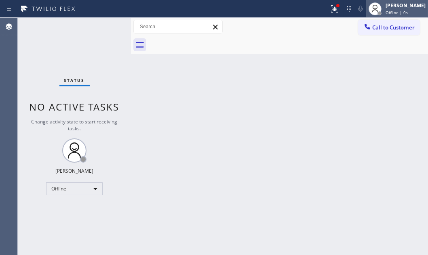
click at [395, 8] on div "[PERSON_NAME]" at bounding box center [406, 5] width 40 height 7
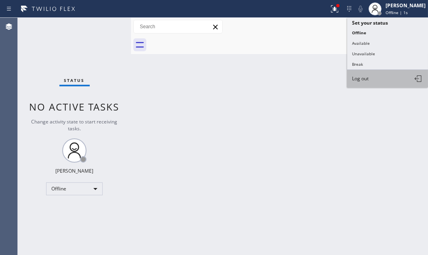
click at [374, 83] on button "Log out" at bounding box center [387, 79] width 81 height 18
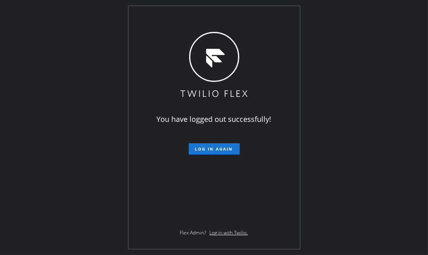
click at [119, 42] on div "You have logged out successfully! Log in again Flex Admin? Log in with Twilio." at bounding box center [214, 127] width 428 height 255
click at [288, 23] on div "You have logged out successfully! Log in again Flex Admin? Log in with Twilio." at bounding box center [214, 127] width 171 height 243
drag, startPoint x: 356, startPoint y: 89, endPoint x: 379, endPoint y: 105, distance: 29.0
click at [358, 91] on div "You have logged out successfully! Log in again Flex Admin? Log in with Twilio." at bounding box center [214, 127] width 428 height 255
